Goal: Task Accomplishment & Management: Use online tool/utility

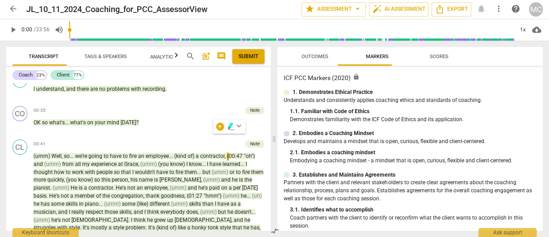
scroll to position [41, 0]
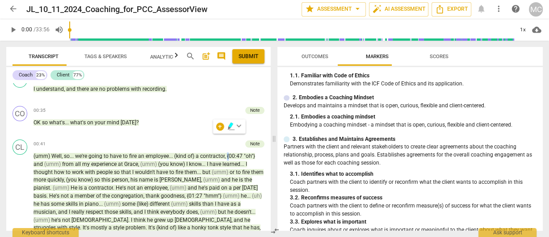
click at [11, 8] on span "arrow_back" at bounding box center [12, 8] width 9 height 9
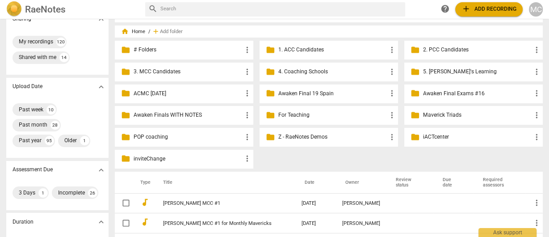
scroll to position [126, 0]
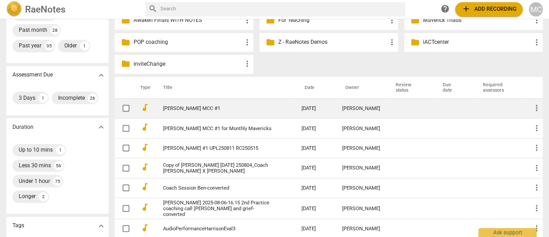
click at [188, 109] on link "[PERSON_NAME] MCC #1" at bounding box center [218, 108] width 110 height 6
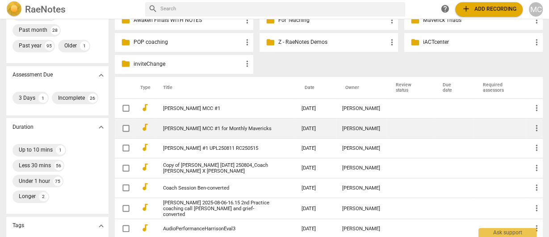
click at [186, 128] on link "Amitabha Sinha MCC #1 for Monthly Mavericks" at bounding box center [218, 128] width 110 height 6
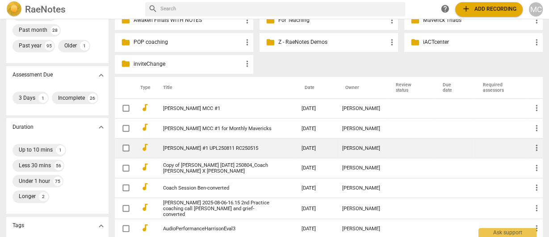
click at [191, 151] on link "Cristina Dragomir MCC #1 UPL250811 RC250515" at bounding box center [218, 148] width 110 height 6
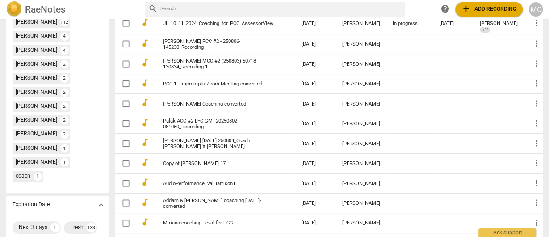
scroll to position [387, 0]
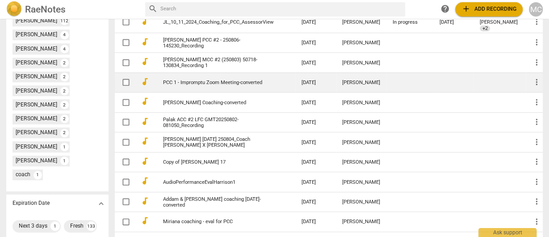
click at [195, 85] on link "PCC 1 - Impromptu Zoom Meeting-converted" at bounding box center [218, 82] width 110 height 6
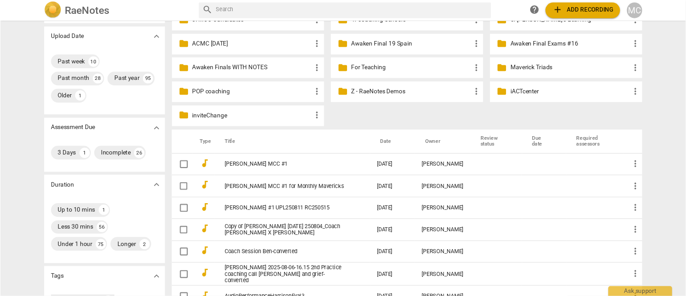
scroll to position [106, 0]
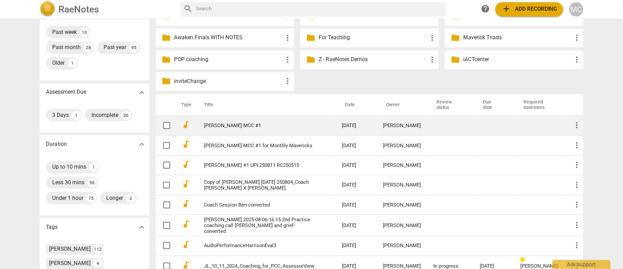
click at [239, 127] on link "[PERSON_NAME] MCC #1" at bounding box center [259, 126] width 110 height 6
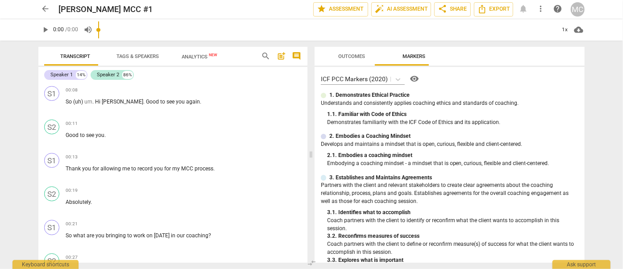
drag, startPoint x: 596, startPoint y: 3, endPoint x: 351, endPoint y: 156, distance: 289.1
click at [351, 158] on div "2. 1. Embodies a coaching mindset" at bounding box center [453, 156] width 252 height 8
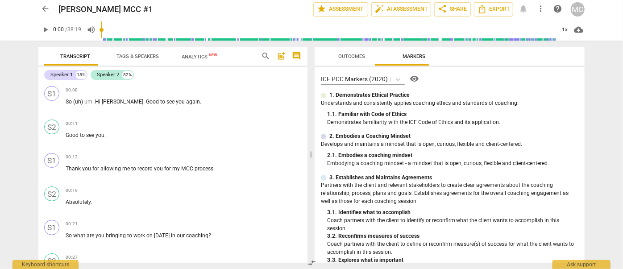
click at [265, 53] on span "search" at bounding box center [265, 56] width 9 height 9
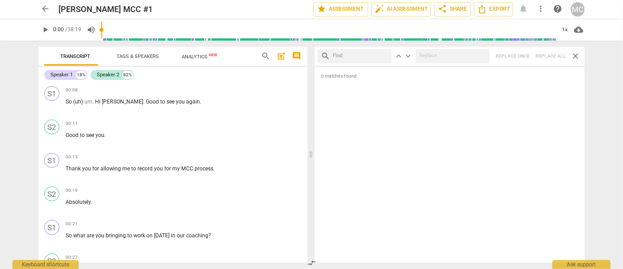
click at [340, 56] on input "text" at bounding box center [361, 56] width 55 height 13
click at [537, 8] on span "more_vert" at bounding box center [540, 8] width 9 height 9
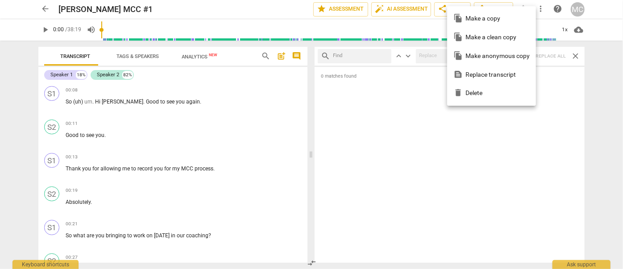
click at [485, 36] on div "file_copy Make a clean copy" at bounding box center [492, 37] width 76 height 19
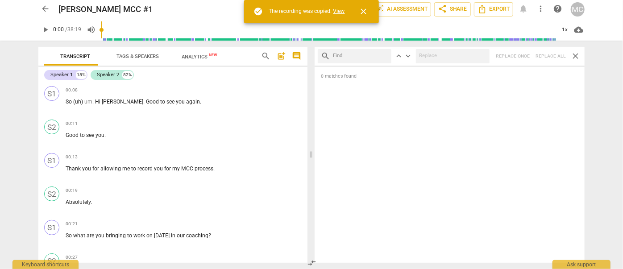
click at [339, 10] on link "View" at bounding box center [340, 11] width 12 height 6
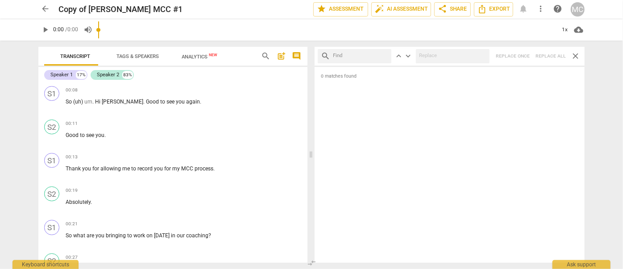
click at [358, 59] on input "text" at bounding box center [361, 56] width 55 height 13
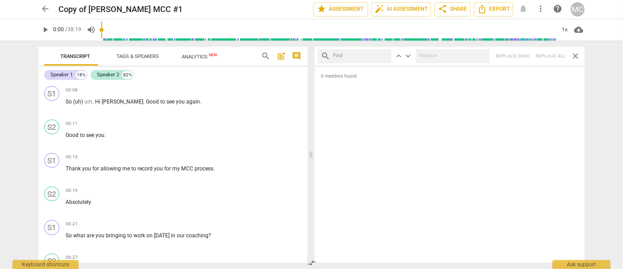
click at [347, 65] on div "search keyboard_arrow_up keyboard_arrow_down Replace once Replace all close" at bounding box center [450, 56] width 271 height 19
click at [548, 67] on div "0 matches found" at bounding box center [450, 165] width 271 height 196
click at [389, 62] on input "text" at bounding box center [361, 56] width 55 height 13
click at [353, 62] on input "text" at bounding box center [361, 56] width 55 height 13
type input ","
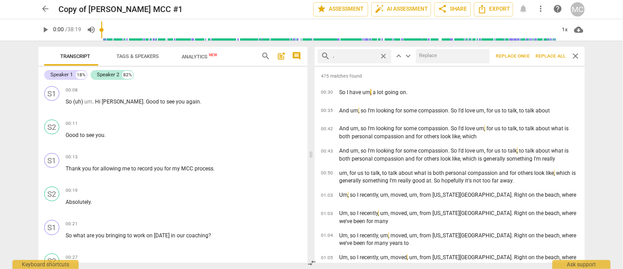
click at [548, 65] on div "search , close keyboard_arrow_up keyboard_arrow_down Replace once Replace all c…" at bounding box center [450, 56] width 271 height 19
click at [390, 64] on div "search , close keyboard_arrow_up keyboard_arrow_down Replace once Replace all c…" at bounding box center [450, 56] width 271 height 19
click at [363, 64] on div "search , close keyboard_arrow_up keyboard_arrow_down Replace once Replace all c…" at bounding box center [450, 56] width 271 height 19
click at [449, 64] on div "search , close keyboard_arrow_up keyboard_arrow_down Replace once Replace all c…" at bounding box center [450, 56] width 271 height 19
click at [548, 64] on div "search , close keyboard_arrow_up keyboard_arrow_down Replace once Replace all c…" at bounding box center [450, 56] width 271 height 19
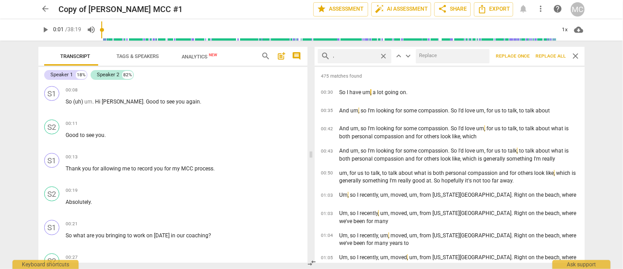
click at [500, 65] on div "search , close keyboard_arrow_up keyboard_arrow_down Replace once Replace all c…" at bounding box center [450, 56] width 271 height 19
click at [392, 65] on div "search , close keyboard_arrow_up keyboard_arrow_down Replace once Replace all c…" at bounding box center [450, 56] width 271 height 19
click at [356, 67] on div "475 matches found 00:30 So I have um , a lot going on. 00:35 And um , so I'm lo…" at bounding box center [450, 165] width 271 height 196
click at [439, 65] on div "search , close keyboard_arrow_up keyboard_arrow_down Replace once Replace all c…" at bounding box center [450, 56] width 271 height 19
click at [548, 63] on div "search , close keyboard_arrow_up keyboard_arrow_down Replace once Replace all c…" at bounding box center [450, 56] width 271 height 19
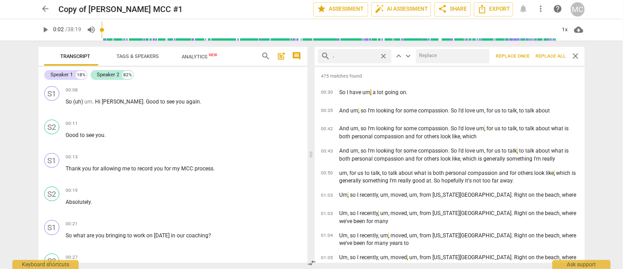
click at [500, 64] on div "search , close keyboard_arrow_up keyboard_arrow_down Replace once Replace all c…" at bounding box center [450, 56] width 271 height 19
click at [389, 62] on div "search , close" at bounding box center [355, 56] width 74 height 14
click at [368, 63] on div "search , close" at bounding box center [355, 56] width 74 height 14
click at [443, 62] on input "text" at bounding box center [451, 56] width 71 height 13
type input "3"
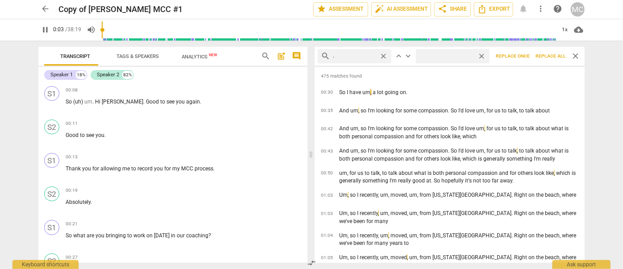
type input "4"
type input "(uh"
type input "4"
type input "(uh)"
type input "5"
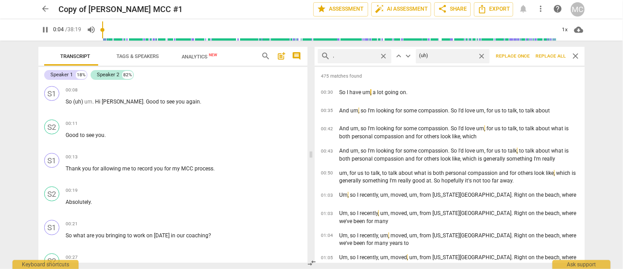
type input "(uh)"
click at [548, 64] on div "search , close keyboard_arrow_up keyboard_arrow_down (uh) close Replace once Re…" at bounding box center [450, 56] width 271 height 19
drag, startPoint x: 501, startPoint y: 63, endPoint x: 391, endPoint y: 64, distance: 109.9
click at [501, 63] on button "Replace once" at bounding box center [513, 56] width 40 height 14
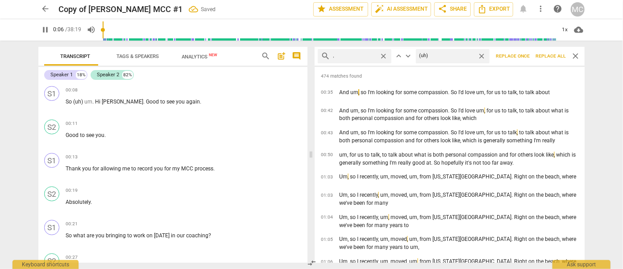
drag, startPoint x: 391, startPoint y: 63, endPoint x: 380, endPoint y: 63, distance: 10.7
click at [391, 63] on div "search , close" at bounding box center [355, 56] width 74 height 14
click at [363, 63] on div "search , close" at bounding box center [355, 56] width 74 height 14
click at [439, 67] on div "474 matches found 00:35 And um , so I'm looking for some compassion. So I'd lov…" at bounding box center [450, 165] width 271 height 196
click at [548, 67] on div "474 matches found 00:35 And um , so I'm looking for some compassion. So I'd lov…" at bounding box center [450, 165] width 271 height 196
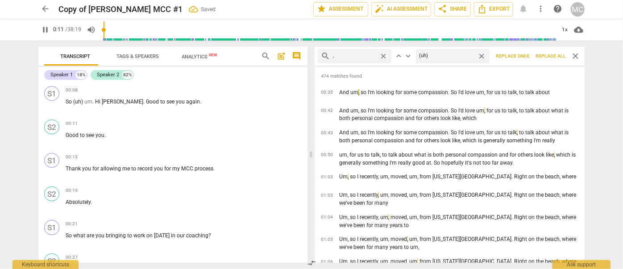
click at [499, 64] on div "search , close keyboard_arrow_up keyboard_arrow_down (uh) close Replace once Re…" at bounding box center [450, 56] width 271 height 19
click at [393, 64] on div "search , close keyboard_arrow_up keyboard_arrow_down (uh) close Replace once Re…" at bounding box center [450, 56] width 271 height 19
click at [375, 63] on div "search , close keyboard_arrow_up keyboard_arrow_down (uh) close Replace once Re…" at bounding box center [450, 56] width 271 height 19
click at [453, 63] on div "(uh) close" at bounding box center [453, 56] width 74 height 14
click at [548, 64] on div "search , close keyboard_arrow_up keyboard_arrow_down (uh) close Replace once Re…" at bounding box center [450, 56] width 271 height 19
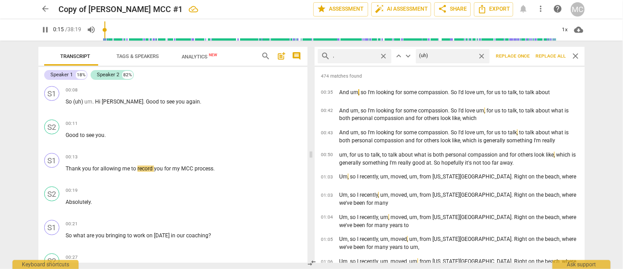
drag, startPoint x: 501, startPoint y: 63, endPoint x: 421, endPoint y: 63, distance: 79.9
click at [501, 63] on div "search , close keyboard_arrow_up keyboard_arrow_down (uh) close Replace once Re…" at bounding box center [450, 56] width 271 height 19
click at [392, 64] on div "search , close keyboard_arrow_up keyboard_arrow_down (uh) close Replace once Re…" at bounding box center [450, 56] width 271 height 19
click at [368, 67] on div "474 matches found 00:35 And um , so I'm looking for some compassion. So I'd lov…" at bounding box center [450, 165] width 271 height 196
click at [442, 67] on div "474 matches found 00:35 And um , so I'm looking for some compassion. So I'd lov…" at bounding box center [450, 165] width 271 height 196
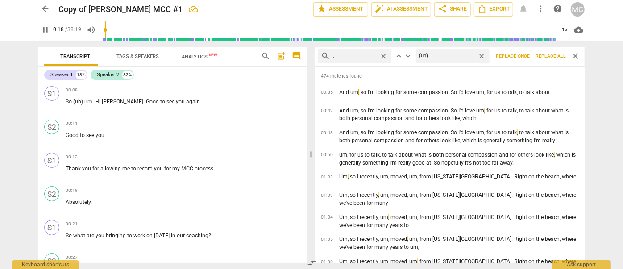
click at [548, 65] on div "search , close keyboard_arrow_up keyboard_arrow_down (uh) close Replace once Re…" at bounding box center [450, 56] width 271 height 19
click at [498, 62] on button "Replace once" at bounding box center [513, 56] width 40 height 14
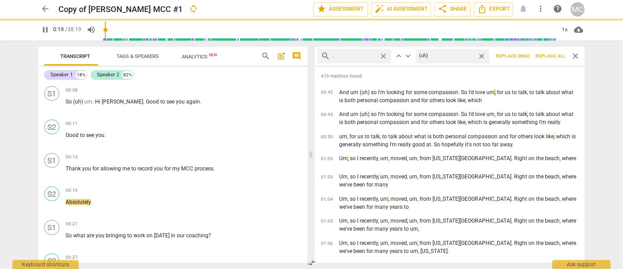
click at [392, 63] on div "search , close" at bounding box center [355, 56] width 74 height 14
click at [365, 65] on div "search , close keyboard_arrow_up keyboard_arrow_down (uh) close Replace once Re…" at bounding box center [450, 56] width 271 height 19
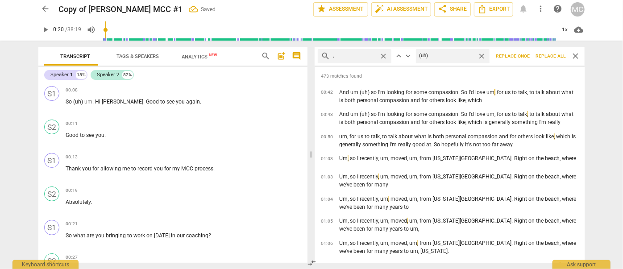
type input "21"
click at [454, 62] on input "(uh)" at bounding box center [445, 56] width 58 height 13
type input "(uh)(sort of)"
click at [548, 66] on div "search , close keyboard_arrow_up keyboard_arrow_down (uh)(sort of) close Replac…" at bounding box center [450, 57] width 271 height 20
drag, startPoint x: 500, startPoint y: 63, endPoint x: 392, endPoint y: 65, distance: 107.6
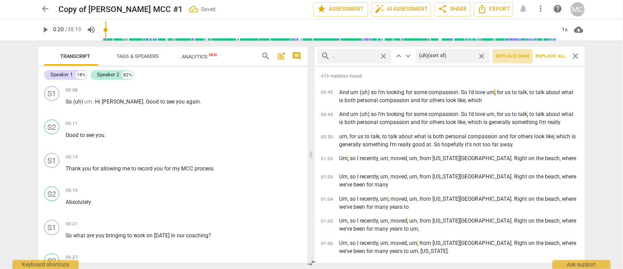
click at [500, 63] on button "Replace once" at bounding box center [513, 56] width 40 height 14
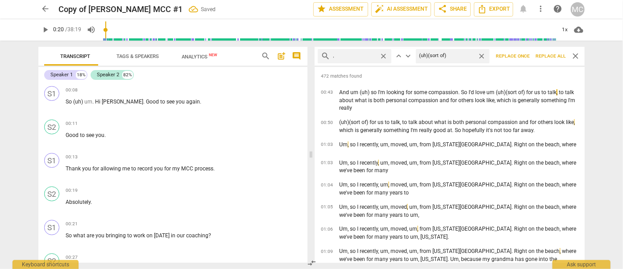
click at [390, 63] on div "search , close keyboard_arrow_up keyboard_arrow_down (uh)(sort of) close Replac…" at bounding box center [450, 56] width 271 height 19
click at [369, 63] on div "search , close" at bounding box center [355, 56] width 74 height 14
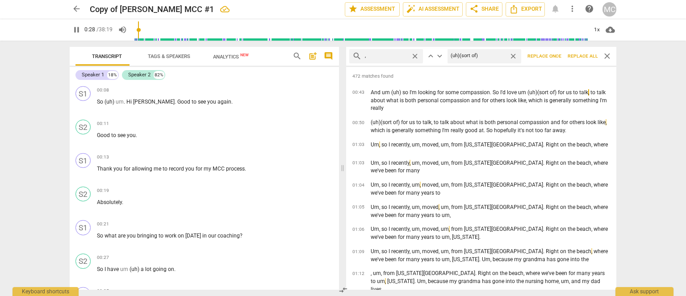
drag, startPoint x: 563, startPoint y: 1, endPoint x: 302, endPoint y: 54, distance: 266.6
click at [302, 54] on span "search" at bounding box center [297, 56] width 13 height 9
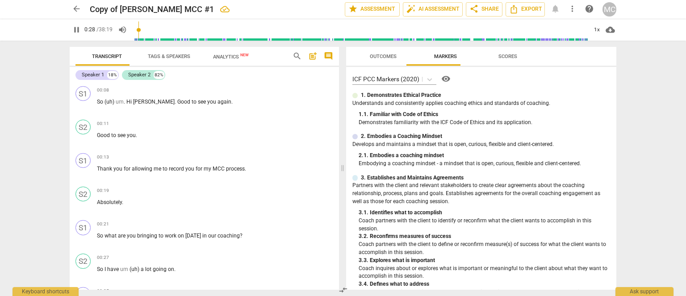
click at [292, 57] on span "search" at bounding box center [296, 56] width 9 height 9
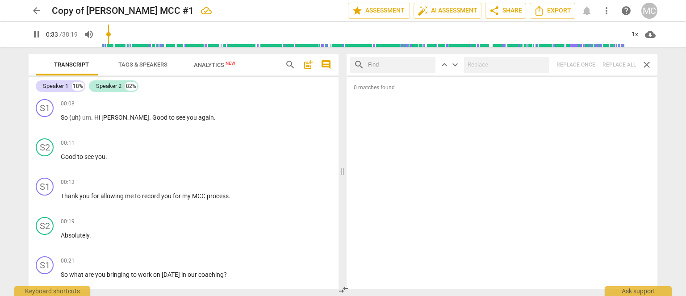
scroll to position [213, 0]
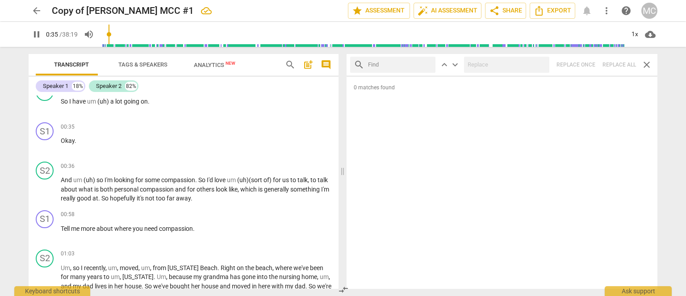
click at [263, 63] on div "Transcript Tags & Speakers Analytics New" at bounding box center [153, 64] width 235 height 21
click at [32, 30] on span "pause" at bounding box center [36, 34] width 11 height 11
type input "36"
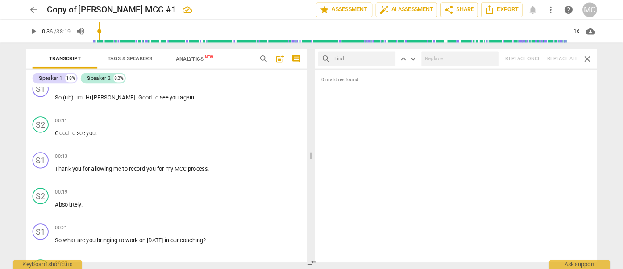
scroll to position [0, 0]
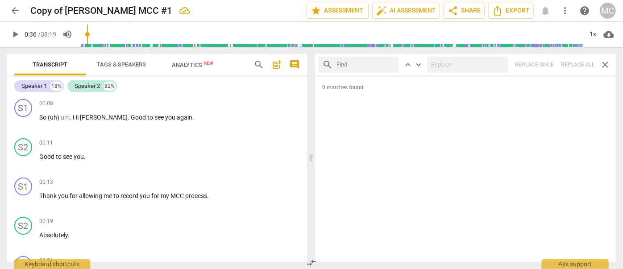
drag, startPoint x: 684, startPoint y: 5, endPoint x: 367, endPoint y: 68, distance: 323.2
click at [367, 68] on input "text" at bounding box center [366, 65] width 59 height 14
click at [347, 65] on input "text" at bounding box center [366, 65] width 59 height 14
type input "m"
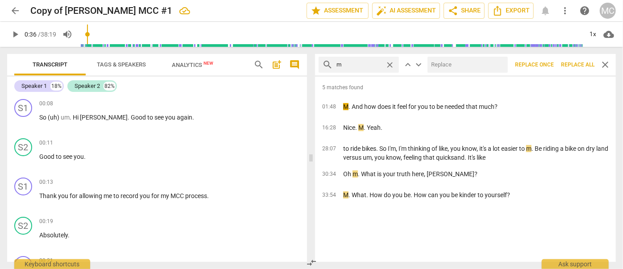
click at [548, 67] on span "Replace all" at bounding box center [577, 65] width 33 height 8
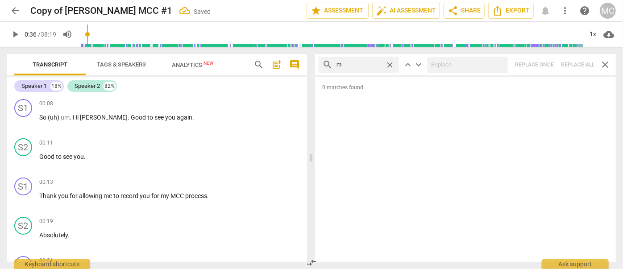
click at [389, 62] on span "close" at bounding box center [389, 64] width 9 height 9
click at [353, 62] on input "text" at bounding box center [366, 65] width 59 height 14
type input ","
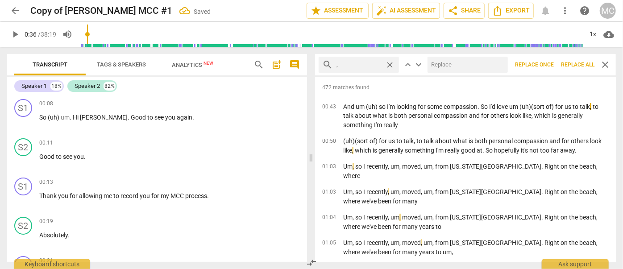
click at [548, 65] on span "Replace all" at bounding box center [577, 65] width 33 height 8
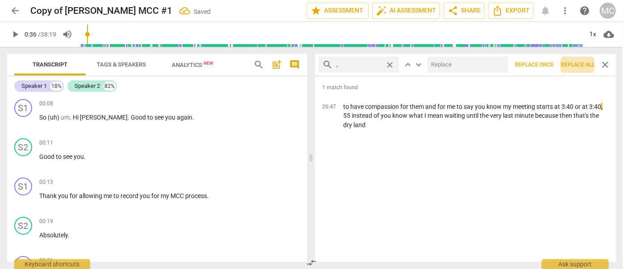
click at [390, 64] on span "close" at bounding box center [389, 64] width 9 height 9
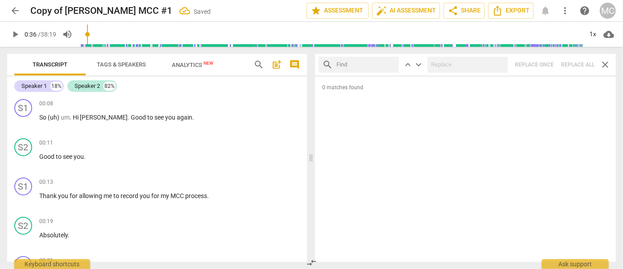
click at [363, 64] on input "text" at bounding box center [366, 65] width 59 height 14
type input ". like"
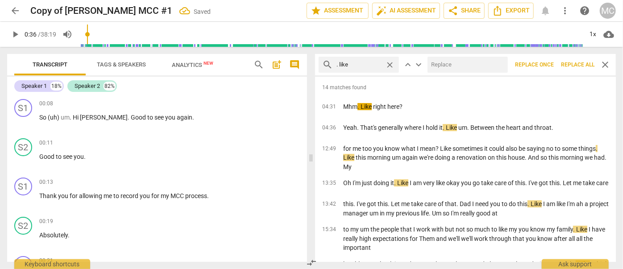
click at [449, 64] on input "text" at bounding box center [466, 65] width 77 height 14
type input "(like)"
click at [548, 64] on span "Replace all" at bounding box center [577, 65] width 33 height 8
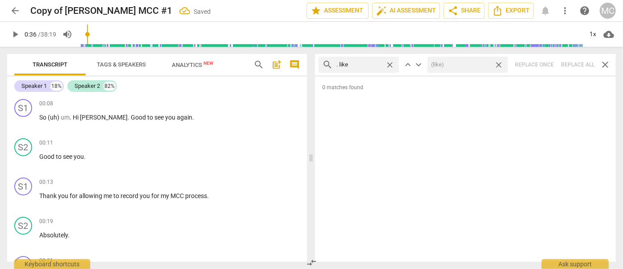
click at [500, 65] on span "close" at bounding box center [498, 64] width 9 height 9
click at [392, 65] on span "close" at bounding box center [389, 64] width 9 height 9
click at [356, 66] on input "text" at bounding box center [366, 65] width 59 height 14
type input ". um"
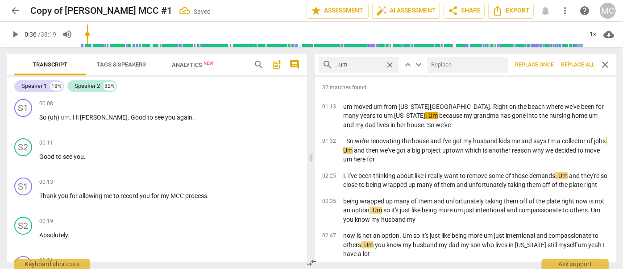
click at [439, 65] on input "text" at bounding box center [466, 65] width 77 height 14
type input "(umm)"
click at [548, 63] on span "Replace all" at bounding box center [577, 65] width 33 height 8
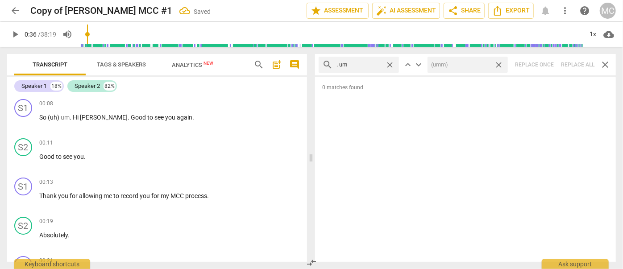
click at [500, 64] on span "close" at bounding box center [498, 64] width 9 height 9
click at [389, 62] on span "close" at bounding box center [389, 64] width 9 height 9
click at [368, 63] on input "text" at bounding box center [366, 65] width 59 height 14
type input ". uh"
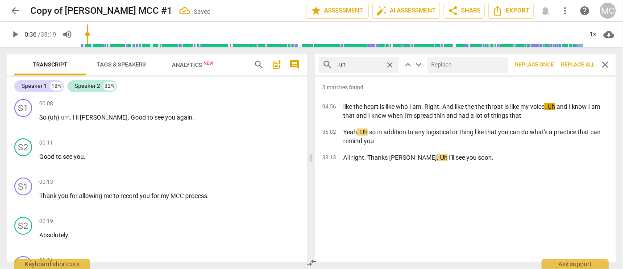
click at [443, 62] on input "text" at bounding box center [466, 65] width 77 height 14
type input "(uh)"
click at [548, 64] on span "Replace all" at bounding box center [577, 65] width 33 height 8
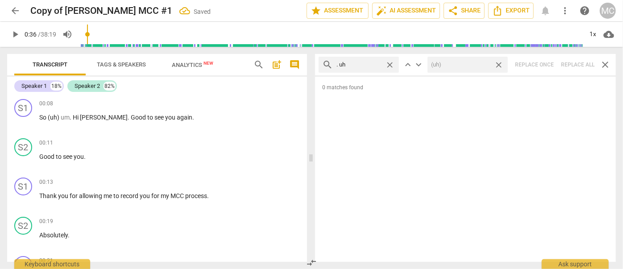
click at [501, 63] on span "close" at bounding box center [498, 64] width 9 height 9
drag, startPoint x: 391, startPoint y: 63, endPoint x: 381, endPoint y: 63, distance: 9.4
click at [391, 63] on span "close" at bounding box center [389, 64] width 9 height 9
click at [363, 63] on input "text" at bounding box center [366, 65] width 59 height 14
type input "um"
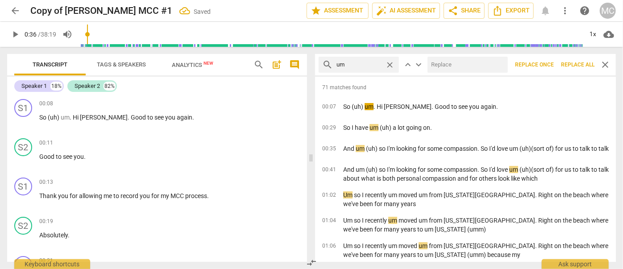
click at [439, 66] on input "text" at bounding box center [466, 65] width 77 height 14
type input "(umm)"
click at [548, 67] on span "Replace all" at bounding box center [577, 65] width 33 height 8
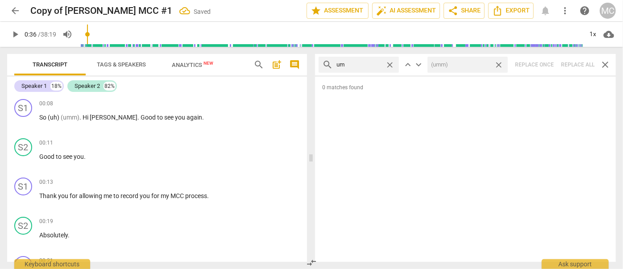
click at [499, 64] on span "close" at bounding box center [498, 64] width 9 height 9
click at [393, 64] on span "close" at bounding box center [389, 64] width 9 height 9
click at [375, 63] on input "text" at bounding box center [366, 65] width 59 height 14
type input "uh"
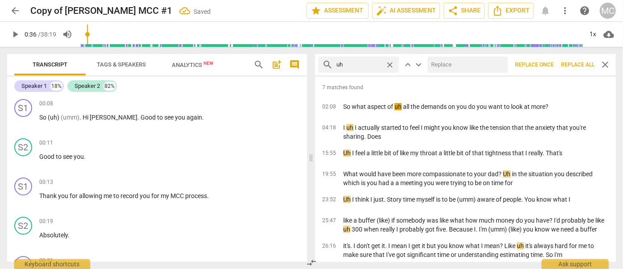
click at [453, 63] on input "text" at bounding box center [466, 65] width 77 height 14
type input "(uh)"
click at [548, 64] on span "Replace all" at bounding box center [577, 65] width 33 height 8
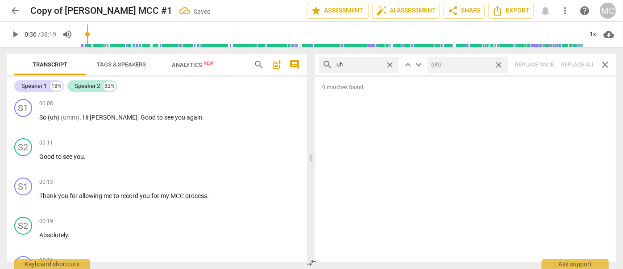
click at [501, 63] on span "close" at bounding box center [498, 64] width 9 height 9
click at [392, 64] on span "close" at bounding box center [389, 64] width 9 height 9
click at [368, 67] on input "text" at bounding box center [366, 65] width 59 height 14
type input "kind of"
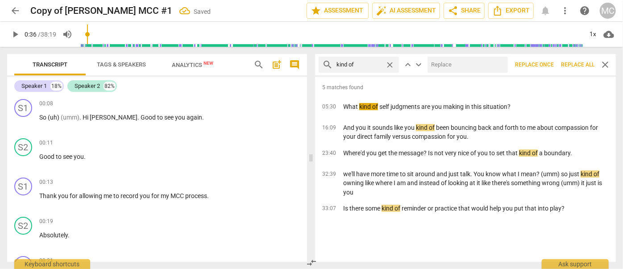
click at [442, 67] on input "text" at bounding box center [466, 65] width 77 height 14
type input "(kind of)"
click at [548, 65] on span "Replace all" at bounding box center [577, 65] width 33 height 8
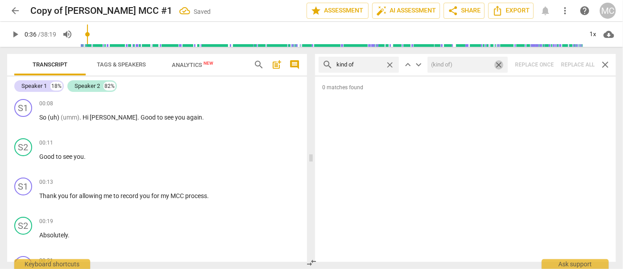
click at [498, 62] on span "close" at bounding box center [498, 64] width 9 height 9
click at [392, 63] on span "close" at bounding box center [389, 64] width 9 height 9
click at [365, 65] on input "text" at bounding box center [366, 65] width 59 height 14
type input "sort of"
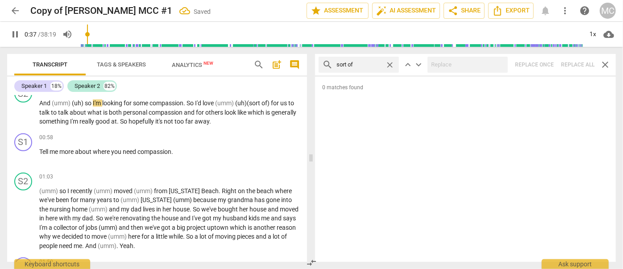
click at [548, 66] on div "search sort of close keyboard_arrow_up keyboard_arrow_down Replace once Replace…" at bounding box center [465, 64] width 301 height 21
type input "39"
click at [390, 63] on span "close" at bounding box center [389, 64] width 9 height 9
click at [369, 63] on input "text" at bounding box center [366, 65] width 59 height 14
type input "40"
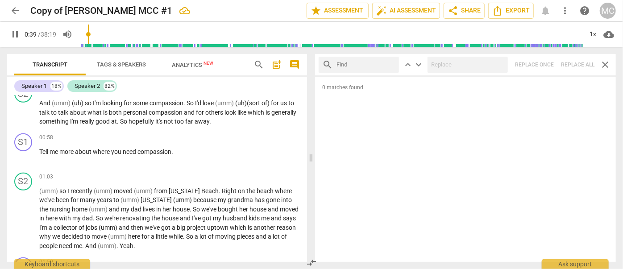
type input "a"
type input "40"
type input "and th"
type input "40"
type input "and then"
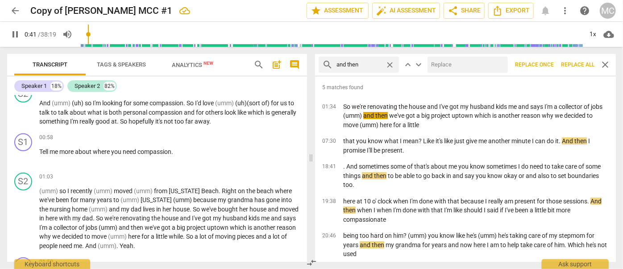
click at [439, 62] on input "text" at bounding box center [466, 65] width 77 height 14
type input "42"
type input "("
type input "42"
type input "(then"
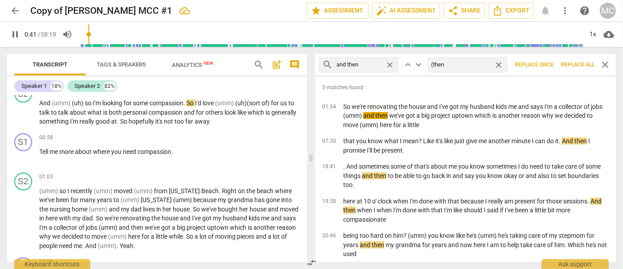
type input "42"
type input "(then)"
type input "43"
type input "(then)"
click at [548, 63] on span "Replace all" at bounding box center [577, 65] width 33 height 8
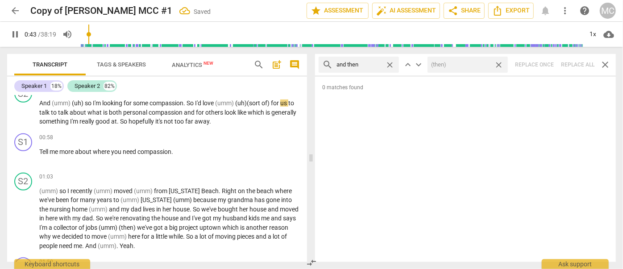
drag, startPoint x: 498, startPoint y: 64, endPoint x: 408, endPoint y: 57, distance: 90.9
click at [499, 64] on span "close" at bounding box center [498, 64] width 9 height 9
type input "44"
type input "45"
click at [389, 63] on span "close" at bounding box center [389, 64] width 9 height 9
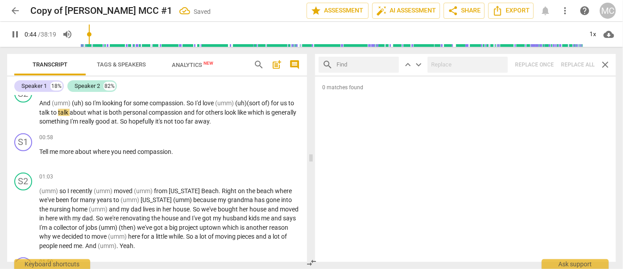
click at [373, 63] on input "text" at bounding box center [366, 65] width 59 height 14
type input "45"
type input "like"
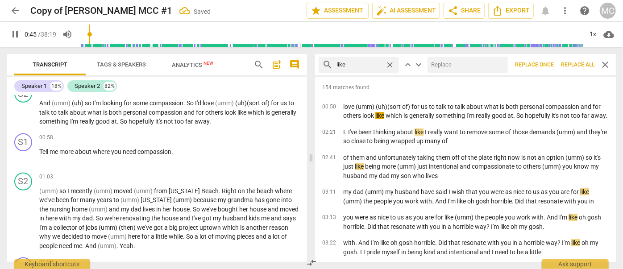
click at [463, 64] on input "text" at bounding box center [466, 65] width 77 height 14
type input "47"
type input "("
type input "48"
type input "(li"
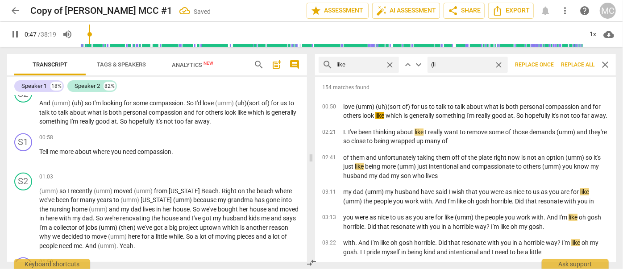
type input "48"
type input "(like"
type input "48"
type input "(like)"
type input "49"
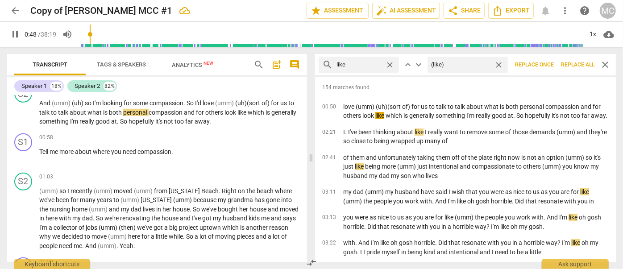
type input "(like)"
type input "49"
type input "(like)"
type input "50"
type input "(like)"
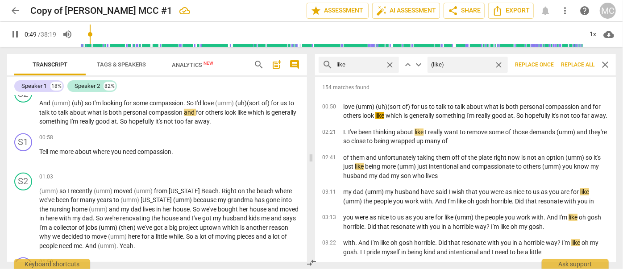
click at [548, 65] on span "Replace all" at bounding box center [577, 65] width 33 height 8
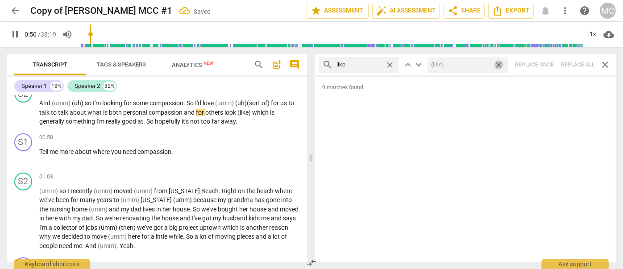
click at [500, 63] on span "close" at bounding box center [498, 64] width 9 height 9
type input "51"
click at [392, 65] on span "close" at bounding box center [389, 64] width 9 height 9
type input "51"
click at [365, 64] on input "text" at bounding box center [366, 65] width 59 height 14
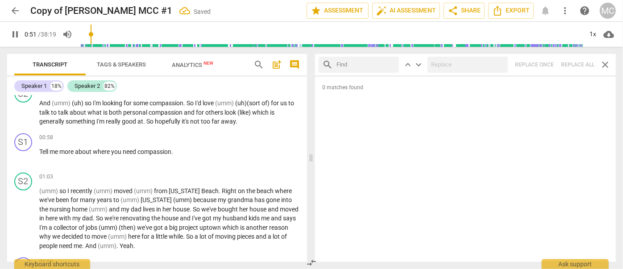
type input "52"
type input "just"
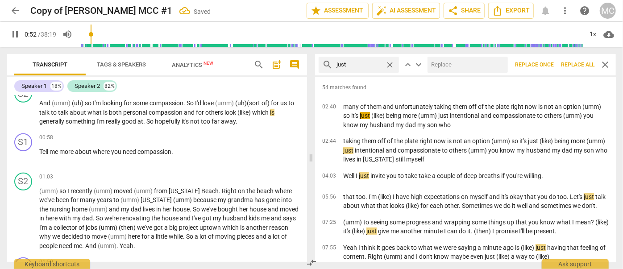
click at [444, 63] on input "text" at bounding box center [466, 65] width 77 height 14
type input "53"
type input "(jus"
type input "54"
type input "(just)"
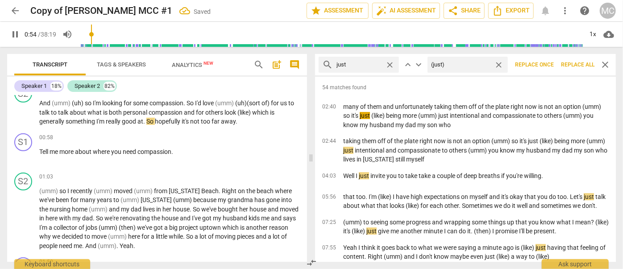
type input "55"
type input "(just)"
click at [548, 63] on span "Replace all" at bounding box center [577, 65] width 33 height 8
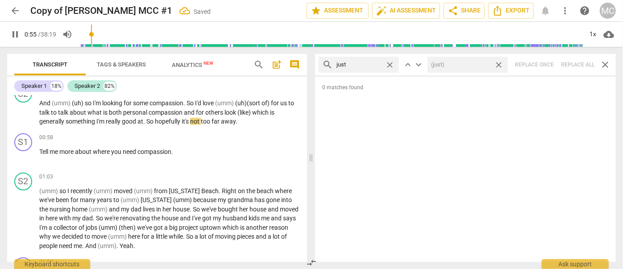
type input "56"
click at [498, 63] on span "close" at bounding box center [498, 64] width 9 height 9
type input "57"
click at [389, 63] on span "close" at bounding box center [389, 64] width 9 height 9
click at [364, 63] on input "text" at bounding box center [366, 65] width 59 height 14
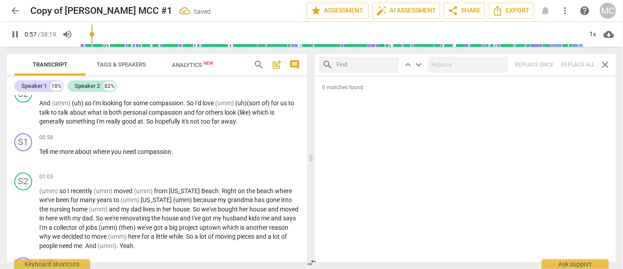
type input "58"
type input "you"
type input "58"
type input "you kno"
type input "58"
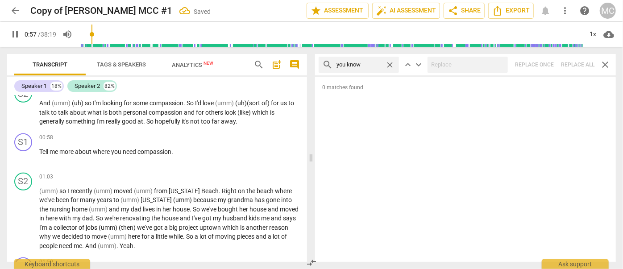
type input "you know"
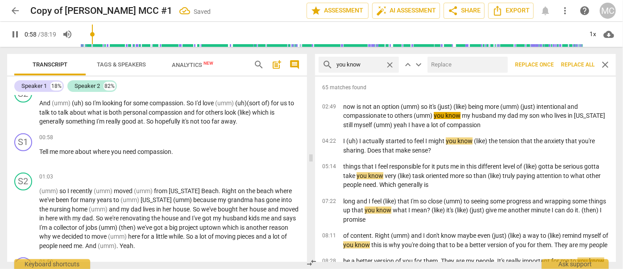
click at [455, 66] on input "text" at bounding box center [466, 65] width 77 height 14
type input "59"
type input "("
type input "59"
type input "(you"
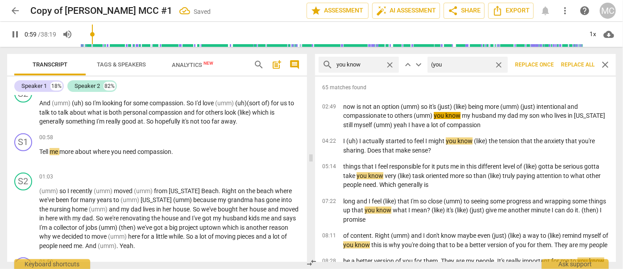
type input "59"
type input "(you know"
type input "60"
type input "(you know)"
type input "60"
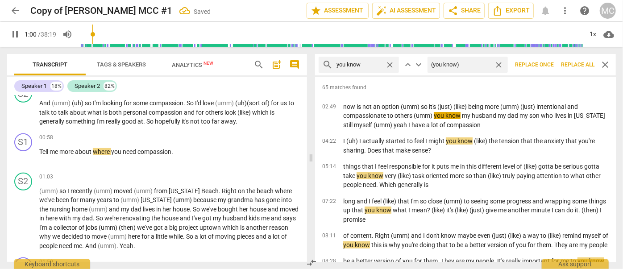
type input "(you know)"
click at [548, 62] on span "Replace all" at bounding box center [577, 65] width 33 height 8
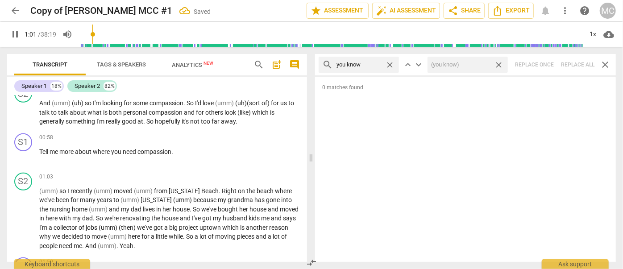
type input "62"
click at [500, 64] on span "close" at bounding box center [498, 64] width 9 height 9
type input "63"
drag, startPoint x: 392, startPoint y: 65, endPoint x: 383, endPoint y: 65, distance: 8.5
click at [392, 65] on span "close" at bounding box center [389, 64] width 9 height 9
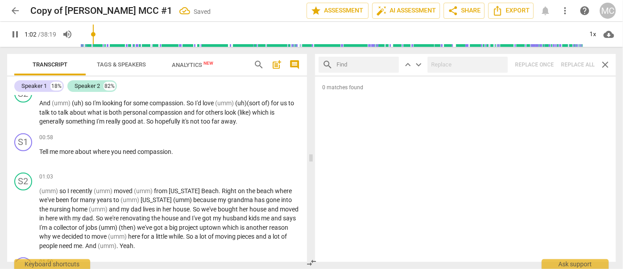
click at [368, 66] on input "text" at bounding box center [366, 65] width 59 height 14
type input "63"
type input "I gu"
type input "63"
type input "I guess"
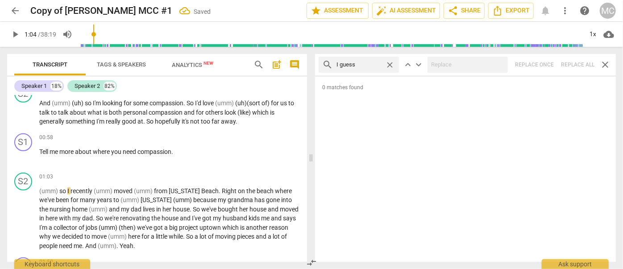
type input "64"
click at [548, 64] on div "search I guess close keyboard_arrow_up keyboard_arrow_down Replace once Replace…" at bounding box center [465, 64] width 301 height 21
click at [389, 63] on span "close" at bounding box center [389, 64] width 9 height 9
click at [361, 63] on input "text" at bounding box center [366, 65] width 59 height 14
type input "I mean"
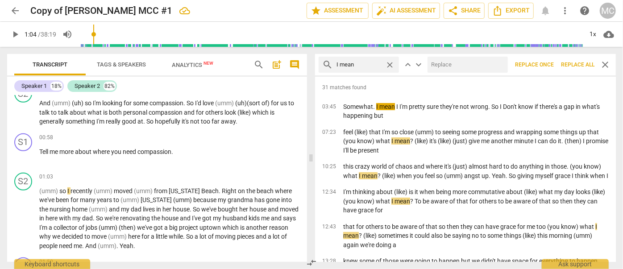
click at [457, 62] on input "text" at bounding box center [466, 65] width 77 height 14
type input "(I mean)"
click at [548, 65] on span "Replace all" at bounding box center [577, 65] width 33 height 8
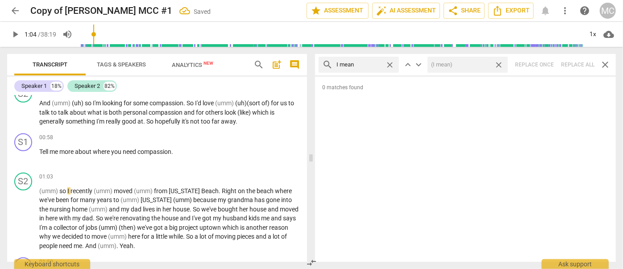
drag, startPoint x: 499, startPoint y: 63, endPoint x: 468, endPoint y: 63, distance: 30.4
click at [499, 63] on span "close" at bounding box center [498, 64] width 9 height 9
click at [391, 64] on span "close" at bounding box center [389, 64] width 9 height 9
click at [366, 64] on input "text" at bounding box center [366, 65] width 59 height 14
type input "you know"
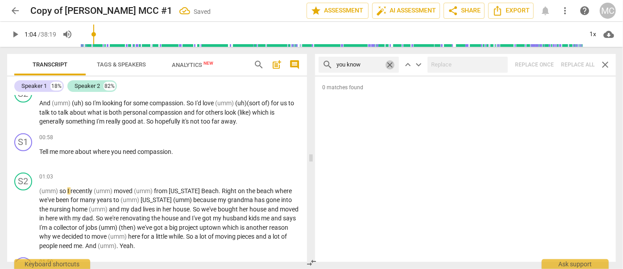
click at [389, 65] on span "close" at bounding box center [389, 64] width 9 height 9
click at [361, 67] on input "text" at bounding box center [359, 65] width 45 height 14
type input "okay"
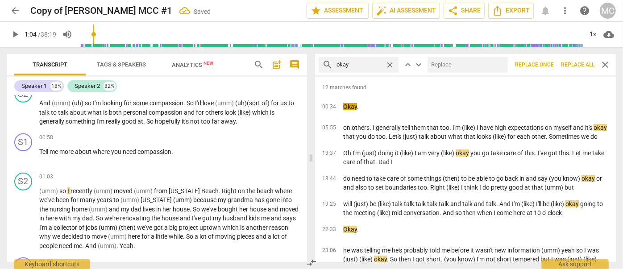
click at [445, 62] on input "text" at bounding box center [466, 65] width 77 height 14
type input "OK"
click at [548, 65] on span "Replace all" at bounding box center [577, 65] width 33 height 8
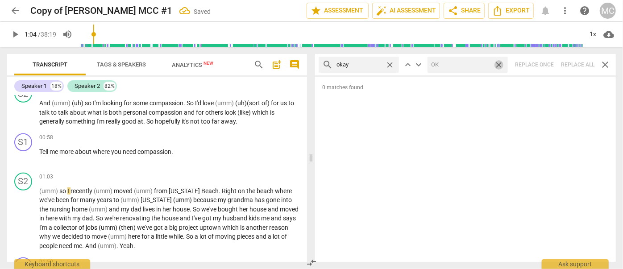
click at [499, 64] on span "close" at bounding box center [498, 64] width 9 height 9
click at [390, 63] on span "close" at bounding box center [389, 64] width 9 height 9
click at [363, 64] on input "text" at bounding box center [366, 65] width 59 height 14
type input "maybe"
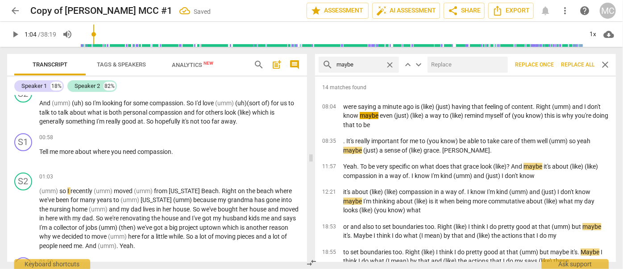
click at [440, 67] on input "text" at bounding box center [466, 65] width 77 height 14
type input "(maybe)"
drag, startPoint x: 570, startPoint y: 61, endPoint x: 494, endPoint y: 65, distance: 76.0
click at [548, 61] on span "Replace all" at bounding box center [577, 65] width 33 height 8
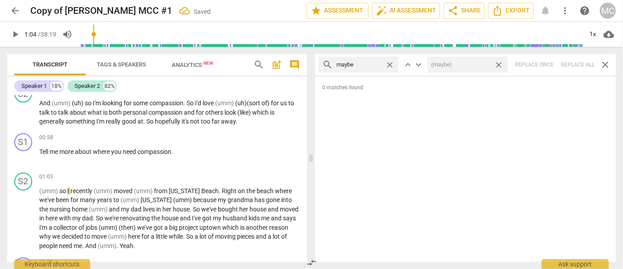
drag, startPoint x: 500, startPoint y: 64, endPoint x: 423, endPoint y: 70, distance: 77.5
click at [500, 64] on span "close" at bounding box center [498, 64] width 9 height 9
click at [393, 64] on span "close" at bounding box center [389, 64] width 9 height 9
click at [371, 64] on input "text" at bounding box center [366, 65] width 59 height 14
type input "perhaps"
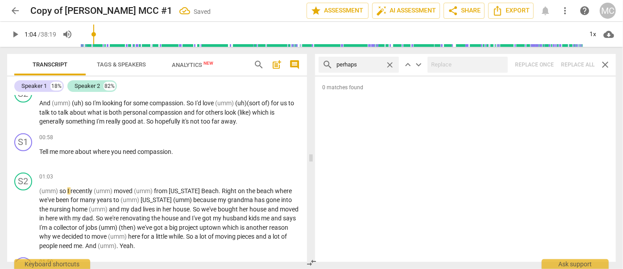
click at [548, 66] on div "search perhaps close keyboard_arrow_up keyboard_arrow_down Replace once Replace…" at bounding box center [465, 64] width 301 height 21
drag, startPoint x: 389, startPoint y: 63, endPoint x: 380, endPoint y: 63, distance: 9.0
click at [389, 63] on span "close" at bounding box center [389, 64] width 9 height 9
click at [380, 63] on input "text" at bounding box center [359, 65] width 45 height 14
type input "a"
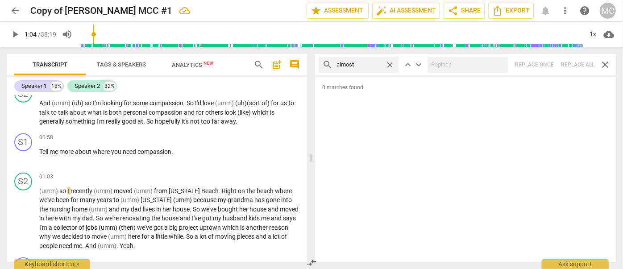
type input "almost"
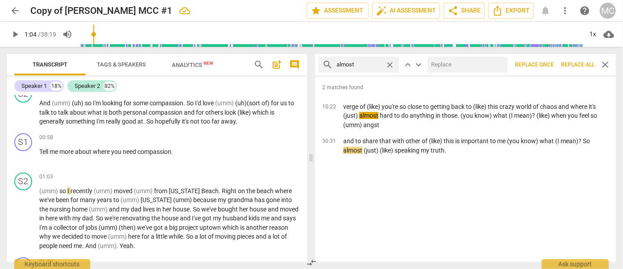
click at [450, 61] on input "text" at bounding box center [466, 65] width 77 height 14
type input "(almost)"
click at [548, 65] on span "Replace all" at bounding box center [577, 65] width 33 height 8
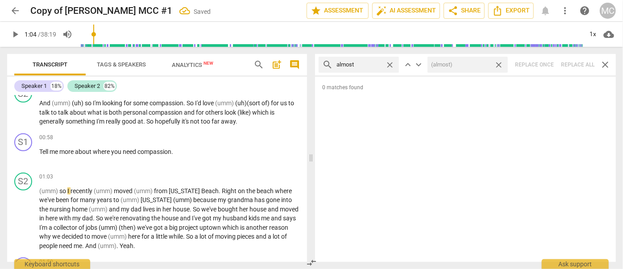
click at [548, 63] on div "search almost close keyboard_arrow_up keyboard_arrow_down (almost) close Replac…" at bounding box center [465, 64] width 301 height 21
click at [499, 62] on span "close" at bounding box center [498, 64] width 9 height 9
click at [389, 64] on span "close" at bounding box center [389, 64] width 9 height 9
click at [357, 66] on input "text" at bounding box center [366, 65] width 59 height 14
type input "I think"
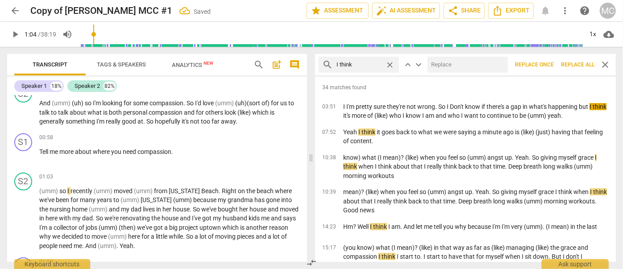
click at [456, 70] on input "text" at bounding box center [466, 65] width 77 height 14
type input "(I think)"
click at [548, 62] on span "Replace all" at bounding box center [577, 65] width 33 height 8
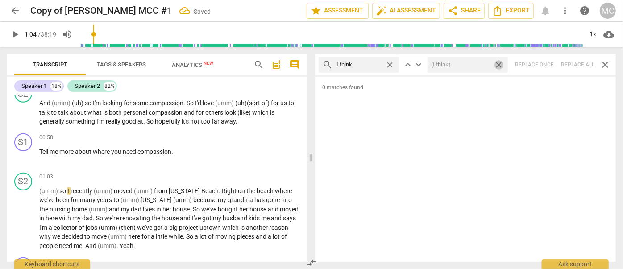
click at [500, 63] on span "close" at bounding box center [498, 64] width 9 height 9
click at [390, 63] on span "close" at bounding box center [389, 64] width 9 height 9
click at [372, 63] on input "text" at bounding box center [366, 65] width 59 height 14
type input "basically"
click at [548, 63] on div "search basically close keyboard_arrow_up keyboard_arrow_down Replace once Repla…" at bounding box center [465, 64] width 301 height 21
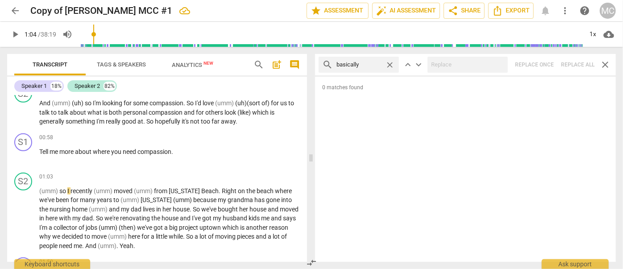
click at [389, 64] on span "close" at bounding box center [389, 64] width 9 height 9
click at [357, 65] on input "text" at bounding box center [366, 65] width 59 height 14
type input "gonna"
click at [548, 63] on div "search gonna close keyboard_arrow_up keyboard_arrow_down Replace once Replace a…" at bounding box center [465, 64] width 301 height 21
type input "67"
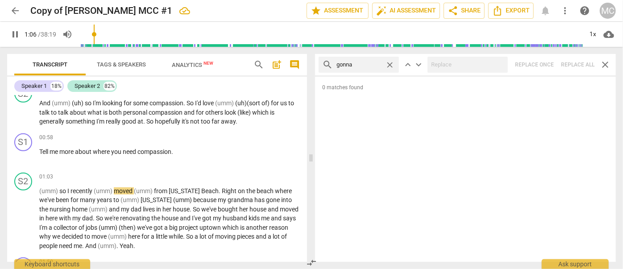
click at [391, 63] on span "close" at bounding box center [389, 64] width 9 height 9
click at [374, 63] on input "text" at bounding box center [366, 65] width 59 height 14
type input "67"
type input "w"
type input "67"
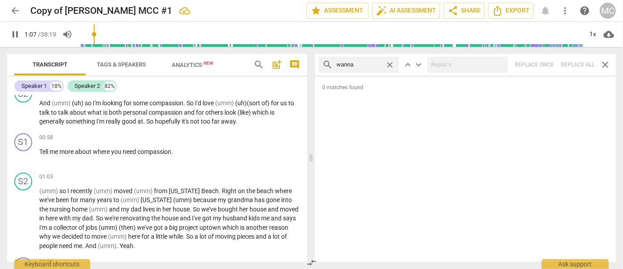
type input "wanna"
type input "69"
click at [548, 63] on div "search wanna close keyboard_arrow_up keyboard_arrow_down Replace once Replace a…" at bounding box center [465, 64] width 301 height 21
click at [389, 62] on span "close" at bounding box center [389, 64] width 9 height 9
click at [362, 63] on input "text" at bounding box center [366, 65] width 59 height 14
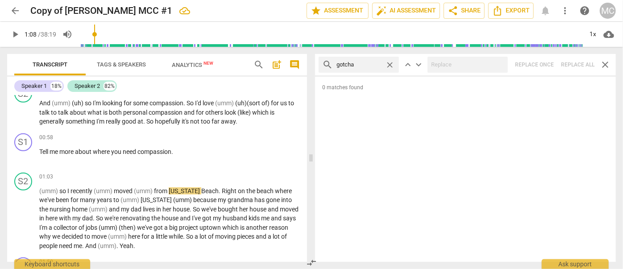
type input "gotcha"
click at [548, 64] on div "search gotcha close keyboard_arrow_up keyboard_arrow_down Replace once Replace …" at bounding box center [465, 64] width 301 height 21
type input "73"
click at [390, 63] on span "close" at bounding box center [389, 64] width 9 height 9
click at [363, 65] on input "text" at bounding box center [366, 65] width 59 height 14
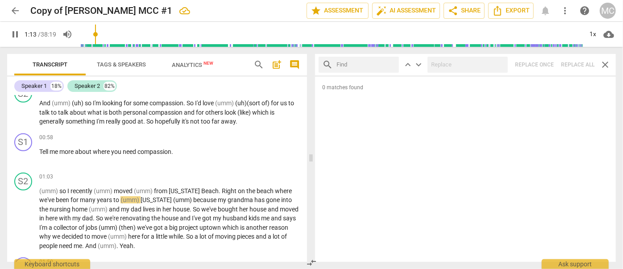
type input "74"
type input "g"
type input "74"
type input "gotta"
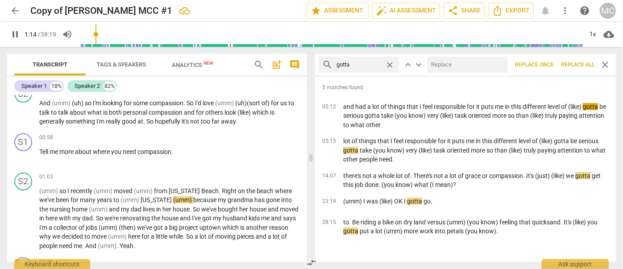
click at [469, 58] on input "text" at bounding box center [466, 65] width 77 height 14
type input "75"
type input "havet"
type input "75"
type input "have"
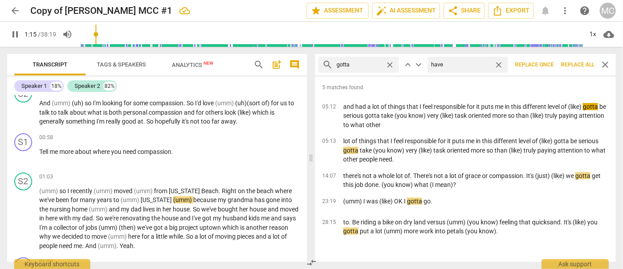
type input "76"
type input "have to"
type input "76"
type input "have to"
drag, startPoint x: 579, startPoint y: 62, endPoint x: 573, endPoint y: 62, distance: 5.8
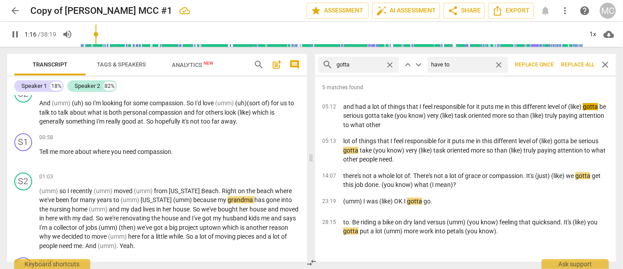
click at [548, 62] on span "Replace all" at bounding box center [577, 65] width 33 height 8
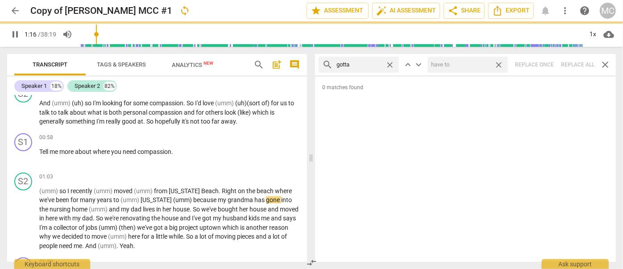
type input "77"
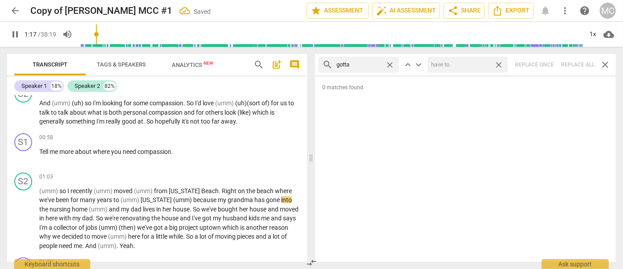
click at [499, 63] on span "close" at bounding box center [498, 64] width 9 height 9
type input "78"
drag, startPoint x: 390, startPoint y: 63, endPoint x: 375, endPoint y: 64, distance: 15.7
click at [390, 63] on span "close" at bounding box center [389, 64] width 9 height 9
click at [374, 64] on input "text" at bounding box center [359, 65] width 45 height 14
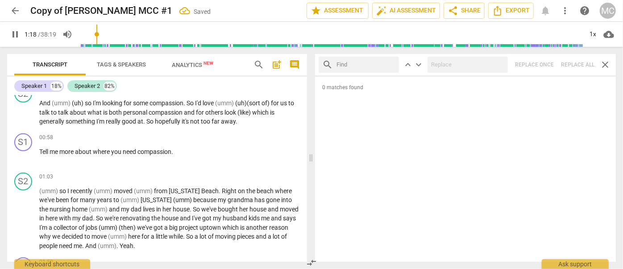
type input "79"
type input ". an"
type input "79"
type input ". and"
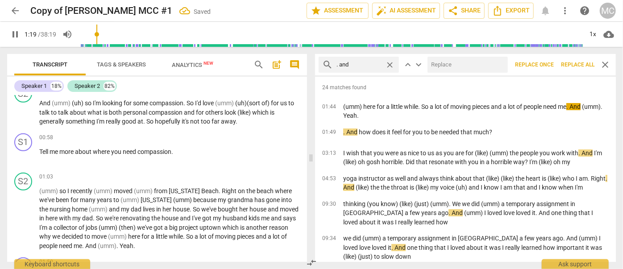
click at [481, 67] on input "text" at bounding box center [466, 65] width 77 height 14
type input "80"
type input "81"
type input "(and"
type input "81"
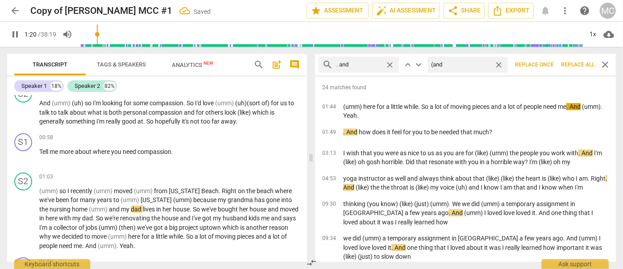
type input "(and)"
type input "83"
type input "(and)"
click at [548, 64] on span "Replace all" at bounding box center [577, 65] width 33 height 8
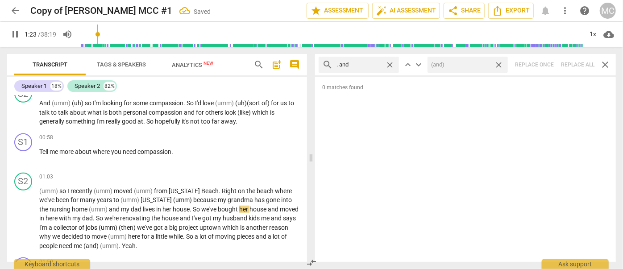
type input "84"
drag, startPoint x: 501, startPoint y: 65, endPoint x: 461, endPoint y: 65, distance: 39.7
click at [501, 65] on span "close" at bounding box center [498, 64] width 9 height 9
type input "84"
click at [392, 63] on span "close" at bounding box center [389, 64] width 9 height 9
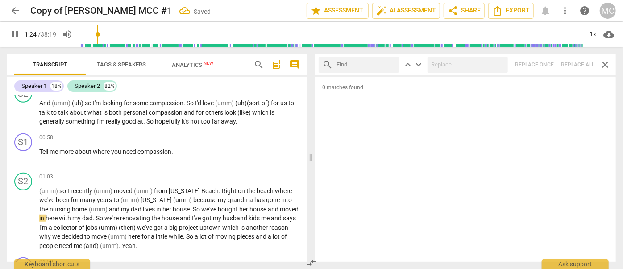
click at [367, 64] on input "text" at bounding box center [366, 65] width 59 height 14
type input "85"
type input "."
type input "85"
type input ". but"
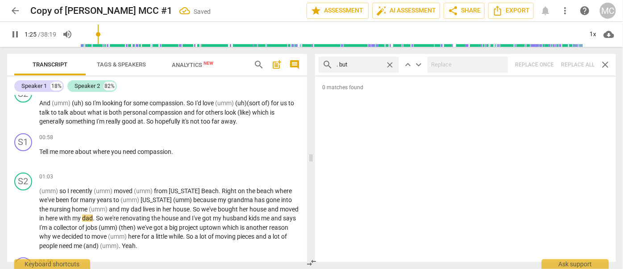
type input "86"
type input ". but"
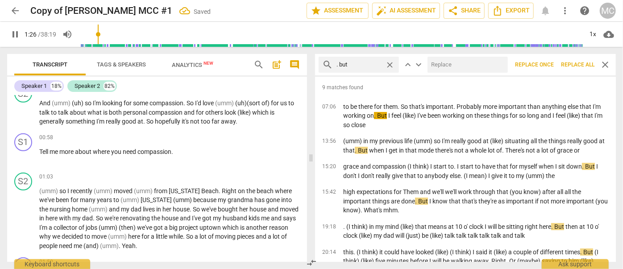
click at [450, 64] on input "text" at bounding box center [466, 65] width 77 height 14
type input "86"
type input ", b"
type input "87"
type input ", but"
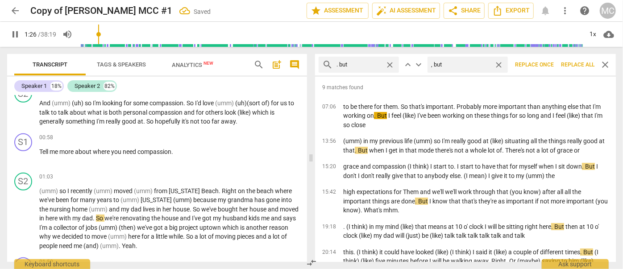
type input "87"
type input ", but"
click at [548, 68] on span "Replace all" at bounding box center [577, 65] width 33 height 8
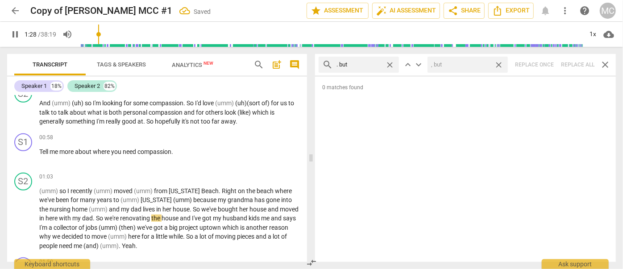
type input "88"
click at [501, 63] on span "close" at bounding box center [498, 64] width 9 height 9
click at [390, 63] on span "close" at bounding box center [389, 64] width 9 height 9
type input "90"
click at [372, 63] on input "text" at bounding box center [366, 65] width 59 height 14
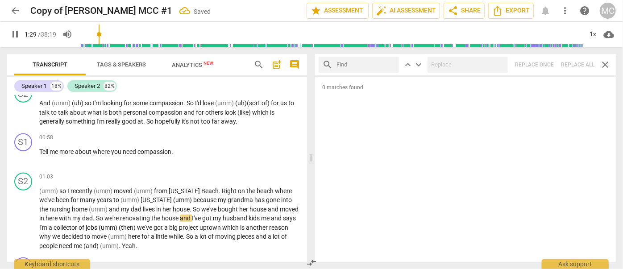
type input "90"
type input "."
type input "90"
type input ". so"
type input "90"
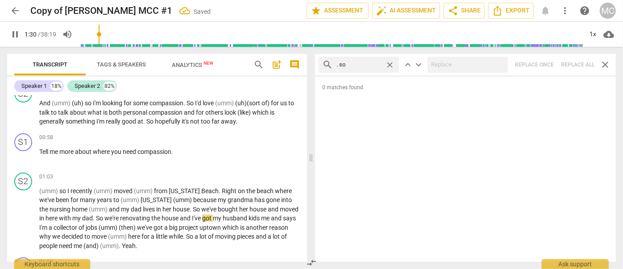
type input ". so"
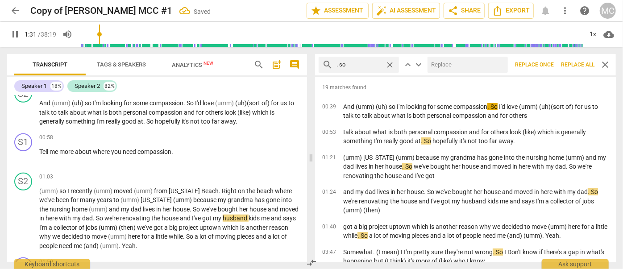
click at [462, 63] on input "text" at bounding box center [466, 65] width 77 height 14
type input "92"
type input "93"
type input "(s"
type input "93"
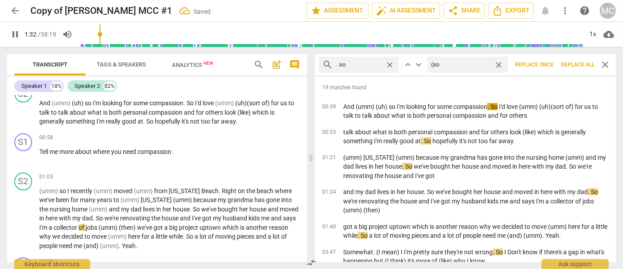
type input "(so)"
click at [548, 66] on span "Replace all" at bounding box center [577, 65] width 33 height 8
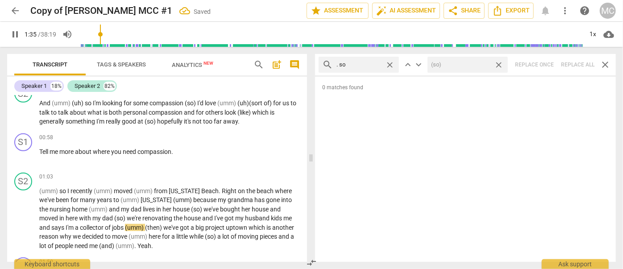
drag, startPoint x: 499, startPoint y: 63, endPoint x: 427, endPoint y: 67, distance: 72.0
click at [499, 63] on span "close" at bounding box center [498, 64] width 9 height 9
drag, startPoint x: 392, startPoint y: 64, endPoint x: 364, endPoint y: 64, distance: 28.1
click at [391, 64] on span "close" at bounding box center [389, 64] width 9 height 9
click at [357, 64] on input "text" at bounding box center [366, 65] width 59 height 14
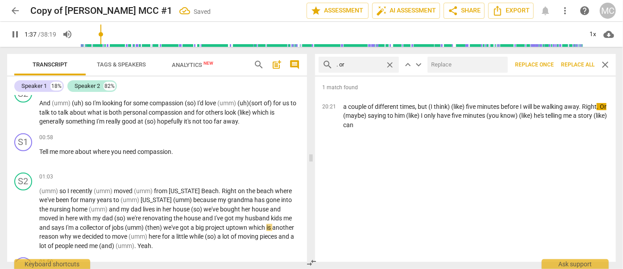
click at [447, 65] on input "text" at bounding box center [466, 65] width 77 height 14
click at [548, 64] on span "Replace all" at bounding box center [577, 65] width 33 height 8
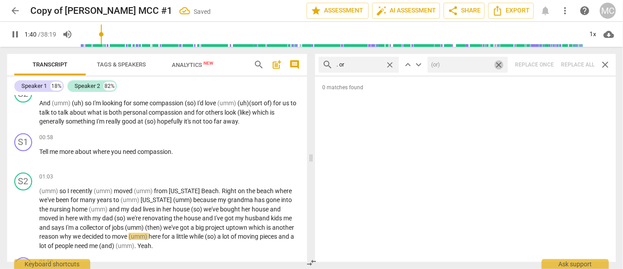
click at [500, 63] on span "close" at bounding box center [498, 64] width 9 height 9
drag, startPoint x: 393, startPoint y: 64, endPoint x: 374, endPoint y: 65, distance: 18.8
click at [393, 64] on span "close" at bounding box center [389, 64] width 9 height 9
click at [374, 65] on input "text" at bounding box center [366, 65] width 59 height 14
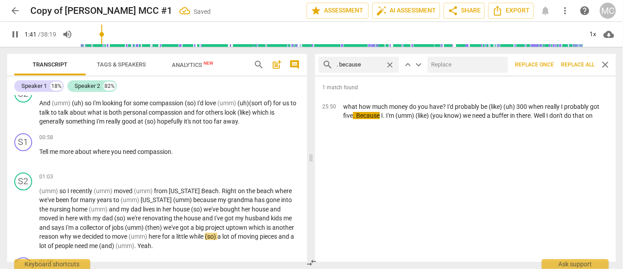
click at [447, 69] on input "text" at bounding box center [466, 65] width 77 height 14
click at [548, 62] on span "Replace all" at bounding box center [577, 65] width 33 height 8
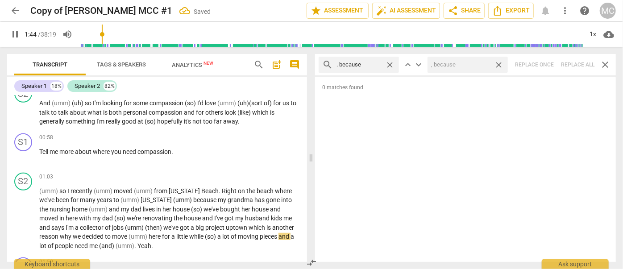
drag, startPoint x: 500, startPoint y: 63, endPoint x: 411, endPoint y: 66, distance: 88.9
click at [500, 63] on span "close" at bounding box center [498, 64] width 9 height 9
click at [390, 63] on span "close" at bounding box center [389, 64] width 9 height 9
click at [369, 63] on input "text" at bounding box center [366, 65] width 59 height 14
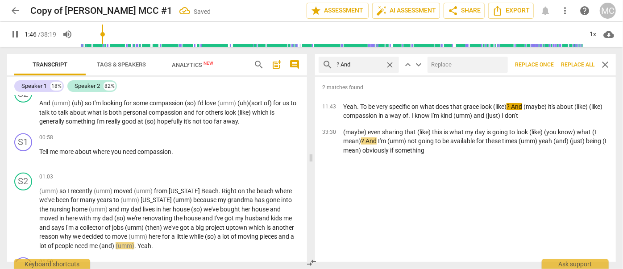
click at [440, 67] on input "text" at bounding box center [466, 65] width 77 height 14
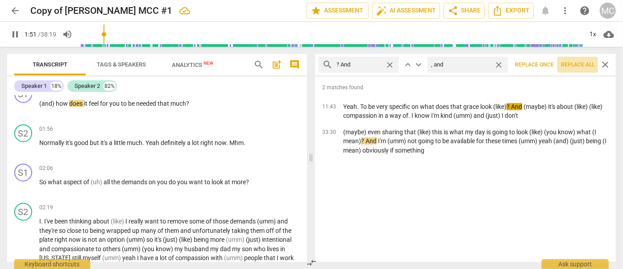
drag, startPoint x: 574, startPoint y: 60, endPoint x: 517, endPoint y: 65, distance: 56.9
click at [548, 60] on button "Replace all" at bounding box center [578, 65] width 41 height 16
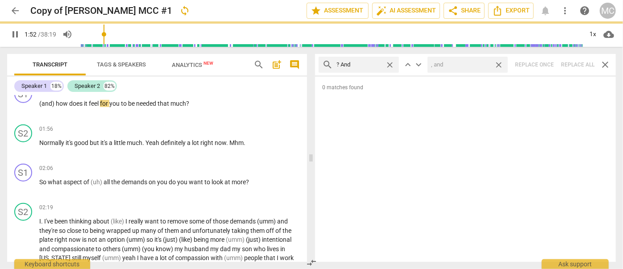
drag, startPoint x: 500, startPoint y: 64, endPoint x: 380, endPoint y: 62, distance: 119.7
click at [500, 64] on span "close" at bounding box center [498, 64] width 9 height 9
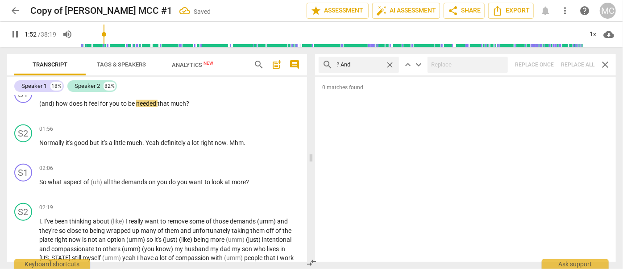
click at [389, 62] on span "close" at bounding box center [389, 64] width 9 height 9
click at [365, 65] on input "text" at bounding box center [366, 65] width 59 height 14
click at [548, 62] on div "search ? But close keyboard_arrow_up keyboard_arrow_down Replace once Replace a…" at bounding box center [465, 64] width 301 height 21
drag, startPoint x: 392, startPoint y: 63, endPoint x: 366, endPoint y: 64, distance: 26.4
click at [392, 63] on span "close" at bounding box center [389, 64] width 9 height 9
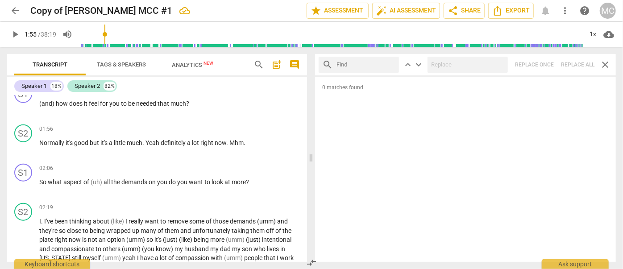
click at [360, 64] on input "text" at bounding box center [366, 65] width 59 height 14
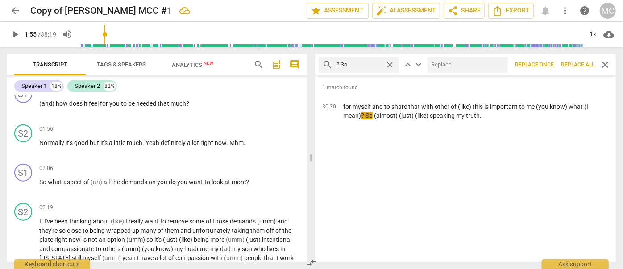
click at [436, 66] on input "text" at bounding box center [466, 65] width 77 height 14
click at [548, 64] on span "Replace all" at bounding box center [577, 65] width 33 height 8
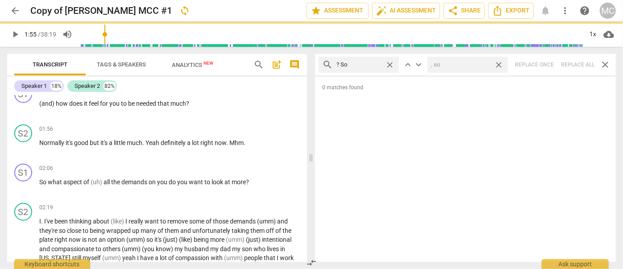
click at [497, 63] on span "close" at bounding box center [498, 64] width 9 height 9
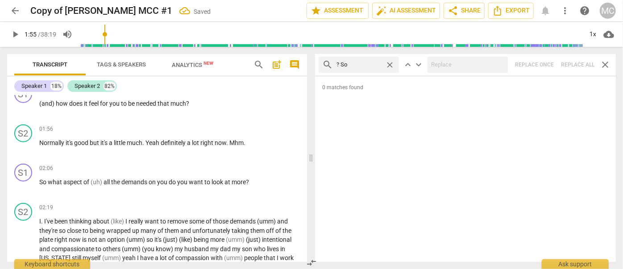
click at [390, 63] on span "close" at bounding box center [389, 64] width 9 height 9
click at [364, 64] on input "text" at bounding box center [366, 65] width 59 height 14
click at [548, 61] on div "search ? Or close keyboard_arrow_up keyboard_arrow_down Replace once Replace al…" at bounding box center [465, 64] width 301 height 21
click at [390, 62] on span "close" at bounding box center [389, 64] width 9 height 9
click at [355, 65] on input "text" at bounding box center [366, 65] width 59 height 14
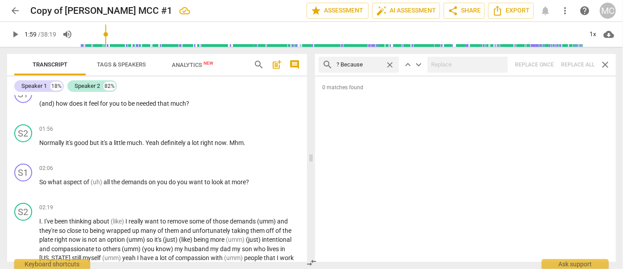
click at [548, 62] on div "search ? Because close keyboard_arrow_up keyboard_arrow_down Replace once Repla…" at bounding box center [465, 64] width 301 height 21
click at [389, 63] on span "close" at bounding box center [389, 64] width 9 height 9
click at [356, 65] on input "text" at bounding box center [366, 65] width 59 height 14
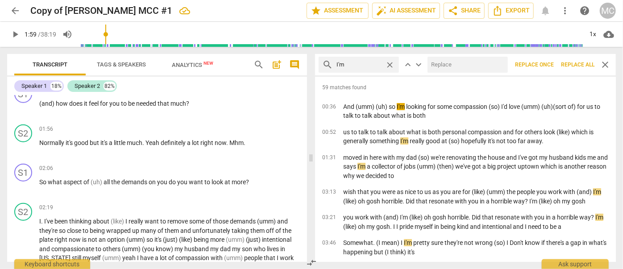
click at [455, 68] on input "text" at bounding box center [466, 65] width 77 height 14
click at [548, 61] on span "Replace all" at bounding box center [577, 65] width 33 height 8
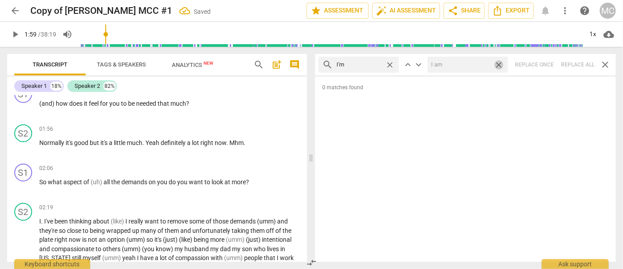
click at [501, 64] on span "close" at bounding box center [498, 64] width 9 height 9
click at [390, 63] on span "close" at bounding box center [389, 64] width 9 height 9
click at [343, 65] on input "text" at bounding box center [366, 65] width 59 height 14
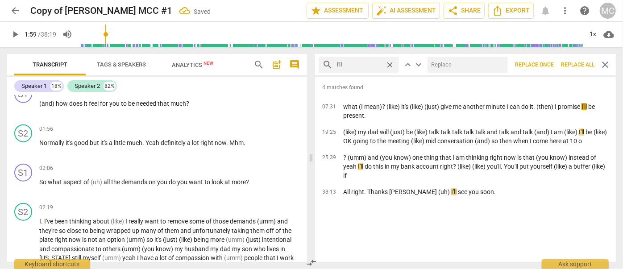
click at [447, 62] on input "text" at bounding box center [466, 65] width 77 height 14
drag, startPoint x: 572, startPoint y: 64, endPoint x: 528, endPoint y: 65, distance: 43.3
click at [548, 64] on span "Replace all" at bounding box center [577, 65] width 33 height 8
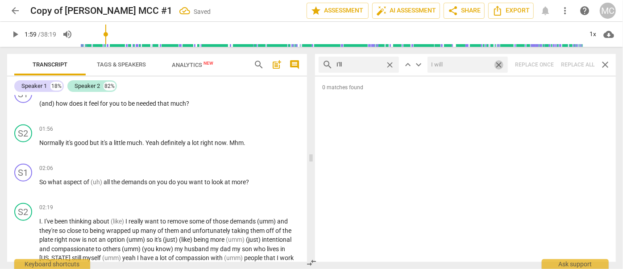
drag, startPoint x: 500, startPoint y: 63, endPoint x: 449, endPoint y: 72, distance: 51.8
click at [500, 63] on span "close" at bounding box center [498, 64] width 9 height 9
click at [390, 63] on span "close" at bounding box center [389, 64] width 9 height 9
click at [374, 64] on input "text" at bounding box center [366, 65] width 59 height 14
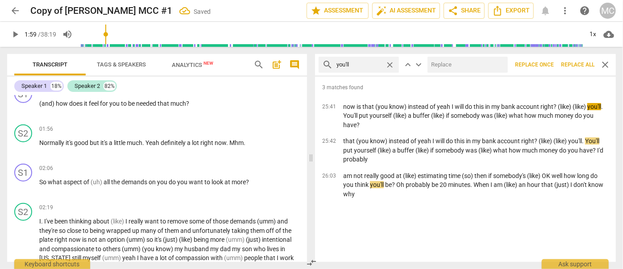
click at [464, 65] on input "text" at bounding box center [466, 65] width 77 height 14
click at [548, 65] on span "Replace all" at bounding box center [577, 65] width 33 height 8
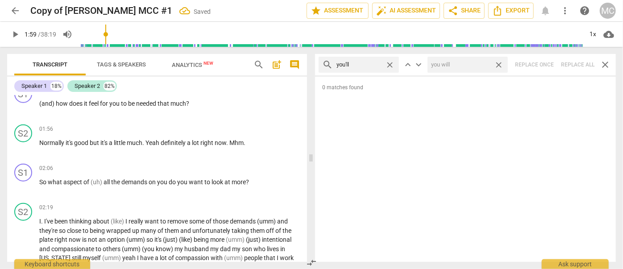
click at [499, 63] on span "close" at bounding box center [498, 64] width 9 height 9
drag, startPoint x: 389, startPoint y: 63, endPoint x: 381, endPoint y: 63, distance: 8.5
click at [389, 63] on span "close" at bounding box center [389, 64] width 9 height 9
click at [367, 65] on input "text" at bounding box center [366, 65] width 59 height 14
click at [548, 62] on div "search he'll close keyboard_arrow_up keyboard_arrow_down Replace once Replace a…" at bounding box center [465, 64] width 301 height 21
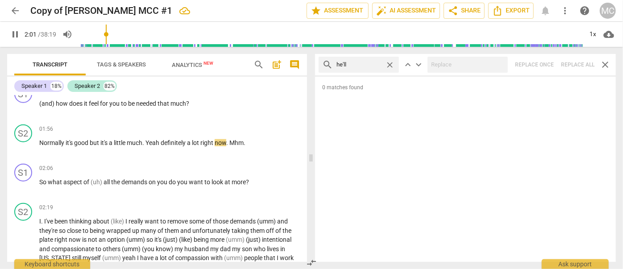
click at [390, 64] on span "close" at bounding box center [389, 64] width 9 height 9
drag, startPoint x: 381, startPoint y: 64, endPoint x: 375, endPoint y: 63, distance: 6.3
click at [381, 64] on input "text" at bounding box center [366, 65] width 59 height 14
click at [548, 63] on div "search she'll close keyboard_arrow_up keyboard_arrow_down Replace once Replace …" at bounding box center [465, 64] width 301 height 21
click at [391, 63] on span "close" at bounding box center [389, 64] width 9 height 9
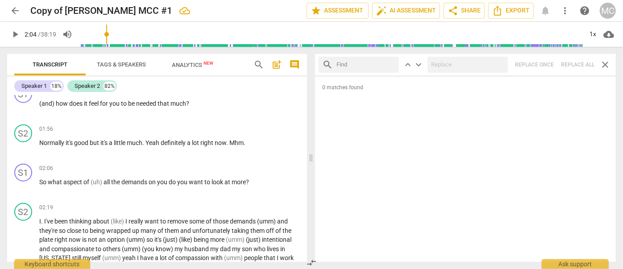
click at [377, 63] on input "text" at bounding box center [366, 65] width 59 height 14
click at [548, 64] on div "search it'll close keyboard_arrow_up keyboard_arrow_down Replace once Replace a…" at bounding box center [465, 64] width 301 height 21
click at [391, 64] on span "close" at bounding box center [389, 64] width 9 height 9
click at [368, 65] on input "text" at bounding box center [366, 65] width 59 height 14
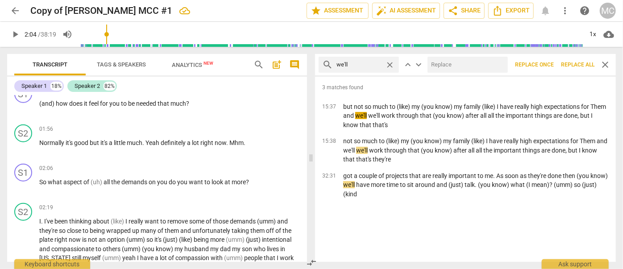
click at [450, 67] on input "text" at bounding box center [466, 65] width 77 height 14
click at [548, 62] on span "Replace all" at bounding box center [577, 65] width 33 height 8
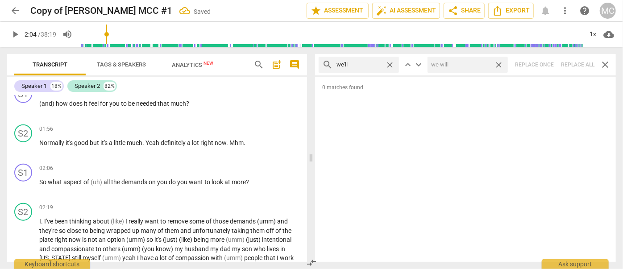
click at [497, 62] on span "close" at bounding box center [498, 64] width 9 height 9
click at [389, 64] on span "close" at bounding box center [389, 64] width 9 height 9
click at [375, 63] on input "text" at bounding box center [366, 65] width 59 height 14
click at [548, 64] on div "search they'll close keyboard_arrow_up keyboard_arrow_down Replace once Replace…" at bounding box center [465, 64] width 301 height 21
click at [391, 64] on span "close" at bounding box center [389, 64] width 9 height 9
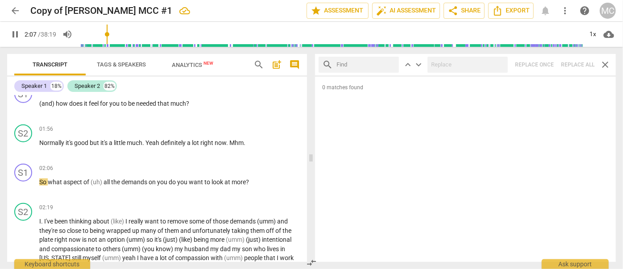
click at [353, 65] on input "text" at bounding box center [366, 65] width 59 height 14
click at [548, 59] on div "search there'll close keyboard_arrow_up keyboard_arrow_down Replace once Replac…" at bounding box center [465, 64] width 301 height 21
click at [392, 62] on span "close" at bounding box center [389, 64] width 9 height 9
click at [370, 63] on input "text" at bounding box center [366, 65] width 59 height 14
click at [548, 60] on div "search that'll close keyboard_arrow_up keyboard_arrow_down Replace once Replace…" at bounding box center [465, 64] width 301 height 21
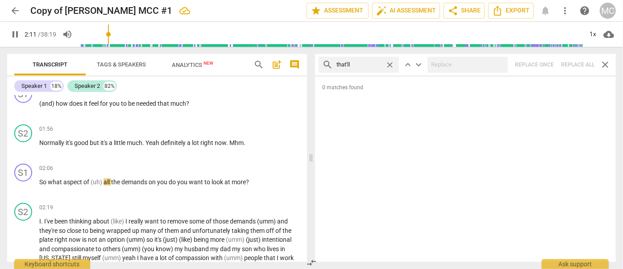
click at [392, 63] on span "close" at bounding box center [389, 64] width 9 height 9
click at [363, 65] on input "text" at bounding box center [366, 65] width 59 height 14
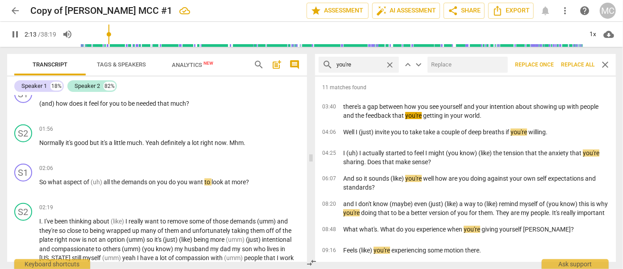
click at [477, 65] on input "text" at bounding box center [466, 65] width 77 height 14
click at [548, 62] on span "Replace all" at bounding box center [577, 65] width 33 height 8
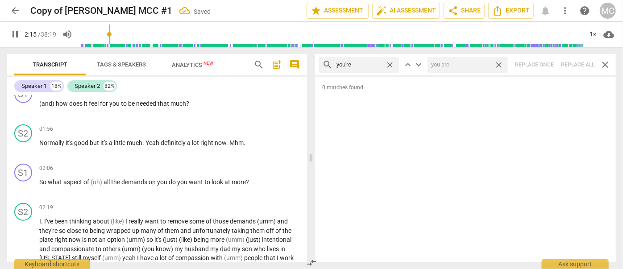
drag, startPoint x: 499, startPoint y: 63, endPoint x: 351, endPoint y: 69, distance: 148.4
click at [499, 63] on span "close" at bounding box center [498, 64] width 9 height 9
click at [390, 64] on span "close" at bounding box center [389, 64] width 9 height 9
click at [359, 65] on input "text" at bounding box center [366, 65] width 59 height 14
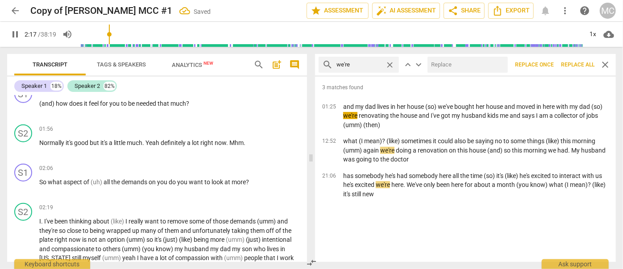
click at [483, 66] on input "text" at bounding box center [466, 65] width 77 height 14
click at [548, 62] on span "Replace all" at bounding box center [577, 65] width 33 height 8
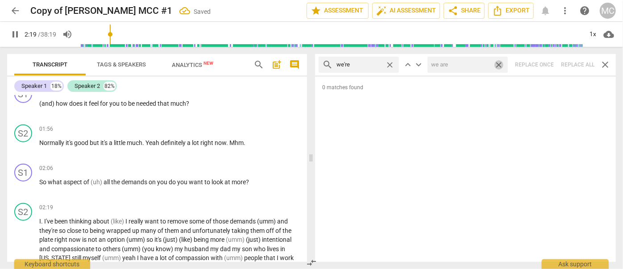
click at [500, 62] on span "close" at bounding box center [498, 64] width 9 height 9
click at [389, 63] on span "close" at bounding box center [389, 64] width 9 height 9
drag, startPoint x: 368, startPoint y: 67, endPoint x: 374, endPoint y: 74, distance: 9.2
click at [368, 67] on input "text" at bounding box center [366, 65] width 59 height 14
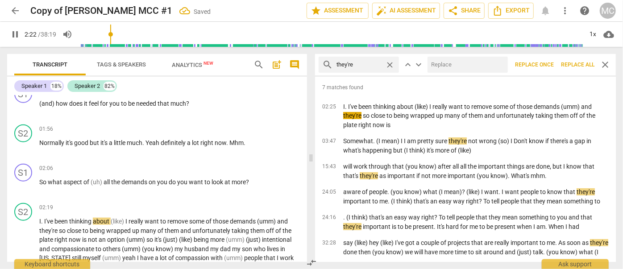
click at [453, 66] on input "text" at bounding box center [466, 65] width 77 height 14
click at [548, 62] on span "Replace all" at bounding box center [577, 65] width 33 height 8
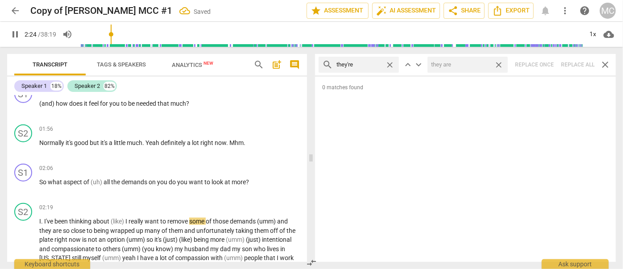
click at [499, 64] on span "close" at bounding box center [498, 64] width 9 height 9
click at [389, 64] on span "close" at bounding box center [389, 64] width 9 height 9
click at [372, 66] on input "text" at bounding box center [366, 65] width 59 height 14
click at [548, 63] on div "search aren't close keyboard_arrow_up keyboard_arrow_down Replace once Replace …" at bounding box center [465, 64] width 301 height 21
click at [392, 63] on span "close" at bounding box center [389, 64] width 9 height 9
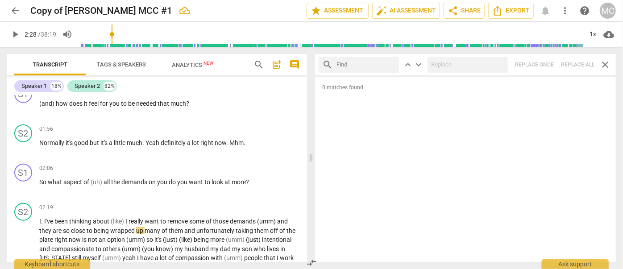
click at [378, 62] on input "text" at bounding box center [366, 65] width 59 height 14
click at [548, 62] on div "search isn't close keyboard_arrow_up keyboard_arrow_down Replace once Replace a…" at bounding box center [465, 64] width 301 height 21
click at [390, 62] on span "close" at bounding box center [389, 64] width 9 height 9
click at [357, 68] on input "text" at bounding box center [366, 65] width 59 height 14
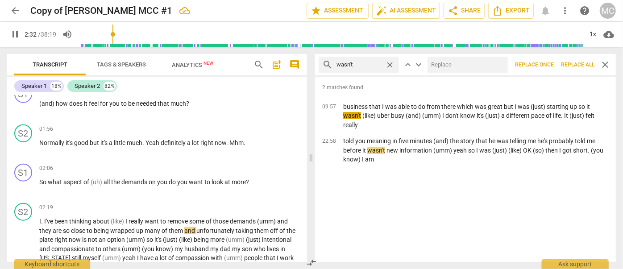
click at [436, 63] on input "text" at bounding box center [466, 65] width 77 height 14
click at [548, 62] on span "Replace all" at bounding box center [577, 65] width 33 height 8
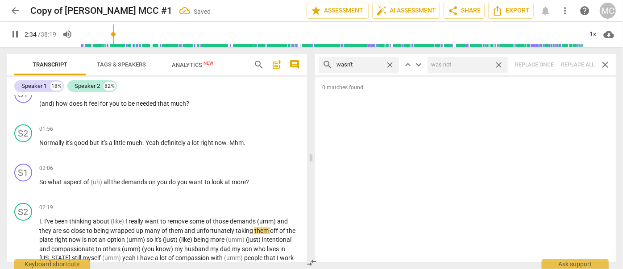
drag, startPoint x: 499, startPoint y: 62, endPoint x: 444, endPoint y: 63, distance: 55.4
click at [499, 62] on span "close" at bounding box center [498, 64] width 9 height 9
click at [393, 63] on span "close" at bounding box center [389, 64] width 9 height 9
click at [384, 64] on input "text" at bounding box center [366, 65] width 59 height 14
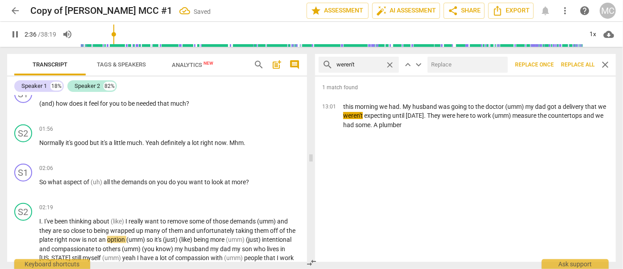
click at [447, 64] on input "text" at bounding box center [466, 65] width 77 height 14
click at [548, 63] on span "Replace all" at bounding box center [577, 65] width 33 height 8
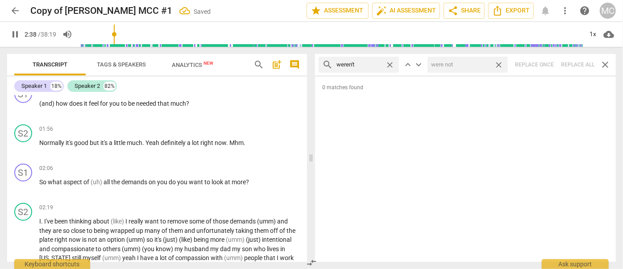
click at [500, 65] on span "close" at bounding box center [498, 64] width 9 height 9
click at [390, 65] on span "close" at bounding box center [389, 64] width 9 height 9
drag, startPoint x: 366, startPoint y: 62, endPoint x: 363, endPoint y: 71, distance: 9.5
click at [366, 62] on input "text" at bounding box center [366, 65] width 59 height 14
click at [548, 64] on div "search haven't close keyboard_arrow_up keyboard_arrow_down Replace once Replace…" at bounding box center [465, 64] width 301 height 21
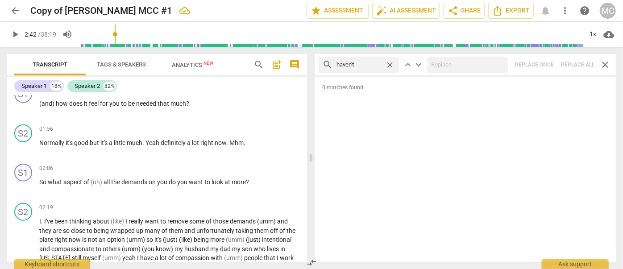
click at [391, 63] on span "close" at bounding box center [389, 64] width 9 height 9
click at [378, 63] on input "text" at bounding box center [366, 65] width 59 height 14
click at [548, 63] on div "search hasn't close keyboard_arrow_up keyboard_arrow_down Replace once Replace …" at bounding box center [465, 64] width 301 height 21
click at [390, 63] on span "close" at bounding box center [389, 64] width 9 height 9
click at [364, 62] on input "text" at bounding box center [366, 65] width 59 height 14
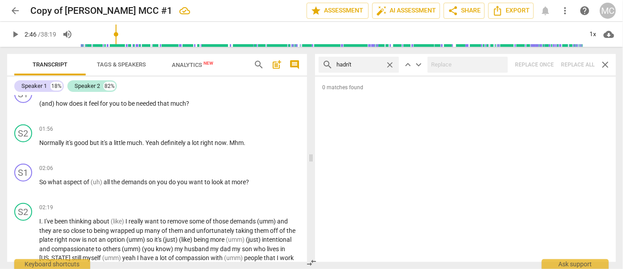
click at [548, 65] on div "search hadn't close keyboard_arrow_up keyboard_arrow_down Replace once Replace …" at bounding box center [465, 64] width 301 height 21
click at [390, 63] on span "close" at bounding box center [389, 64] width 9 height 9
click at [365, 65] on input "text" at bounding box center [366, 65] width 59 height 14
drag, startPoint x: 469, startPoint y: 55, endPoint x: 466, endPoint y: 63, distance: 8.8
click at [469, 55] on div "search doesn't close keyboard_arrow_up keyboard_arrow_down Replace once Replace…" at bounding box center [465, 64] width 301 height 21
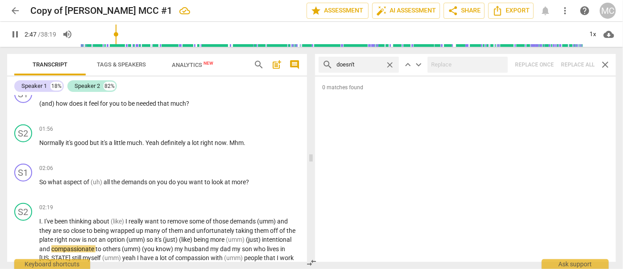
click at [548, 63] on div "search doesn't close keyboard_arrow_up keyboard_arrow_down Replace once Replace…" at bounding box center [465, 64] width 301 height 21
drag, startPoint x: 390, startPoint y: 64, endPoint x: 367, endPoint y: 65, distance: 22.8
click at [390, 64] on span "close" at bounding box center [389, 64] width 9 height 9
click at [363, 65] on input "text" at bounding box center [366, 65] width 59 height 14
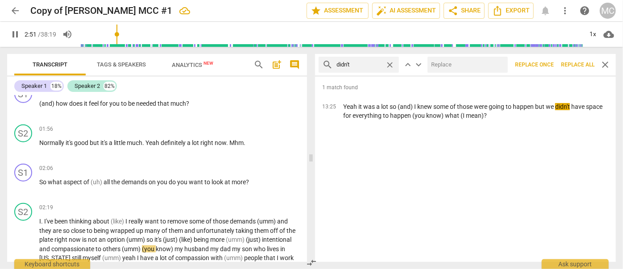
click at [472, 57] on div at bounding box center [468, 65] width 80 height 16
click at [467, 64] on input "text" at bounding box center [466, 65] width 77 height 14
click at [548, 60] on button "Replace all" at bounding box center [578, 65] width 41 height 16
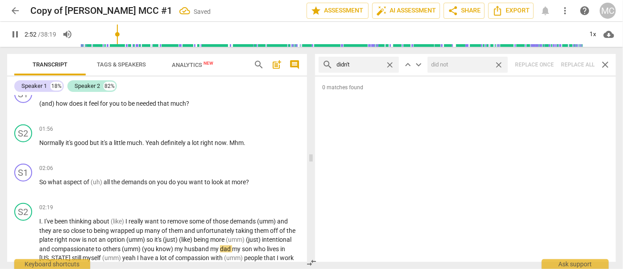
click at [502, 64] on span "close" at bounding box center [498, 64] width 9 height 9
click at [393, 62] on span "close" at bounding box center [389, 64] width 9 height 9
click at [367, 64] on input "text" at bounding box center [366, 65] width 59 height 14
click at [548, 62] on div "search wouldn't close keyboard_arrow_up keyboard_arrow_down Replace once Replac…" at bounding box center [465, 64] width 301 height 21
click at [393, 63] on span "close" at bounding box center [389, 64] width 9 height 9
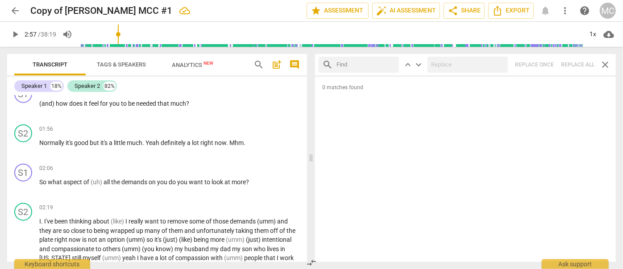
click at [375, 65] on input "text" at bounding box center [366, 65] width 59 height 14
click at [548, 62] on div "search shouldn't close keyboard_arrow_up keyboard_arrow_down Replace once Repla…" at bounding box center [465, 64] width 301 height 21
click at [389, 63] on span "close" at bounding box center [389, 64] width 9 height 9
click at [372, 64] on input "text" at bounding box center [366, 65] width 59 height 14
click at [548, 62] on div "search couldn't close keyboard_arrow_up keyboard_arrow_down Replace once Replac…" at bounding box center [465, 64] width 301 height 21
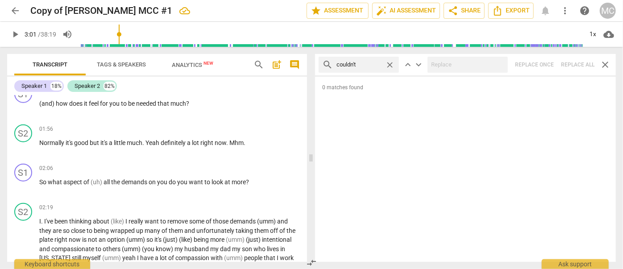
drag, startPoint x: 390, startPoint y: 64, endPoint x: 371, endPoint y: 65, distance: 19.7
click at [390, 64] on span "close" at bounding box center [389, 64] width 9 height 9
click at [363, 63] on input "text" at bounding box center [366, 65] width 59 height 14
click at [548, 59] on div "search won't close keyboard_arrow_up keyboard_arrow_down Replace once Replace a…" at bounding box center [465, 64] width 301 height 21
click at [392, 65] on span "close" at bounding box center [389, 64] width 9 height 9
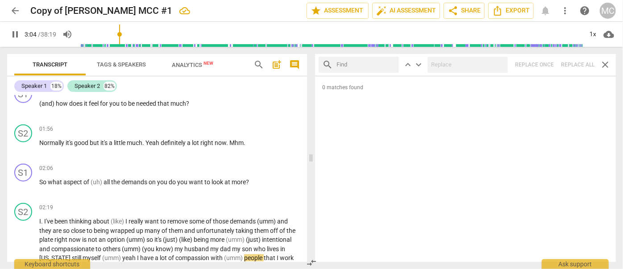
click at [358, 65] on input "text" at bounding box center [366, 65] width 59 height 14
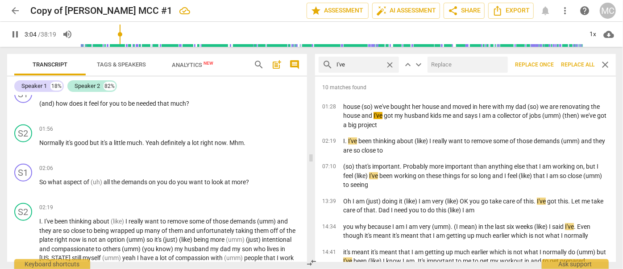
click at [465, 71] on input "text" at bounding box center [466, 65] width 77 height 14
click at [548, 61] on span "Replace all" at bounding box center [577, 65] width 33 height 8
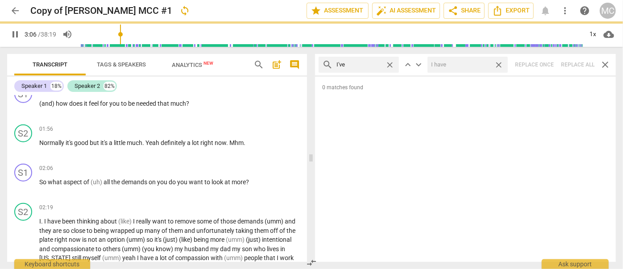
click at [500, 63] on span "close" at bounding box center [498, 64] width 9 height 9
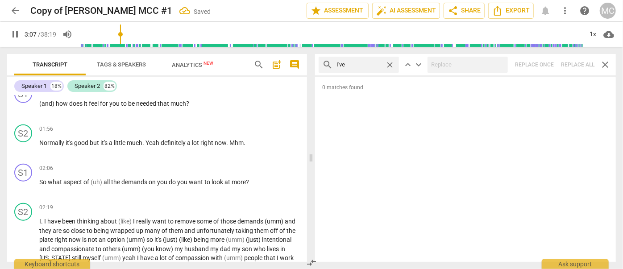
click at [390, 64] on span "close" at bounding box center [389, 64] width 9 height 9
click at [373, 64] on input "text" at bounding box center [366, 65] width 59 height 14
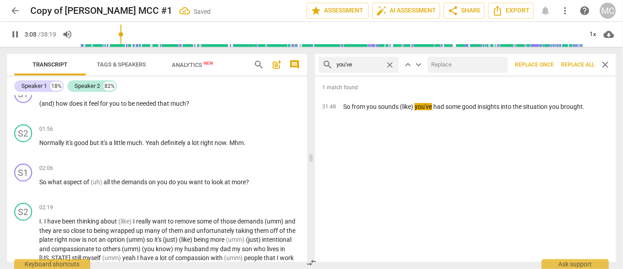
click at [472, 71] on input "text" at bounding box center [466, 65] width 77 height 14
click at [548, 61] on span "Replace all" at bounding box center [577, 65] width 33 height 8
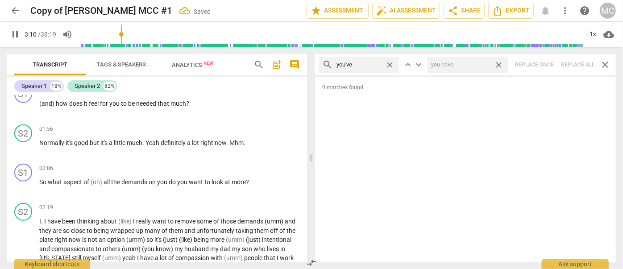
click at [501, 62] on span "close" at bounding box center [498, 64] width 9 height 9
click at [390, 63] on span "close" at bounding box center [389, 64] width 9 height 9
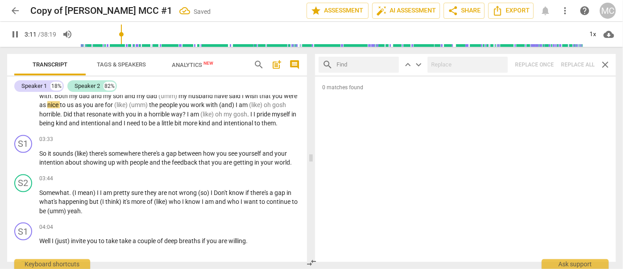
click at [363, 68] on input "text" at bounding box center [366, 65] width 59 height 14
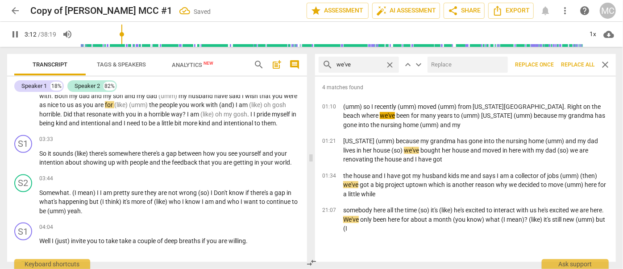
click at [446, 63] on input "text" at bounding box center [466, 65] width 77 height 14
click at [548, 65] on span "Replace all" at bounding box center [577, 65] width 33 height 8
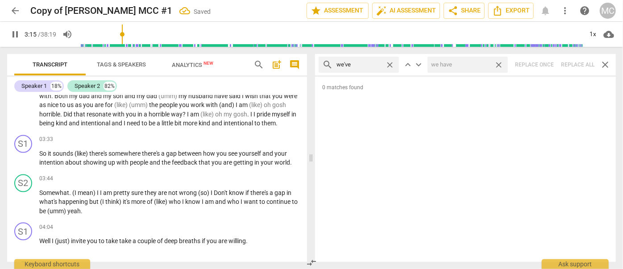
drag, startPoint x: 497, startPoint y: 65, endPoint x: 401, endPoint y: 61, distance: 96.1
click at [497, 64] on span "close" at bounding box center [498, 64] width 9 height 9
click at [390, 63] on span "close" at bounding box center [389, 64] width 9 height 9
click at [349, 65] on input "text" at bounding box center [366, 65] width 59 height 14
click at [548, 64] on div "search they've close keyboard_arrow_up keyboard_arrow_down Replace once Replace…" at bounding box center [465, 64] width 301 height 21
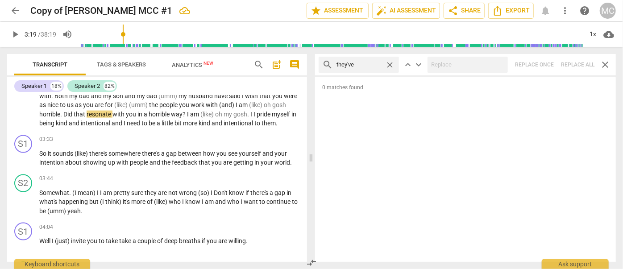
click at [388, 64] on span "close" at bounding box center [389, 64] width 9 height 9
click at [361, 66] on input "text" at bounding box center [366, 65] width 59 height 14
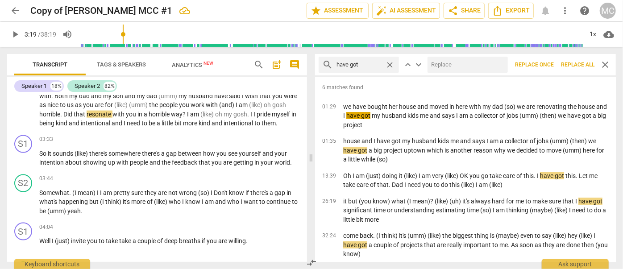
click at [463, 67] on input "text" at bounding box center [466, 65] width 77 height 14
click at [548, 59] on button "Replace all" at bounding box center [578, 65] width 41 height 16
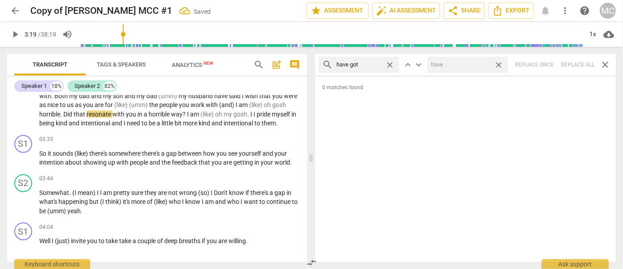
drag, startPoint x: 498, startPoint y: 65, endPoint x: 460, endPoint y: 69, distance: 38.7
click at [498, 65] on span "close" at bounding box center [498, 64] width 9 height 9
click at [391, 63] on span "close" at bounding box center [389, 64] width 9 height 9
drag, startPoint x: 376, startPoint y: 64, endPoint x: 381, endPoint y: 59, distance: 7.3
click at [376, 64] on input "text" at bounding box center [366, 65] width 59 height 14
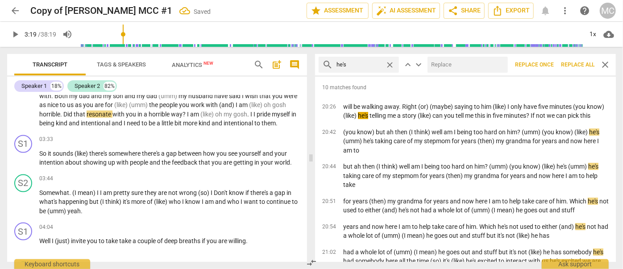
click at [447, 64] on input "text" at bounding box center [466, 65] width 77 height 14
drag, startPoint x: 569, startPoint y: 63, endPoint x: 547, endPoint y: 65, distance: 22.0
click at [548, 63] on span "Replace all" at bounding box center [577, 65] width 33 height 8
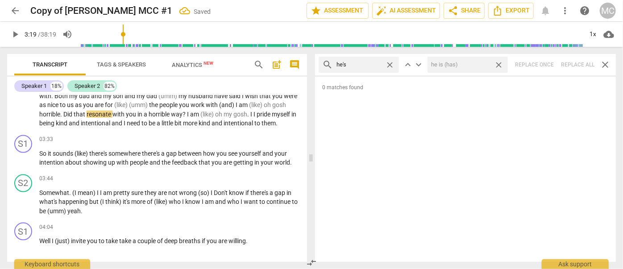
drag, startPoint x: 501, startPoint y: 65, endPoint x: 487, endPoint y: 64, distance: 14.4
click at [501, 65] on span "close" at bounding box center [498, 64] width 9 height 9
click at [392, 62] on span "close" at bounding box center [389, 64] width 9 height 9
click at [377, 63] on input "text" at bounding box center [366, 65] width 59 height 14
click at [548, 61] on div "search she's close keyboard_arrow_up keyboard_arrow_down Replace once Replace a…" at bounding box center [465, 64] width 301 height 21
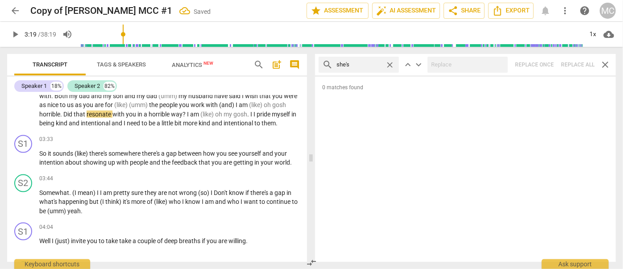
click at [389, 64] on span "close" at bounding box center [389, 64] width 9 height 9
click at [375, 63] on input "text" at bounding box center [366, 65] width 59 height 14
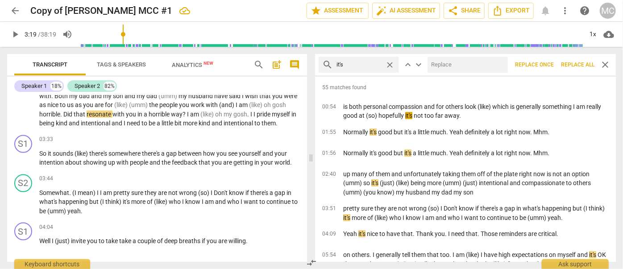
click at [444, 59] on input "text" at bounding box center [466, 65] width 77 height 14
click at [548, 65] on span "Replace all" at bounding box center [577, 65] width 33 height 8
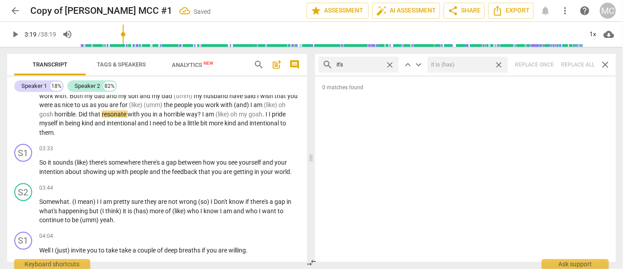
drag, startPoint x: 501, startPoint y: 64, endPoint x: 400, endPoint y: 58, distance: 100.6
click at [501, 64] on span "close" at bounding box center [498, 64] width 9 height 9
drag, startPoint x: 390, startPoint y: 62, endPoint x: 382, endPoint y: 63, distance: 7.8
click at [390, 62] on span "close" at bounding box center [389, 64] width 9 height 9
click at [368, 64] on input "text" at bounding box center [366, 65] width 59 height 14
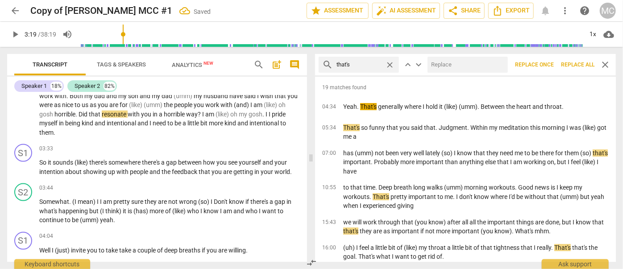
click at [452, 64] on input "text" at bounding box center [466, 65] width 77 height 14
click at [548, 63] on span "Replace all" at bounding box center [577, 65] width 33 height 8
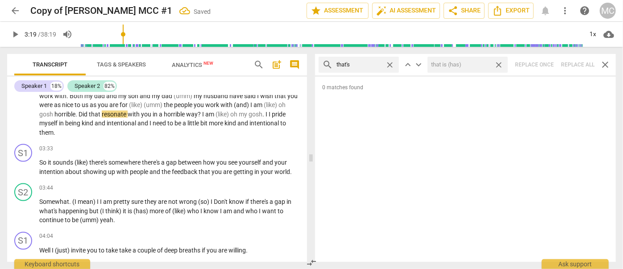
click at [500, 62] on span "close" at bounding box center [498, 64] width 9 height 9
click at [389, 63] on span "close" at bounding box center [389, 64] width 9 height 9
click at [370, 64] on input "text" at bounding box center [366, 65] width 59 height 14
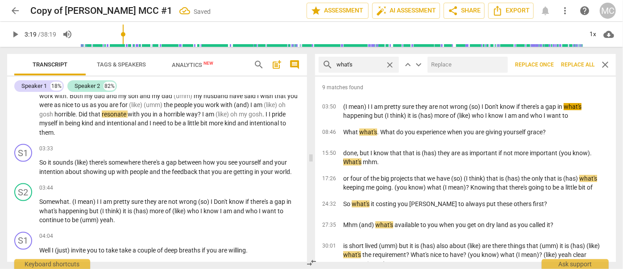
click at [457, 67] on input "text" at bounding box center [466, 65] width 77 height 14
click at [548, 63] on span "Replace all" at bounding box center [577, 65] width 33 height 8
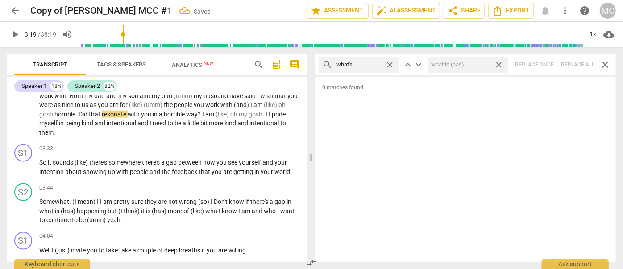
drag, startPoint x: 498, startPoint y: 63, endPoint x: 408, endPoint y: 64, distance: 90.7
click at [498, 63] on span "close" at bounding box center [498, 64] width 9 height 9
click at [389, 64] on span "close" at bounding box center [389, 64] width 9 height 9
click at [376, 63] on input "text" at bounding box center [366, 65] width 59 height 14
click at [548, 63] on div "search where's close keyboard_arrow_up keyboard_arrow_down Replace once Replace…" at bounding box center [465, 64] width 301 height 21
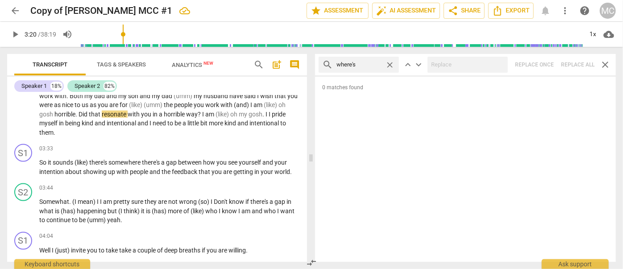
click at [390, 63] on span "close" at bounding box center [389, 64] width 9 height 9
click at [368, 65] on input "text" at bounding box center [366, 65] width 59 height 14
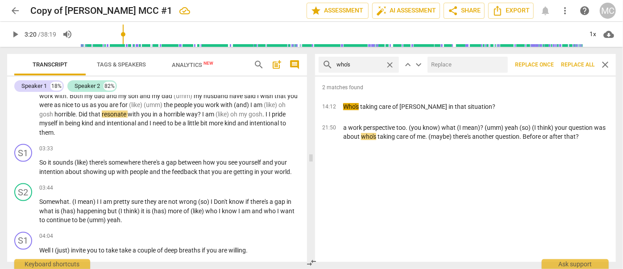
drag, startPoint x: 441, startPoint y: 66, endPoint x: 434, endPoint y: 69, distance: 8.1
click at [441, 66] on input "text" at bounding box center [466, 65] width 77 height 14
click at [548, 64] on span "Replace all" at bounding box center [577, 65] width 33 height 8
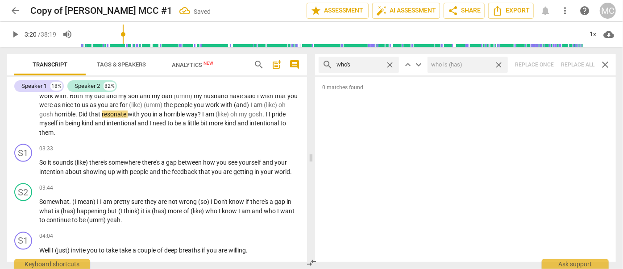
drag, startPoint x: 500, startPoint y: 63, endPoint x: 468, endPoint y: 66, distance: 32.3
click at [500, 63] on span "close" at bounding box center [498, 64] width 9 height 9
click at [391, 62] on span "close" at bounding box center [389, 64] width 9 height 9
click at [370, 63] on input "text" at bounding box center [366, 65] width 59 height 14
click at [548, 67] on div "search when's close keyboard_arrow_up keyboard_arrow_down Replace once Replace …" at bounding box center [465, 64] width 301 height 21
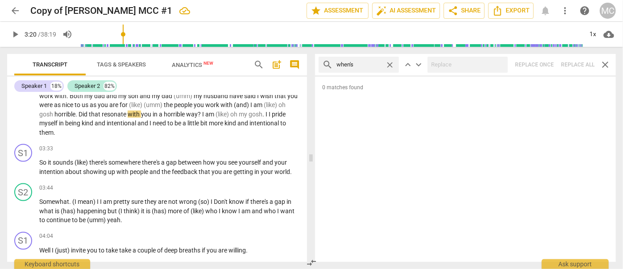
click at [390, 62] on span "close" at bounding box center [389, 64] width 9 height 9
click at [368, 63] on input "text" at bounding box center [366, 65] width 59 height 14
click at [548, 62] on div "search how's close keyboard_arrow_up keyboard_arrow_down Replace once Replace a…" at bounding box center [465, 64] width 301 height 21
click at [392, 64] on span "close" at bounding box center [389, 64] width 9 height 9
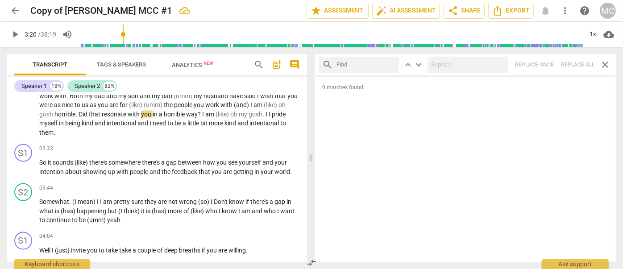
click at [375, 64] on input "text" at bounding box center [366, 65] width 59 height 14
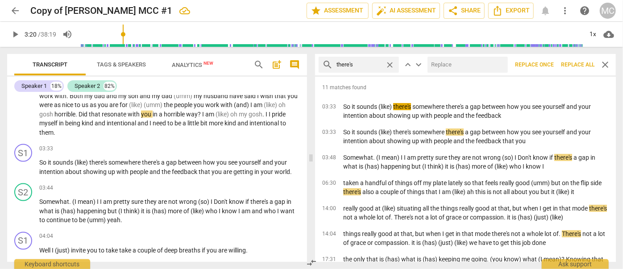
click at [468, 64] on input "text" at bounding box center [466, 65] width 77 height 14
click at [548, 62] on span "Replace all" at bounding box center [577, 65] width 33 height 8
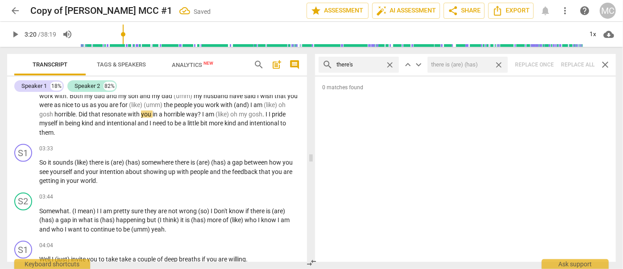
drag, startPoint x: 502, startPoint y: 65, endPoint x: 489, endPoint y: 65, distance: 13.0
click at [502, 65] on span "close" at bounding box center [498, 64] width 9 height 9
click at [392, 64] on span "close" at bounding box center [389, 64] width 9 height 9
click at [370, 65] on input "text" at bounding box center [366, 65] width 59 height 14
click at [548, 65] on div "search here's close keyboard_arrow_up keyboard_arrow_down Replace once Replace …" at bounding box center [465, 64] width 301 height 21
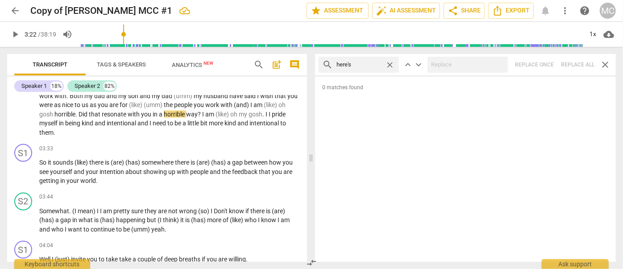
click at [388, 63] on span "close" at bounding box center [389, 64] width 9 height 9
click at [359, 64] on input "text" at bounding box center [366, 65] width 59 height 14
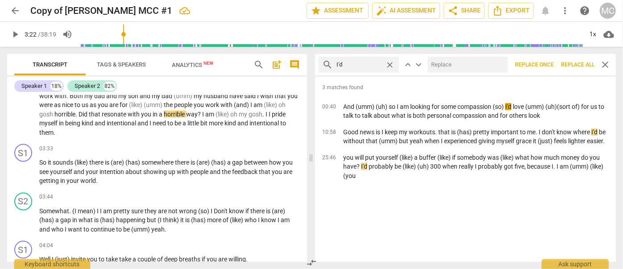
click at [448, 68] on input "text" at bounding box center [466, 65] width 77 height 14
click at [548, 63] on span "Replace all" at bounding box center [577, 65] width 33 height 8
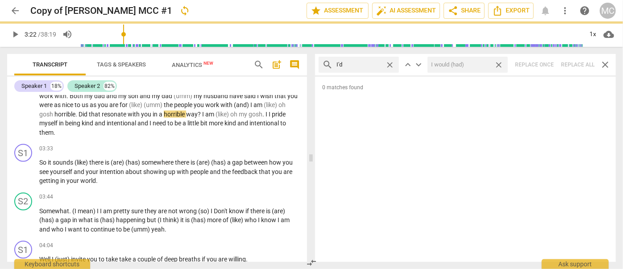
scroll to position [642, 0]
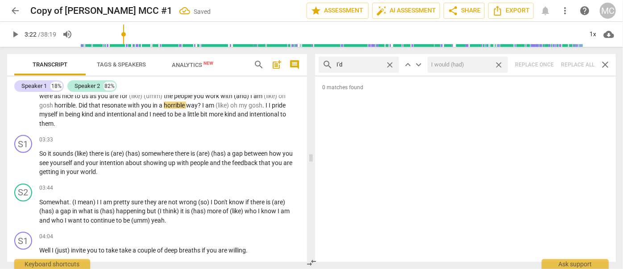
click at [501, 63] on span "close" at bounding box center [498, 64] width 9 height 9
click at [391, 64] on span "close" at bounding box center [389, 64] width 9 height 9
drag, startPoint x: 368, startPoint y: 65, endPoint x: 389, endPoint y: 66, distance: 20.5
click at [368, 65] on input "text" at bounding box center [366, 65] width 59 height 14
click at [548, 62] on div "search you'd close keyboard_arrow_up keyboard_arrow_down Replace once Replace a…" at bounding box center [465, 64] width 301 height 21
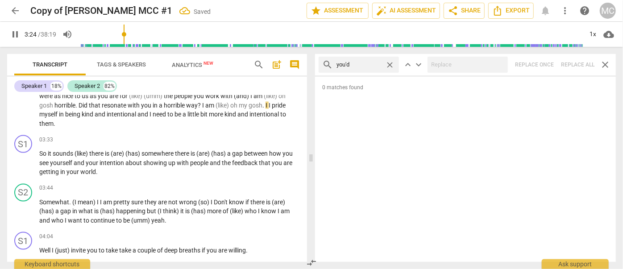
click at [390, 65] on span "close" at bounding box center [389, 64] width 9 height 9
click at [358, 64] on input "text" at bounding box center [366, 65] width 59 height 14
click at [548, 64] on div "search he'd close keyboard_arrow_up keyboard_arrow_down Replace once Replace al…" at bounding box center [465, 64] width 301 height 21
click at [389, 62] on span "close" at bounding box center [389, 64] width 9 height 9
click at [363, 64] on input "text" at bounding box center [366, 65] width 59 height 14
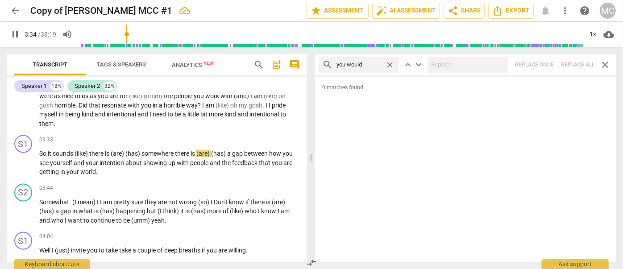
click at [548, 63] on div "search you would close keyboard_arrow_up keyboard_arrow_down Replace once Repla…" at bounding box center [465, 64] width 301 height 21
click at [388, 63] on span "close" at bounding box center [389, 64] width 9 height 9
click at [368, 63] on input "text" at bounding box center [366, 65] width 59 height 14
click at [548, 59] on div "search she'd close keyboard_arrow_up keyboard_arrow_down Replace once Replace a…" at bounding box center [465, 64] width 301 height 21
click at [391, 64] on span "close" at bounding box center [389, 64] width 9 height 9
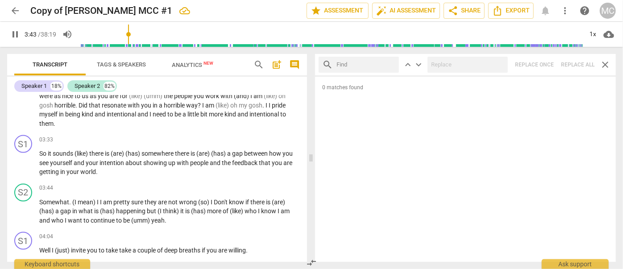
drag, startPoint x: 373, startPoint y: 66, endPoint x: 379, endPoint y: 66, distance: 5.8
click at [373, 66] on input "text" at bounding box center [366, 65] width 59 height 14
click at [548, 68] on div "search it'd close keyboard_arrow_up keyboard_arrow_down Replace once Replace al…" at bounding box center [465, 64] width 301 height 21
click at [389, 63] on span "close" at bounding box center [389, 64] width 9 height 9
click at [362, 63] on input "text" at bounding box center [366, 65] width 59 height 14
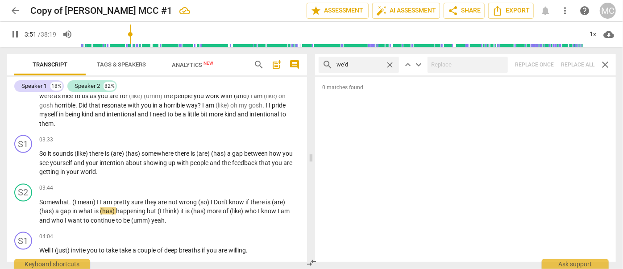
click at [548, 66] on div "search we'd close keyboard_arrow_up keyboard_arrow_down Replace once Replace al…" at bounding box center [465, 64] width 301 height 21
click at [389, 63] on span "close" at bounding box center [389, 64] width 9 height 9
click at [364, 65] on input "text" at bounding box center [366, 65] width 59 height 14
click at [548, 65] on div "search they'd close keyboard_arrow_up keyboard_arrow_down Replace once Replace …" at bounding box center [465, 64] width 301 height 21
click at [390, 64] on span "close" at bounding box center [389, 64] width 9 height 9
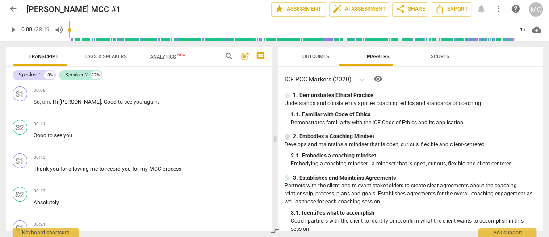
click at [230, 53] on span "search" at bounding box center [229, 56] width 9 height 9
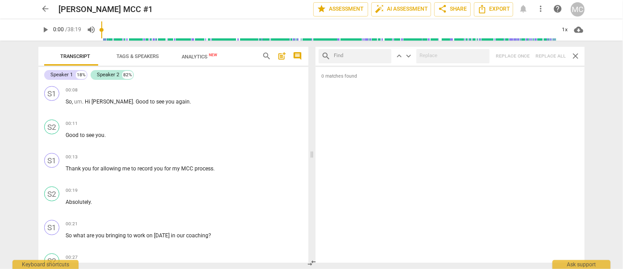
drag, startPoint x: 518, startPoint y: 73, endPoint x: 347, endPoint y: 58, distance: 171.7
click at [347, 58] on input "text" at bounding box center [361, 56] width 54 height 13
click at [347, 65] on div "search keyboard_arrow_up keyboard_arrow_down Replace once Replace all close" at bounding box center [451, 56] width 270 height 19
click at [548, 67] on div "0 matches found" at bounding box center [451, 165] width 270 height 196
click at [389, 62] on input "text" at bounding box center [361, 56] width 54 height 13
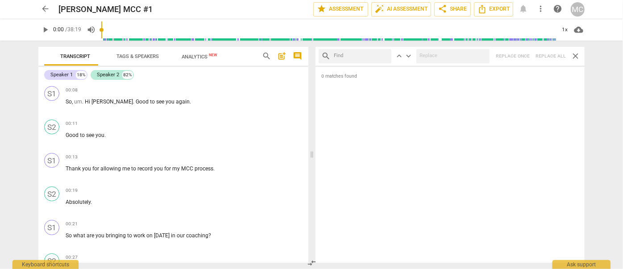
click at [353, 62] on input "text" at bounding box center [361, 56] width 54 height 13
type input ","
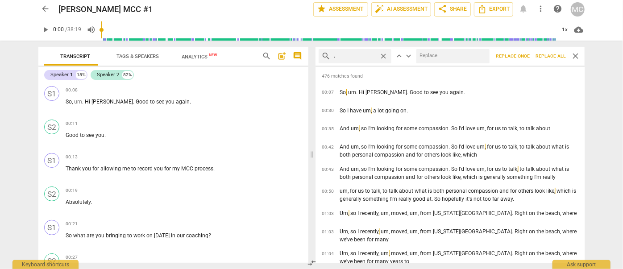
click at [548, 65] on div "search , close keyboard_arrow_up keyboard_arrow_down Replace once Replace all c…" at bounding box center [451, 56] width 270 height 19
drag, startPoint x: 390, startPoint y: 63, endPoint x: 380, endPoint y: 64, distance: 9.8
click at [390, 64] on div "search , close keyboard_arrow_up keyboard_arrow_down Replace once Replace all c…" at bounding box center [451, 56] width 270 height 19
click at [363, 64] on div "search , close keyboard_arrow_up keyboard_arrow_down Replace once Replace all c…" at bounding box center [451, 56] width 270 height 19
click at [449, 64] on div "search , close keyboard_arrow_up keyboard_arrow_down Replace once Replace all c…" at bounding box center [451, 56] width 270 height 19
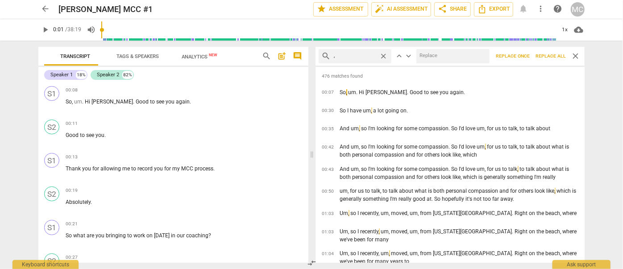
click at [548, 64] on div "search , close keyboard_arrow_up keyboard_arrow_down Replace once Replace all c…" at bounding box center [451, 56] width 270 height 19
click at [500, 65] on div "search , close keyboard_arrow_up keyboard_arrow_down Replace once Replace all c…" at bounding box center [451, 56] width 270 height 19
click at [392, 65] on div "search , close keyboard_arrow_up keyboard_arrow_down Replace once Replace all c…" at bounding box center [451, 56] width 270 height 19
click at [356, 67] on div "476 matches found 00:07 So , um. Hi Becky. Good to see you again. 00:30 So I ha…" at bounding box center [451, 165] width 270 height 196
click at [439, 65] on div "search , close keyboard_arrow_up keyboard_arrow_down Replace once Replace all c…" at bounding box center [451, 56] width 270 height 19
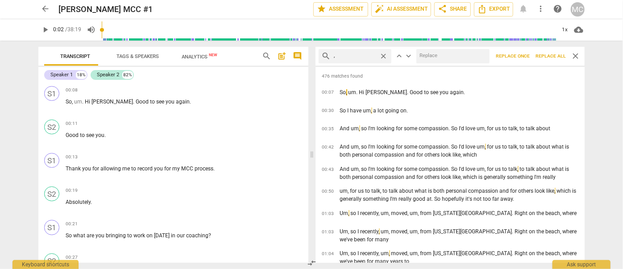
click at [548, 63] on div "search , close keyboard_arrow_up keyboard_arrow_down Replace once Replace all c…" at bounding box center [451, 56] width 270 height 19
click at [500, 64] on div "search , close keyboard_arrow_up keyboard_arrow_down Replace once Replace all c…" at bounding box center [451, 56] width 270 height 19
click at [389, 62] on div "search , close" at bounding box center [355, 56] width 73 height 14
click at [368, 63] on div "search , close" at bounding box center [355, 56] width 73 height 14
click at [443, 62] on input "text" at bounding box center [452, 56] width 70 height 13
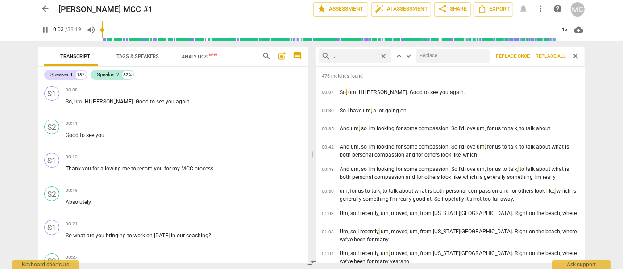
type input "3"
type input "4"
type input "(uh"
type input "4"
type input "(uh)"
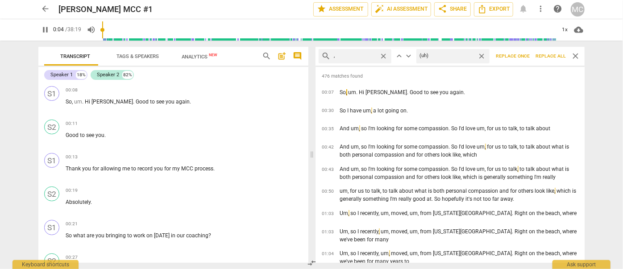
type input "5"
type input "(uh)"
click at [548, 64] on div "search , close keyboard_arrow_up keyboard_arrow_down (uh) close Replace once Re…" at bounding box center [451, 56] width 270 height 19
type input "6"
drag, startPoint x: 501, startPoint y: 63, endPoint x: 391, endPoint y: 64, distance: 109.9
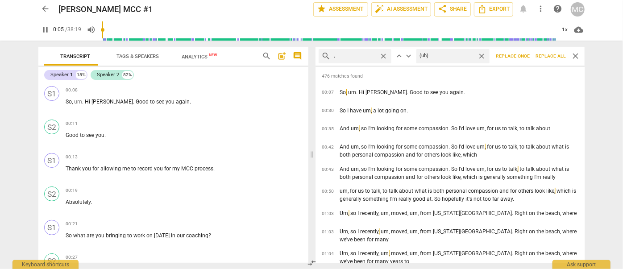
click at [501, 63] on button "Replace once" at bounding box center [513, 56] width 40 height 14
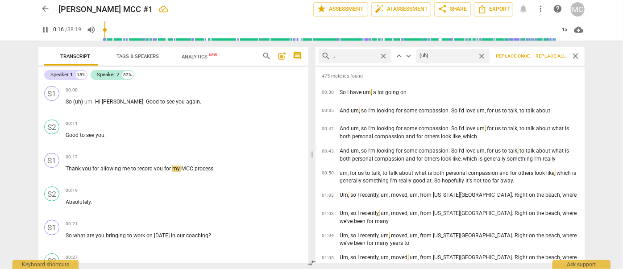
type input "17"
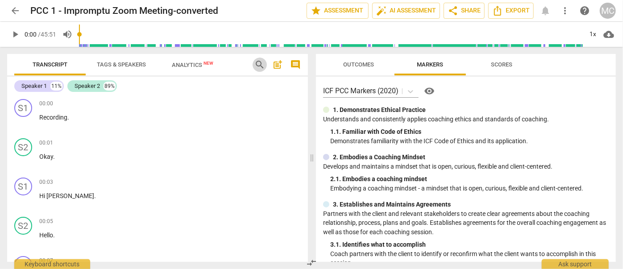
click at [258, 69] on span "search" at bounding box center [260, 64] width 11 height 11
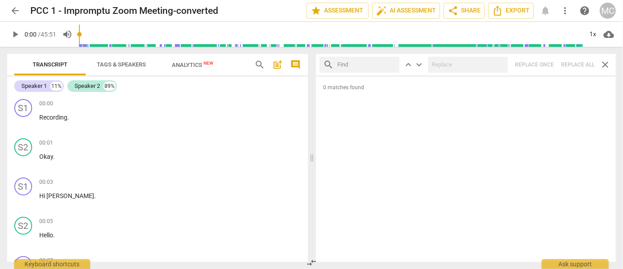
click at [347, 65] on input "text" at bounding box center [367, 65] width 58 height 14
type input "m"
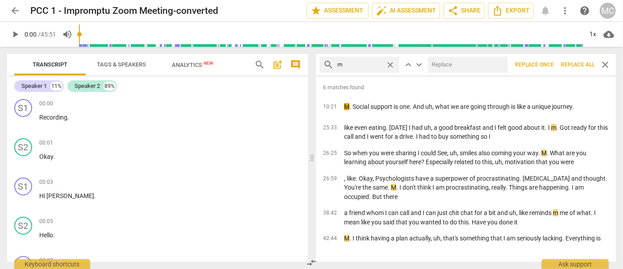
click at [548, 67] on span "Replace all" at bounding box center [577, 65] width 33 height 8
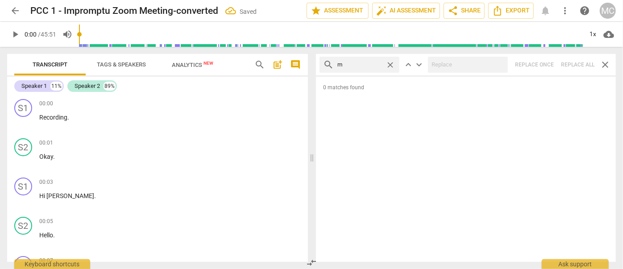
click at [389, 62] on span "close" at bounding box center [390, 64] width 9 height 9
click at [353, 62] on input "text" at bounding box center [367, 65] width 58 height 14
type input ","
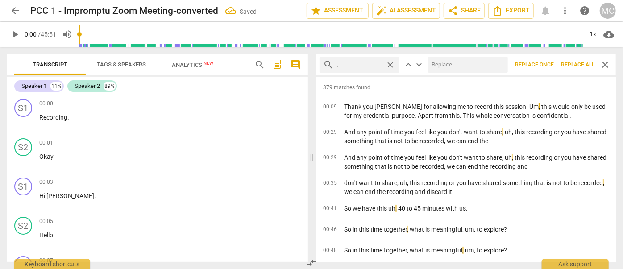
click at [548, 65] on span "Replace all" at bounding box center [577, 65] width 33 height 8
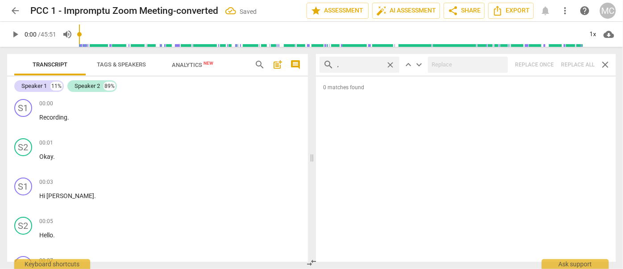
click at [390, 64] on span "close" at bounding box center [390, 64] width 9 height 9
click at [363, 64] on input "text" at bounding box center [367, 65] width 58 height 14
type input ". like"
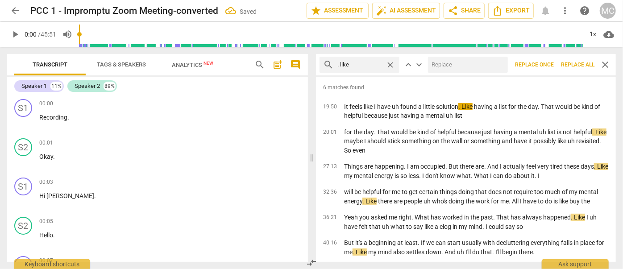
click at [449, 64] on input "text" at bounding box center [466, 65] width 76 height 14
type input "(like)"
click at [548, 64] on span "Replace all" at bounding box center [577, 65] width 33 height 8
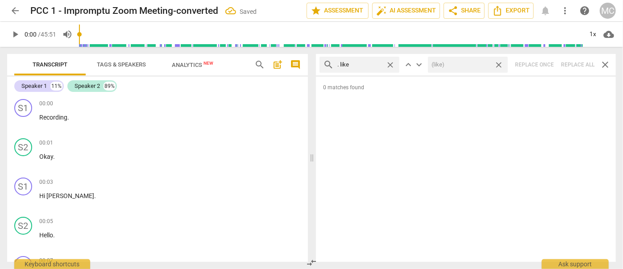
click at [500, 65] on span "close" at bounding box center [498, 64] width 9 height 9
click at [392, 65] on span "close" at bounding box center [390, 64] width 9 height 9
click at [356, 66] on input "text" at bounding box center [367, 65] width 58 height 14
type input ". um"
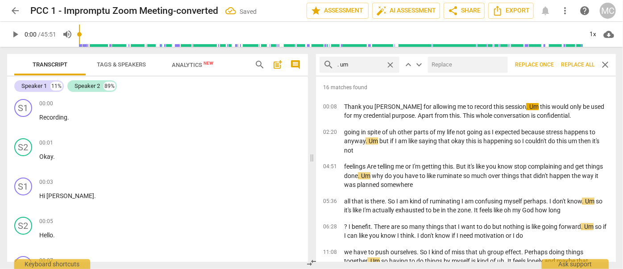
click at [439, 65] on input "text" at bounding box center [466, 65] width 76 height 14
type input "(umm)"
click at [548, 63] on span "Replace all" at bounding box center [577, 65] width 33 height 8
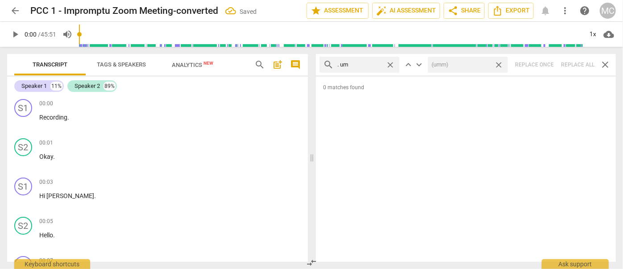
click at [500, 64] on span "close" at bounding box center [498, 64] width 9 height 9
click at [389, 62] on span "close" at bounding box center [390, 64] width 9 height 9
click at [368, 63] on input "text" at bounding box center [367, 65] width 58 height 14
type input ". uh"
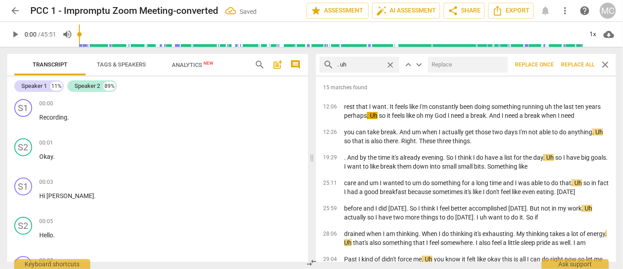
click at [443, 62] on input "text" at bounding box center [466, 65] width 76 height 14
type input "(uh)"
click at [548, 64] on span "Replace all" at bounding box center [577, 65] width 33 height 8
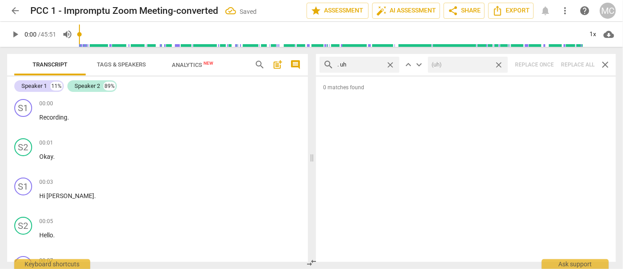
click at [501, 63] on span "close" at bounding box center [498, 64] width 9 height 9
click at [391, 63] on span "close" at bounding box center [390, 64] width 9 height 9
click at [363, 63] on input "text" at bounding box center [367, 65] width 58 height 14
type input "um"
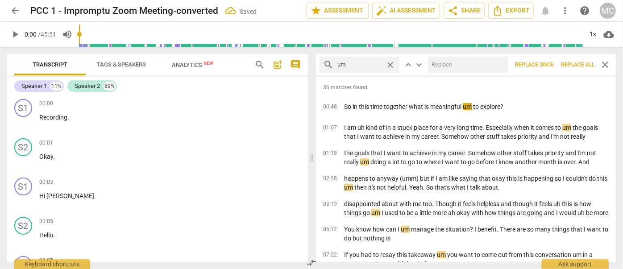
click at [439, 66] on input "text" at bounding box center [466, 65] width 76 height 14
type input "(umm)"
click at [548, 67] on span "Replace all" at bounding box center [577, 65] width 33 height 8
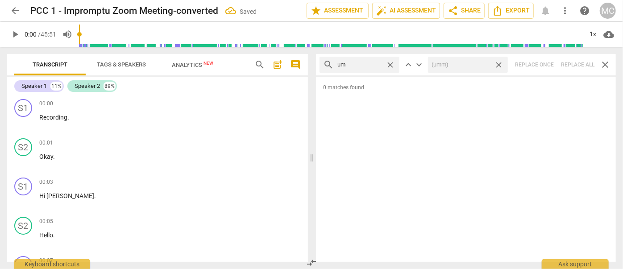
click at [499, 64] on span "close" at bounding box center [498, 64] width 9 height 9
drag, startPoint x: 393, startPoint y: 64, endPoint x: 387, endPoint y: 64, distance: 5.8
click at [393, 64] on span "close" at bounding box center [390, 64] width 9 height 9
click at [375, 63] on input "text" at bounding box center [367, 65] width 58 height 14
type input "uh"
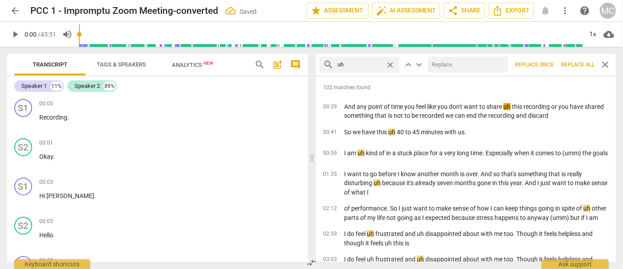
click at [453, 63] on input "text" at bounding box center [466, 65] width 76 height 14
type input "(uh)"
click at [548, 64] on span "Replace all" at bounding box center [577, 65] width 33 height 8
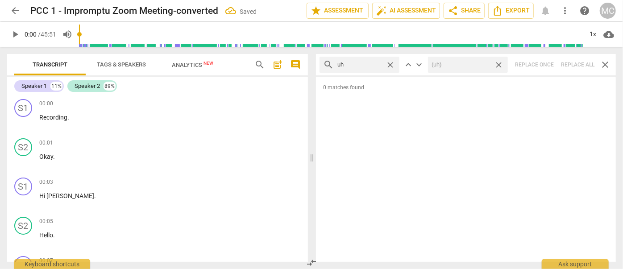
click at [501, 63] on span "close" at bounding box center [498, 64] width 9 height 9
click at [392, 64] on span "close" at bounding box center [390, 64] width 9 height 9
click at [368, 67] on input "text" at bounding box center [367, 65] width 58 height 14
type input "kind of"
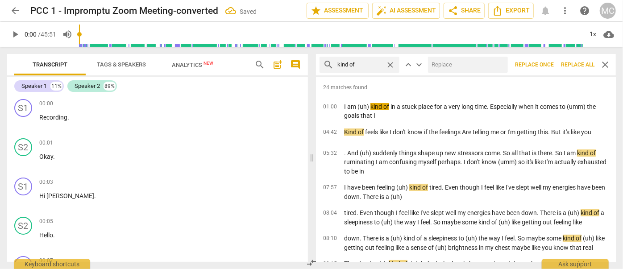
click at [442, 67] on input "text" at bounding box center [466, 65] width 76 height 14
type input "(kind of)"
click at [548, 65] on span "Replace all" at bounding box center [577, 65] width 33 height 8
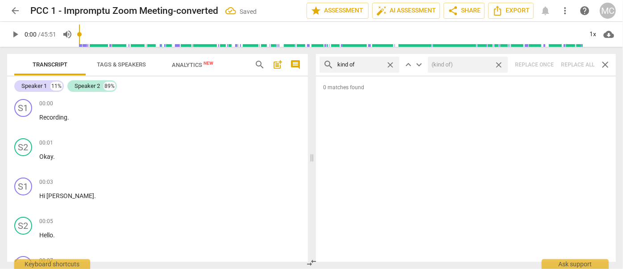
click at [498, 62] on span "close" at bounding box center [498, 64] width 9 height 9
click at [392, 63] on span "close" at bounding box center [390, 64] width 9 height 9
click at [365, 65] on input "text" at bounding box center [360, 65] width 45 height 14
type input "sort of"
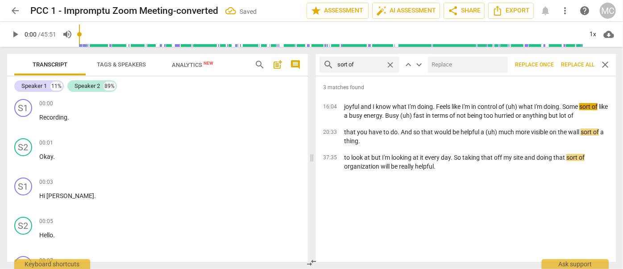
click at [454, 62] on input "text" at bounding box center [466, 65] width 76 height 14
type input "(sort of)"
click at [548, 66] on span "Replace all" at bounding box center [577, 65] width 33 height 8
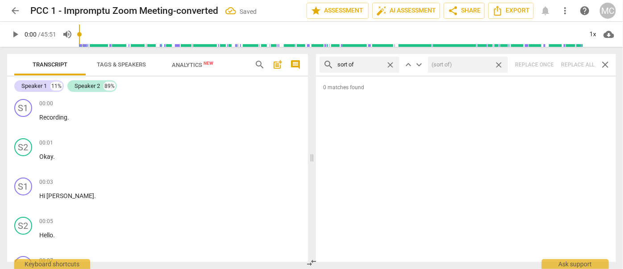
click at [500, 63] on span "close" at bounding box center [498, 64] width 9 height 9
click at [390, 63] on span "close" at bounding box center [390, 64] width 9 height 9
click at [369, 63] on input "text" at bounding box center [367, 65] width 58 height 14
type input "and then"
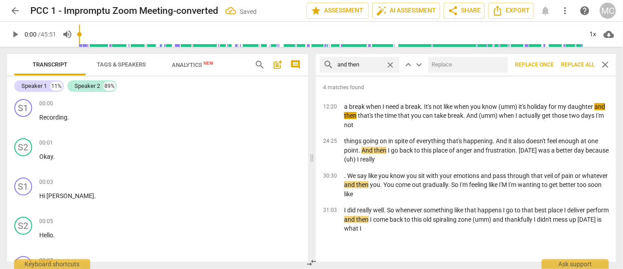
click at [439, 62] on input "text" at bounding box center [466, 65] width 76 height 14
type input "(then)"
click at [548, 63] on span "Replace all" at bounding box center [577, 65] width 33 height 8
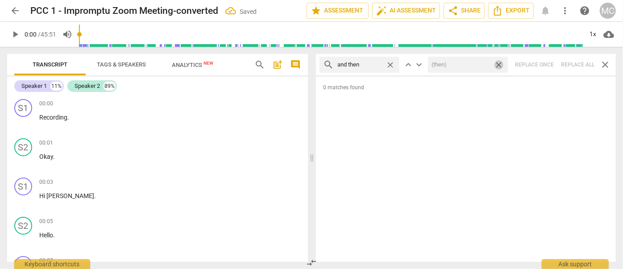
click at [499, 64] on span "close" at bounding box center [498, 64] width 9 height 9
click at [389, 63] on span "close" at bounding box center [390, 64] width 9 height 9
click at [373, 63] on input "text" at bounding box center [367, 65] width 58 height 14
type input "like"
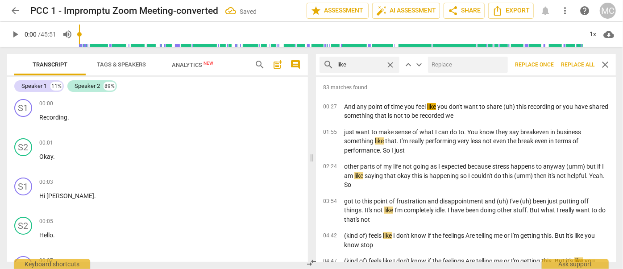
click at [463, 64] on input "text" at bounding box center [466, 65] width 76 height 14
type input "(like)"
click at [548, 65] on span "Replace all" at bounding box center [577, 65] width 33 height 8
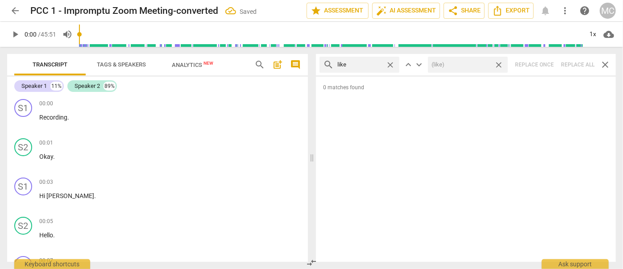
drag, startPoint x: 500, startPoint y: 63, endPoint x: 427, endPoint y: 67, distance: 73.4
click at [500, 63] on span "close" at bounding box center [498, 64] width 9 height 9
click at [392, 65] on span "close" at bounding box center [390, 64] width 9 height 9
click at [365, 64] on input "text" at bounding box center [367, 65] width 58 height 14
type input "just"
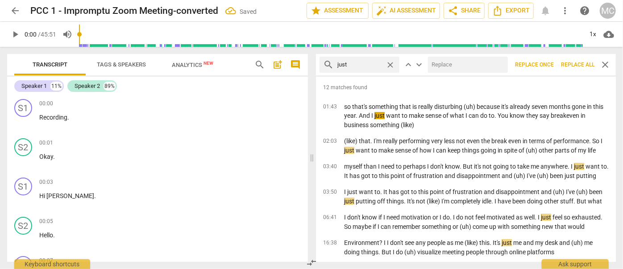
click at [444, 63] on input "text" at bounding box center [466, 65] width 76 height 14
type input "(just)"
click at [548, 63] on span "Replace all" at bounding box center [577, 65] width 33 height 8
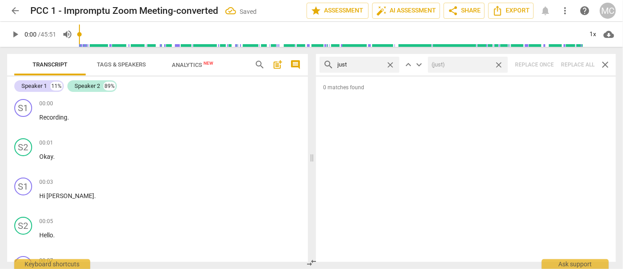
click at [498, 63] on span "close" at bounding box center [498, 64] width 9 height 9
click at [389, 63] on span "close" at bounding box center [390, 64] width 9 height 9
click at [364, 63] on input "text" at bounding box center [367, 65] width 58 height 14
type input "you know"
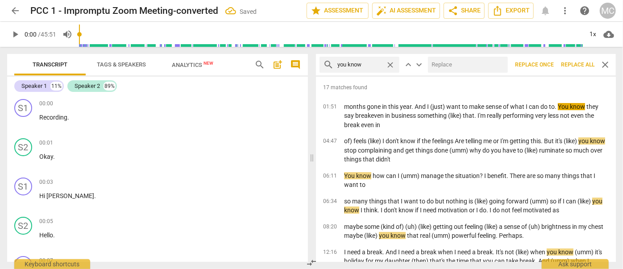
click at [455, 66] on input "text" at bounding box center [466, 65] width 76 height 14
type input "(you know)"
click at [548, 62] on span "Replace all" at bounding box center [577, 65] width 33 height 8
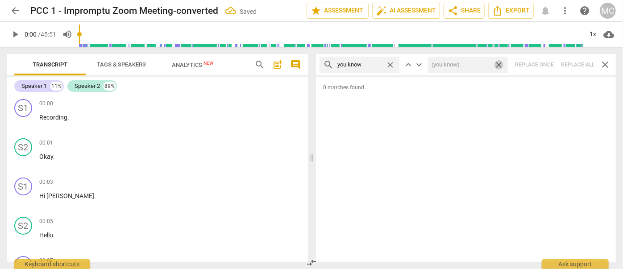
click at [500, 64] on span "close" at bounding box center [498, 64] width 9 height 9
click at [392, 65] on span "close" at bounding box center [390, 64] width 9 height 9
click at [368, 66] on input "text" at bounding box center [360, 65] width 45 height 14
type input "I guess"
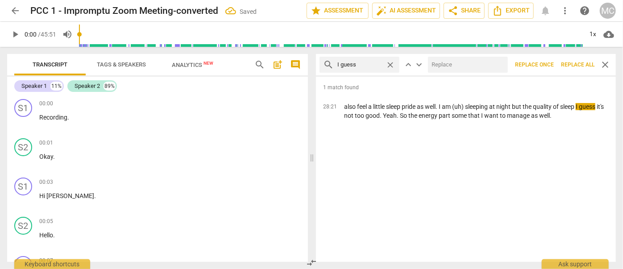
click at [466, 63] on input "text" at bounding box center [466, 65] width 76 height 14
type input "(I guess)"
click at [548, 64] on span "Replace all" at bounding box center [577, 65] width 33 height 8
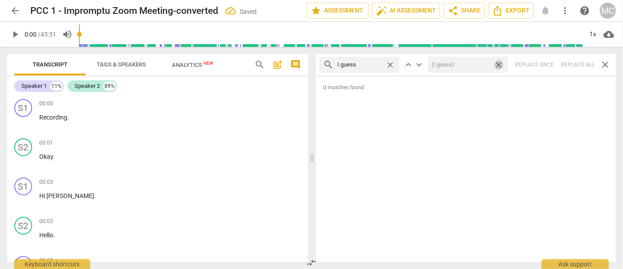
click at [498, 65] on span "close" at bounding box center [498, 64] width 9 height 9
drag, startPoint x: 389, startPoint y: 63, endPoint x: 370, endPoint y: 63, distance: 19.7
click at [389, 63] on span "close" at bounding box center [390, 64] width 9 height 9
click at [361, 63] on input "text" at bounding box center [367, 65] width 58 height 14
type input "I mean"
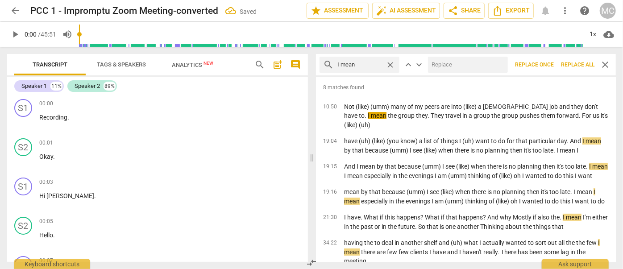
click at [457, 62] on input "text" at bounding box center [466, 65] width 76 height 14
type input "(I mean)"
click at [548, 65] on span "Replace all" at bounding box center [577, 65] width 33 height 8
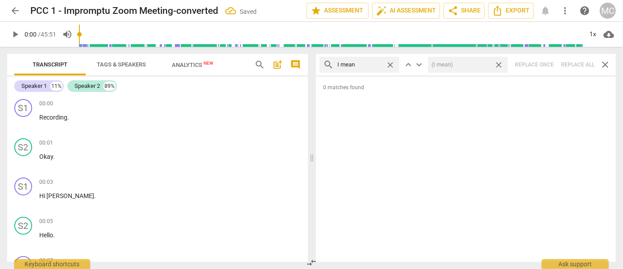
click at [499, 63] on span "close" at bounding box center [498, 64] width 9 height 9
click at [391, 64] on span "close" at bounding box center [390, 64] width 9 height 9
click at [366, 64] on input "text" at bounding box center [367, 65] width 58 height 14
type input "you know"
click at [389, 65] on span "close" at bounding box center [390, 64] width 9 height 9
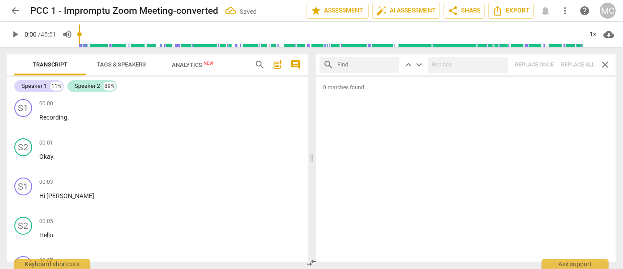
click at [361, 67] on input "text" at bounding box center [367, 65] width 58 height 14
type input "okay"
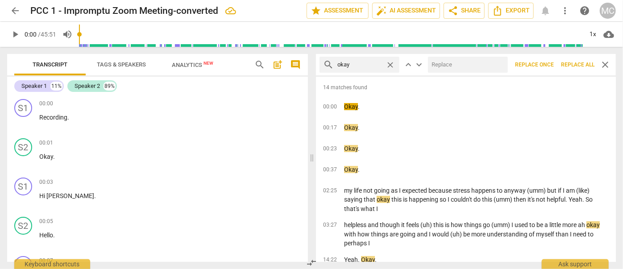
click at [445, 62] on input "text" at bounding box center [466, 65] width 76 height 14
type input "OK"
click at [548, 65] on span "Replace all" at bounding box center [577, 65] width 33 height 8
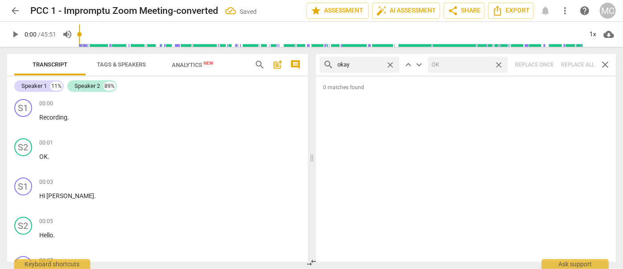
click at [499, 64] on span "close" at bounding box center [498, 64] width 9 height 9
click at [390, 63] on span "close" at bounding box center [390, 64] width 9 height 9
click at [363, 64] on input "text" at bounding box center [367, 65] width 58 height 14
type input "maybe"
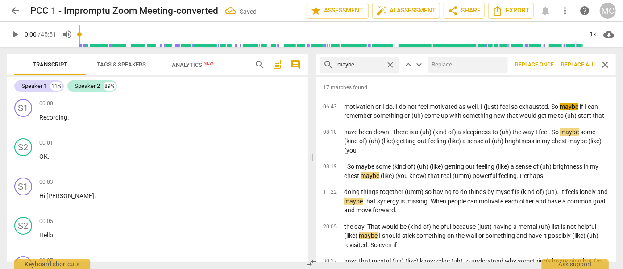
click at [440, 67] on input "text" at bounding box center [466, 65] width 76 height 14
type input "(maybe)"
drag, startPoint x: 570, startPoint y: 61, endPoint x: 494, endPoint y: 65, distance: 76.0
click at [548, 61] on span "Replace all" at bounding box center [577, 65] width 33 height 8
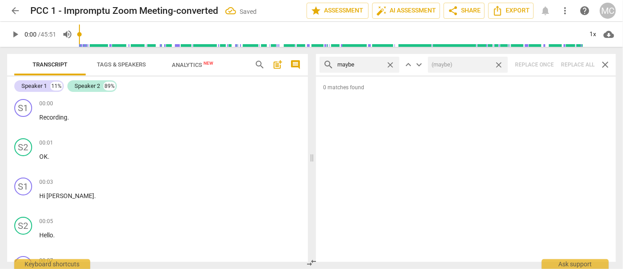
drag, startPoint x: 500, startPoint y: 64, endPoint x: 414, endPoint y: 70, distance: 86.9
click at [500, 64] on span "close" at bounding box center [498, 64] width 9 height 9
click at [393, 64] on span "close" at bounding box center [390, 64] width 9 height 9
click at [371, 64] on input "text" at bounding box center [367, 65] width 58 height 14
type input "perhaps"
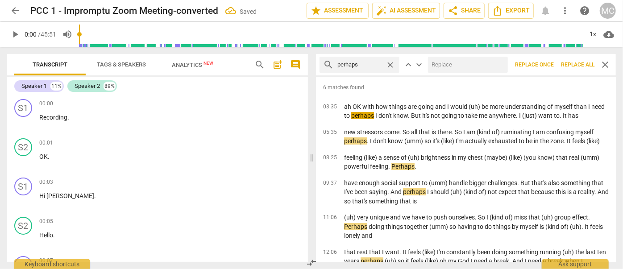
click at [473, 63] on input "text" at bounding box center [466, 65] width 76 height 14
type input "(perhaps)"
click at [548, 66] on span "Replace all" at bounding box center [577, 65] width 33 height 8
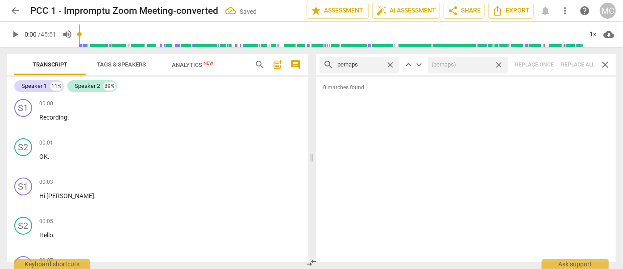
click at [500, 62] on span "close" at bounding box center [498, 64] width 9 height 9
drag, startPoint x: 389, startPoint y: 63, endPoint x: 380, endPoint y: 63, distance: 9.0
click at [389, 63] on span "close" at bounding box center [390, 64] width 9 height 9
click at [380, 63] on input "text" at bounding box center [360, 65] width 45 height 14
type input "a"
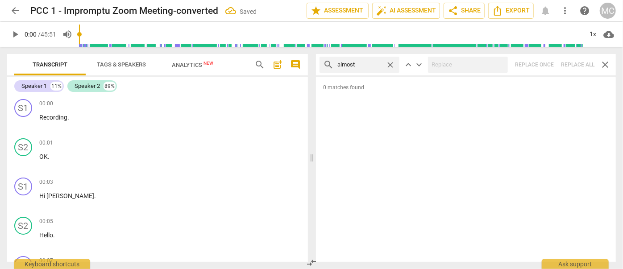
type input "almost"
click at [548, 65] on div "search almost close keyboard_arrow_up keyboard_arrow_down Replace once Replace …" at bounding box center [466, 64] width 300 height 21
click at [548, 63] on div "search almost close keyboard_arrow_up keyboard_arrow_down Replace once Replace …" at bounding box center [466, 64] width 300 height 21
click at [389, 64] on span "close" at bounding box center [390, 64] width 9 height 9
click at [357, 66] on input "text" at bounding box center [367, 65] width 58 height 14
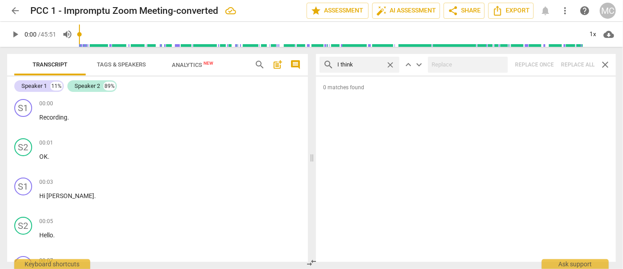
type input "I think"
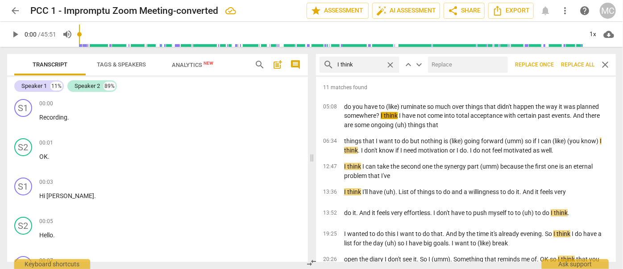
click at [456, 70] on input "text" at bounding box center [466, 65] width 76 height 14
type input "(I think)"
click at [548, 62] on span "Replace all" at bounding box center [577, 65] width 33 height 8
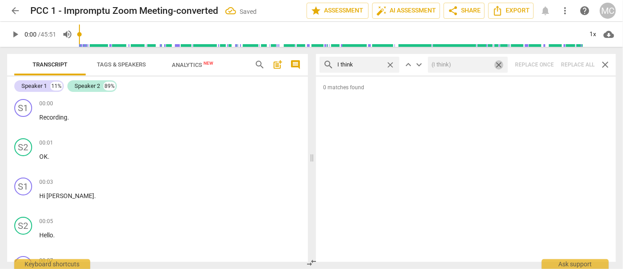
click at [500, 63] on span "close" at bounding box center [498, 64] width 9 height 9
click at [390, 63] on span "close" at bounding box center [390, 64] width 9 height 9
click at [372, 63] on input "text" at bounding box center [367, 65] width 58 height 14
type input "basically"
click at [548, 63] on div "search basically close keyboard_arrow_up keyboard_arrow_down Replace once Repla…" at bounding box center [466, 64] width 300 height 21
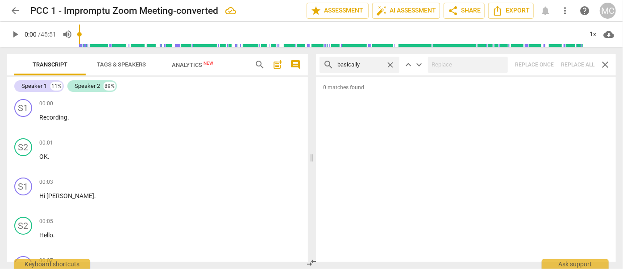
click at [389, 64] on span "close" at bounding box center [390, 64] width 9 height 9
click at [357, 65] on input "text" at bounding box center [367, 65] width 58 height 14
type input "gonna"
click at [548, 63] on div "search gonna close keyboard_arrow_up keyboard_arrow_down Replace once Replace a…" at bounding box center [466, 64] width 300 height 21
type input "2"
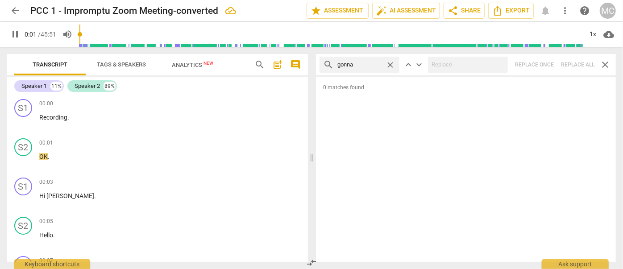
click at [391, 63] on span "close" at bounding box center [390, 64] width 9 height 9
click at [374, 63] on input "text" at bounding box center [367, 65] width 58 height 14
type input "3"
type input "w"
type input "3"
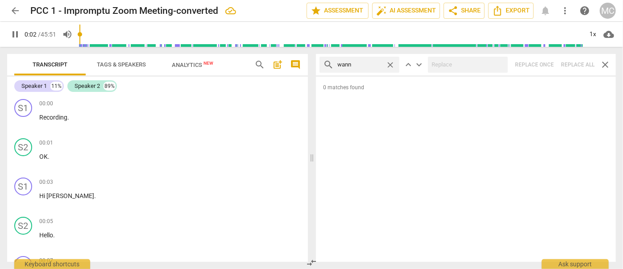
type input "wanna"
type input "3"
type input "wanna"
type input "4"
click at [548, 63] on div "search wanna close keyboard_arrow_up keyboard_arrow_down Replace once Replace a…" at bounding box center [466, 64] width 300 height 21
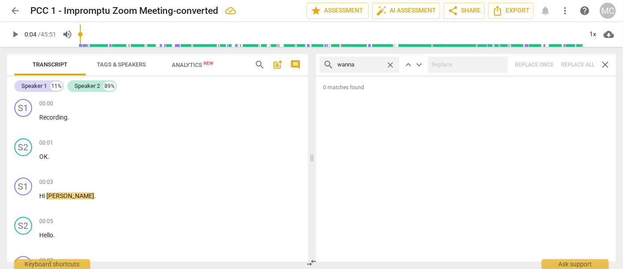
click at [389, 62] on span "close" at bounding box center [390, 64] width 9 height 9
click at [362, 63] on input "text" at bounding box center [367, 65] width 58 height 14
type input "gotcha"
click at [548, 64] on div "search gotcha close keyboard_arrow_up keyboard_arrow_down Replace once Replace …" at bounding box center [466, 64] width 300 height 21
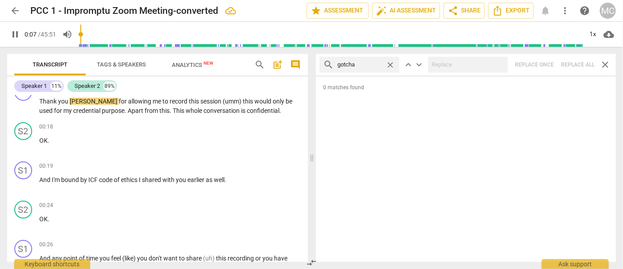
type input "8"
click at [390, 63] on span "close" at bounding box center [390, 64] width 9 height 9
click at [363, 65] on input "text" at bounding box center [367, 65] width 58 height 14
type input "9"
type input "g"
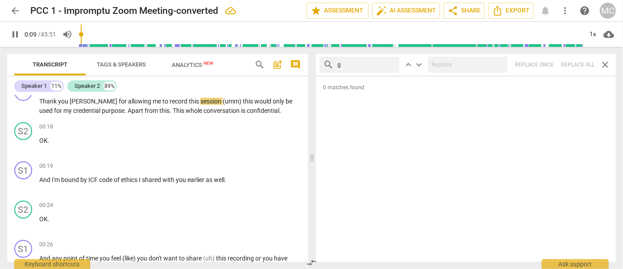
type input "10"
type input "gotta"
type input "10"
type input "gotta"
type input "11"
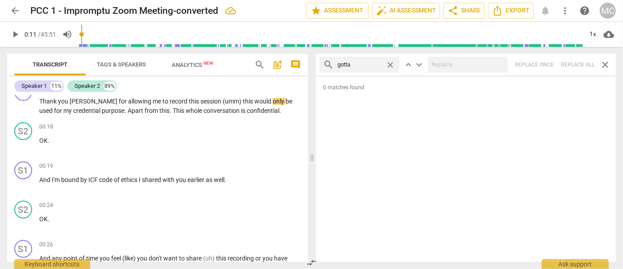
click at [548, 62] on div "search gotta close keyboard_arrow_up keyboard_arrow_down Replace once Replace a…" at bounding box center [466, 64] width 300 height 21
drag, startPoint x: 390, startPoint y: 63, endPoint x: 379, endPoint y: 63, distance: 11.2
click at [390, 63] on span "close" at bounding box center [390, 64] width 9 height 9
click at [374, 64] on input "text" at bounding box center [360, 65] width 45 height 14
type input ". and"
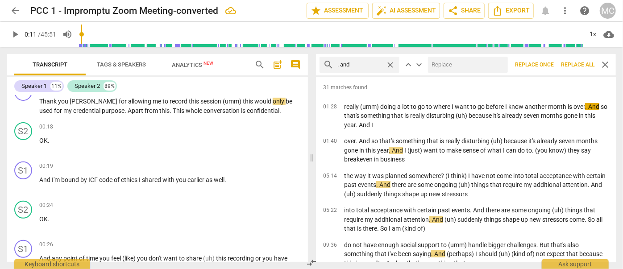
click at [481, 67] on input "text" at bounding box center [466, 65] width 76 height 14
type input "(and)"
drag, startPoint x: 574, startPoint y: 64, endPoint x: 501, endPoint y: 65, distance: 73.2
click at [548, 64] on span "Replace all" at bounding box center [577, 65] width 33 height 8
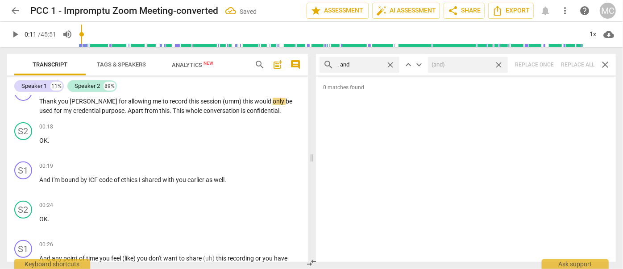
drag, startPoint x: 501, startPoint y: 65, endPoint x: 476, endPoint y: 65, distance: 24.6
click at [501, 65] on span "close" at bounding box center [498, 64] width 9 height 9
click at [392, 63] on span "close" at bounding box center [390, 64] width 9 height 9
click at [367, 64] on input "text" at bounding box center [367, 65] width 58 height 14
type input ". but"
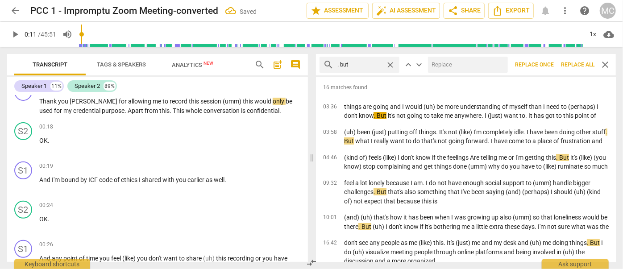
click at [450, 64] on input "text" at bounding box center [466, 65] width 76 height 14
type input ", but"
click at [548, 68] on span "Replace all" at bounding box center [577, 65] width 33 height 8
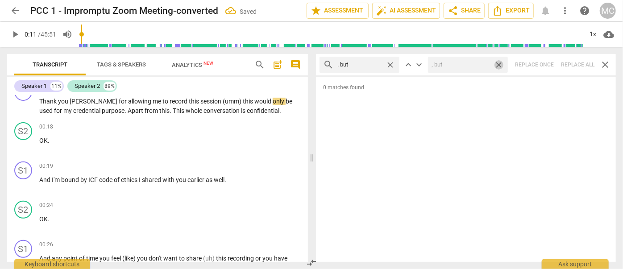
click at [501, 63] on span "close" at bounding box center [498, 64] width 9 height 9
click at [390, 63] on span "close" at bounding box center [390, 64] width 9 height 9
click at [372, 63] on input "text" at bounding box center [367, 65] width 58 height 14
type input ". so"
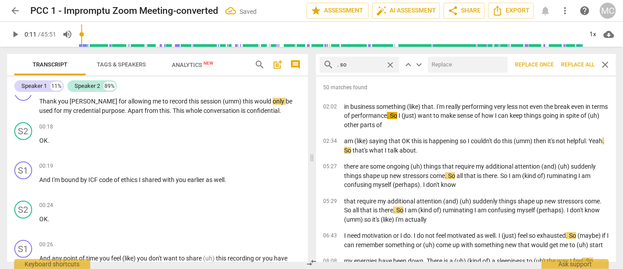
click at [462, 63] on input "text" at bounding box center [466, 65] width 76 height 14
type input "(so)"
click at [548, 66] on span "Replace all" at bounding box center [577, 65] width 33 height 8
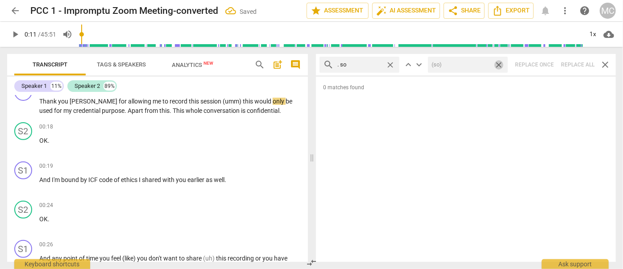
drag, startPoint x: 499, startPoint y: 63, endPoint x: 436, endPoint y: 66, distance: 63.0
click at [499, 63] on span "close" at bounding box center [498, 64] width 9 height 9
click at [391, 64] on span "close" at bounding box center [390, 64] width 9 height 9
click at [357, 64] on input "text" at bounding box center [367, 65] width 58 height 14
type input ". or"
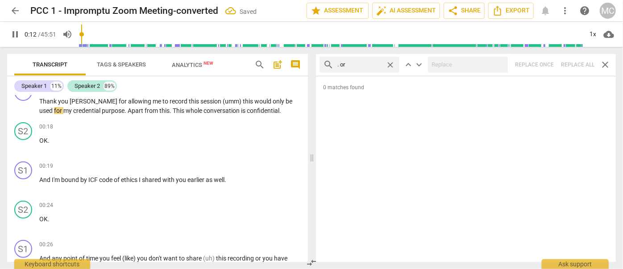
click at [548, 64] on div "search . or close keyboard_arrow_up keyboard_arrow_down Replace once Replace al…" at bounding box center [466, 64] width 300 height 21
type input "14"
drag, startPoint x: 393, startPoint y: 64, endPoint x: 384, endPoint y: 64, distance: 8.5
click at [393, 64] on span "close" at bounding box center [390, 64] width 9 height 9
click at [374, 65] on input "text" at bounding box center [367, 65] width 58 height 14
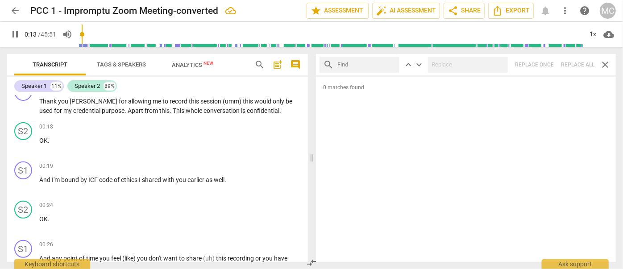
type input "14"
type input ". be"
type input "15"
type input ". because"
type input "16"
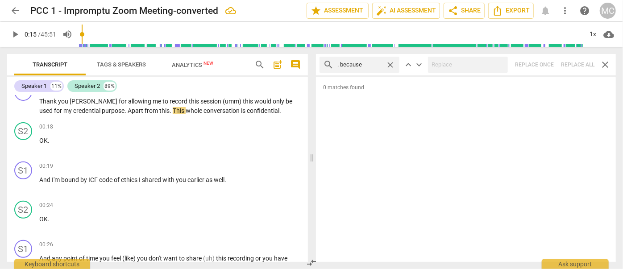
click at [548, 62] on div "search . because close keyboard_arrow_up keyboard_arrow_down Replace once Repla…" at bounding box center [466, 64] width 300 height 21
click at [390, 63] on span "close" at bounding box center [390, 64] width 9 height 9
click at [369, 63] on input "text" at bounding box center [367, 65] width 58 height 14
type input "? And"
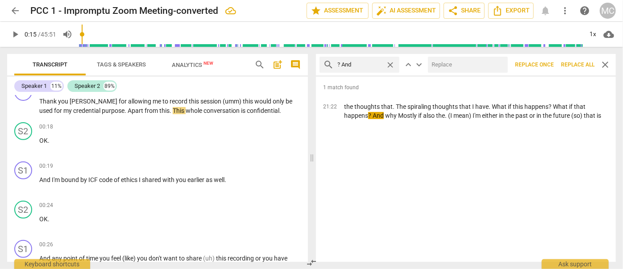
click at [440, 67] on input "text" at bounding box center [466, 65] width 76 height 14
type input "?"
type input "."
type input ", and"
click at [548, 60] on button "Replace all" at bounding box center [578, 65] width 41 height 16
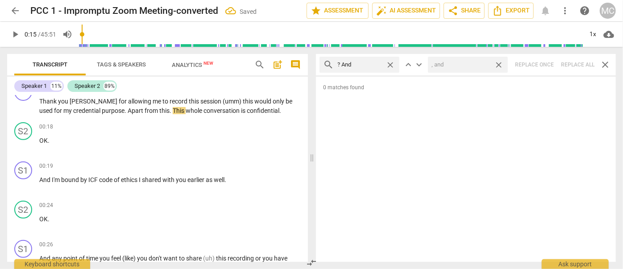
drag, startPoint x: 500, startPoint y: 64, endPoint x: 383, endPoint y: 63, distance: 116.6
click at [500, 64] on span "close" at bounding box center [498, 64] width 9 height 9
click at [389, 62] on span "close" at bounding box center [390, 64] width 9 height 9
click at [365, 65] on input "text" at bounding box center [367, 65] width 58 height 14
type input "? But"
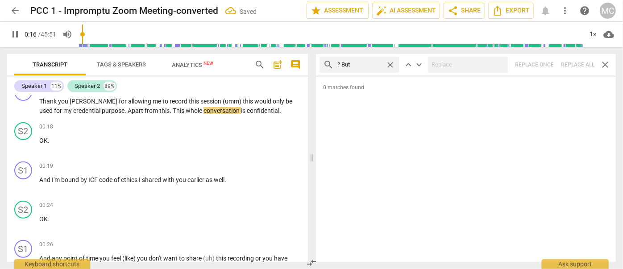
drag, startPoint x: 581, startPoint y: 62, endPoint x: 478, endPoint y: 69, distance: 103.9
click at [548, 62] on div "search ? But close keyboard_arrow_up keyboard_arrow_down Replace once Replace a…" at bounding box center [466, 64] width 300 height 21
type input "18"
drag, startPoint x: 392, startPoint y: 63, endPoint x: 362, endPoint y: 64, distance: 30.4
click at [392, 63] on span "close" at bounding box center [390, 64] width 9 height 9
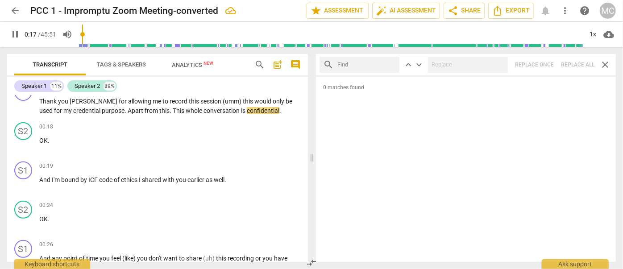
click at [360, 64] on input "text" at bounding box center [367, 65] width 58 height 14
type input "18"
type input "?"
type input "19"
type input "? SO"
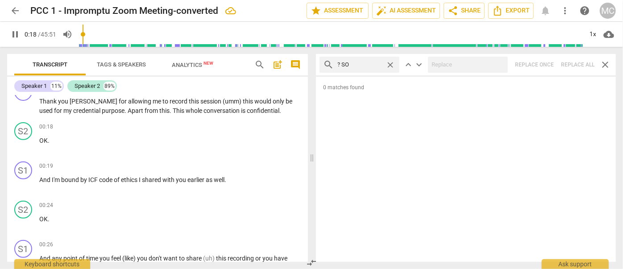
type input "19"
type input "? So"
type input "20"
click at [548, 64] on div "search ? So close keyboard_arrow_up keyboard_arrow_down Replace once Replace al…" at bounding box center [466, 64] width 300 height 21
click at [390, 63] on span "close" at bounding box center [390, 64] width 9 height 9
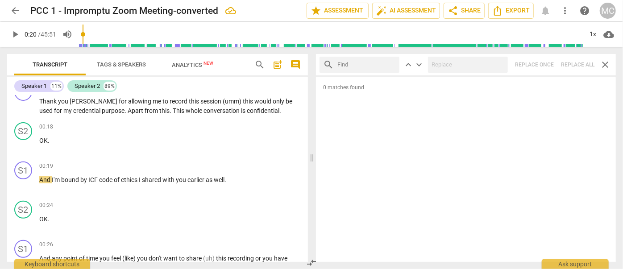
click at [364, 64] on input "text" at bounding box center [367, 65] width 58 height 14
type input "? Or"
click at [548, 61] on div "search ? Or close keyboard_arrow_up keyboard_arrow_down Replace once Replace al…" at bounding box center [466, 64] width 300 height 21
type input "22"
drag, startPoint x: 390, startPoint y: 62, endPoint x: 377, endPoint y: 64, distance: 13.1
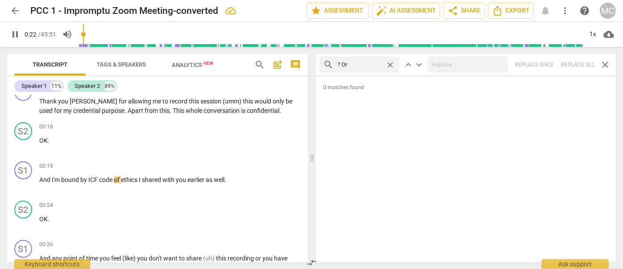
click at [390, 62] on span "close" at bounding box center [390, 64] width 9 height 9
click at [355, 65] on input "text" at bounding box center [367, 65] width 58 height 14
type input "23"
type input "?"
type input "23"
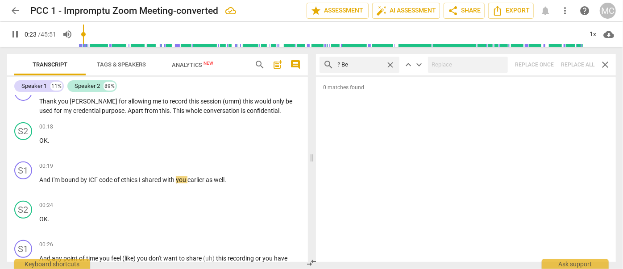
type input "? Bec"
type input "23"
type input "? Because"
type input "25"
click at [548, 62] on div "search ? Because close keyboard_arrow_up keyboard_arrow_down Replace once Repla…" at bounding box center [466, 64] width 300 height 21
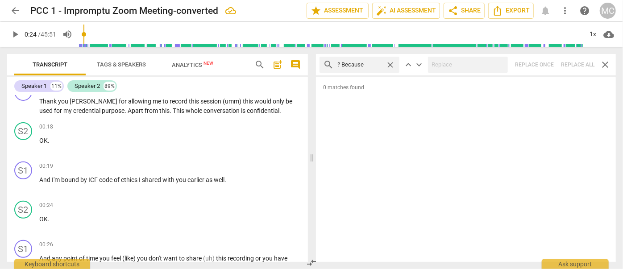
click at [389, 63] on span "close" at bounding box center [390, 64] width 9 height 9
click at [356, 65] on input "text" at bounding box center [367, 65] width 58 height 14
type input "I'm"
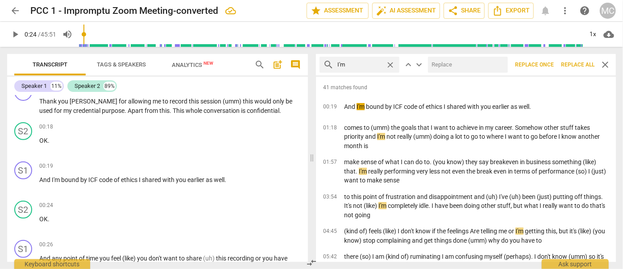
click at [455, 68] on input "text" at bounding box center [466, 65] width 76 height 14
type input "I am"
click at [548, 61] on span "Replace all" at bounding box center [577, 65] width 33 height 8
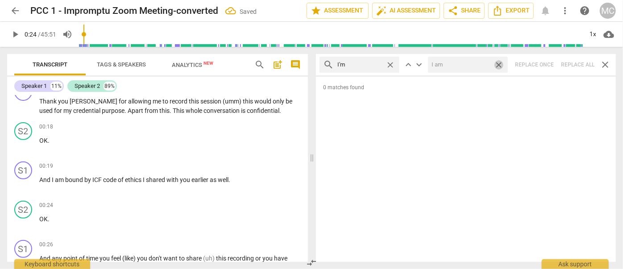
click at [501, 64] on span "close" at bounding box center [498, 64] width 9 height 9
drag, startPoint x: 390, startPoint y: 63, endPoint x: 350, endPoint y: 65, distance: 40.3
click at [390, 63] on span "close" at bounding box center [390, 64] width 9 height 9
click at [343, 65] on input "text" at bounding box center [367, 65] width 58 height 14
type input "I'll"
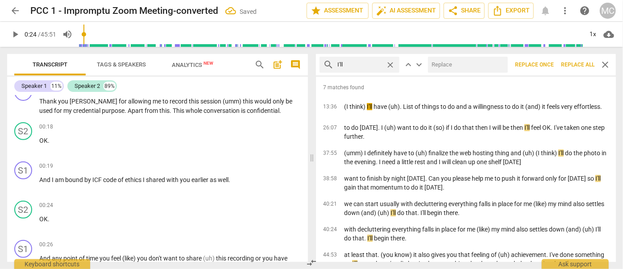
click at [447, 62] on input "text" at bounding box center [466, 65] width 76 height 14
type input "I will"
click at [548, 64] on span "Replace all" at bounding box center [577, 65] width 33 height 8
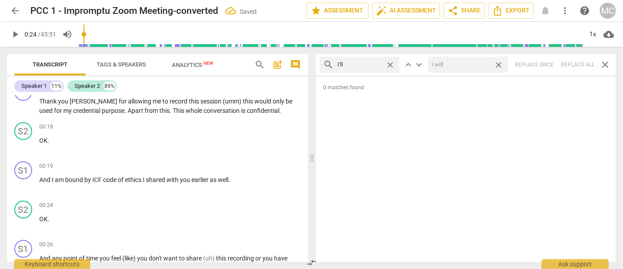
click at [500, 63] on span "close" at bounding box center [498, 64] width 9 height 9
click at [390, 63] on span "close" at bounding box center [390, 64] width 9 height 9
click at [374, 64] on input "text" at bounding box center [367, 65] width 58 height 14
type input "you'll"
click at [548, 65] on div "search you'll close keyboard_arrow_up keyboard_arrow_down Replace once Replace …" at bounding box center [466, 64] width 300 height 21
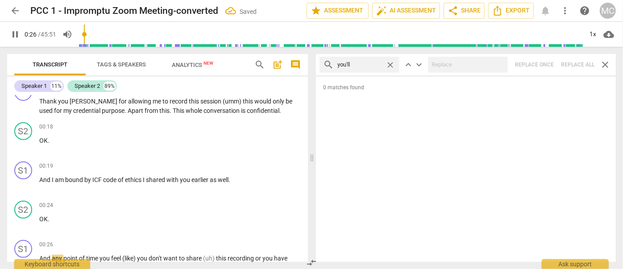
type input "27"
click at [389, 63] on span "close" at bounding box center [390, 64] width 9 height 9
click at [367, 65] on input "text" at bounding box center [367, 65] width 58 height 14
type input "28"
type input "he'"
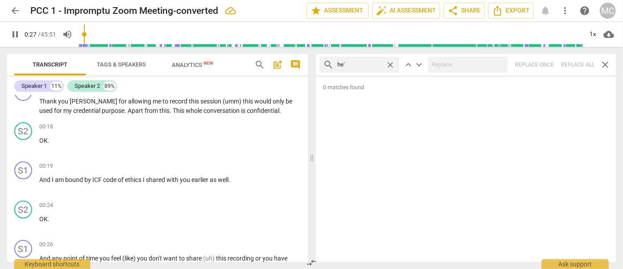
type input "28"
type input "he'll"
type input "28"
type input "he'll"
type input "29"
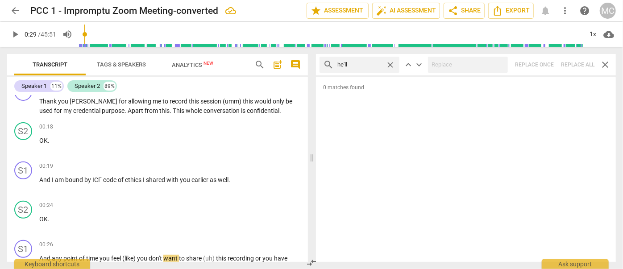
click at [548, 62] on div "search he'll close keyboard_arrow_up keyboard_arrow_down Replace once Replace a…" at bounding box center [466, 64] width 300 height 21
click at [390, 64] on span "close" at bounding box center [390, 64] width 9 height 9
click at [381, 64] on input "text" at bounding box center [367, 65] width 58 height 14
type input "she'll"
click at [548, 63] on div "search she'll close keyboard_arrow_up keyboard_arrow_down Replace once Replace …" at bounding box center [466, 64] width 300 height 21
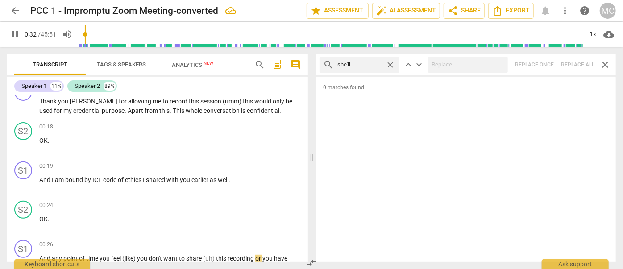
click at [391, 63] on span "close" at bounding box center [390, 64] width 9 height 9
type input "33"
click at [377, 63] on input "text" at bounding box center [367, 65] width 58 height 14
type input "34"
type input "h"
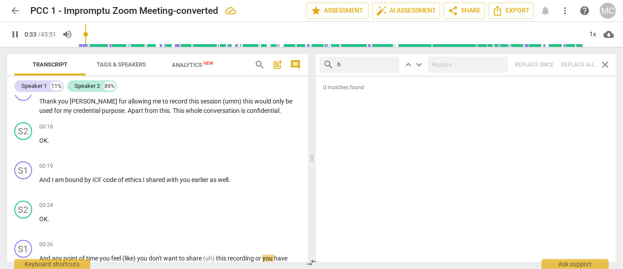
type input "34"
type input "he'"
type input "34"
type input "he'll"
type input "34"
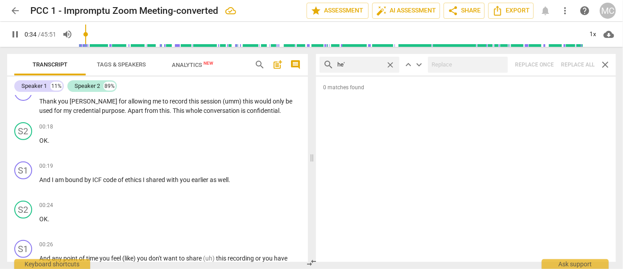
type input "he"
type input "35"
type input "h"
type input "35"
type input "she"
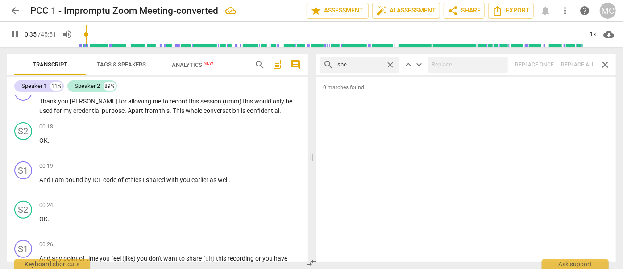
type input "36"
type input "she'll"
type input "36"
type input "she"
type input "36"
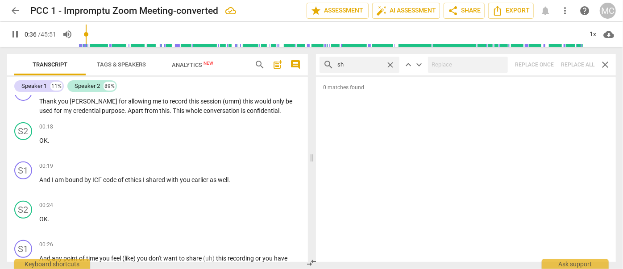
type input "s"
type input "37"
type input "i"
type input "37"
type input "it'l"
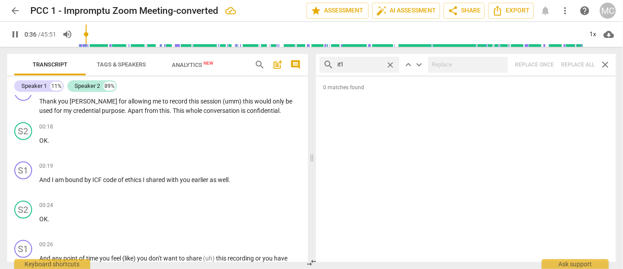
type input "37"
type input "it'll"
click at [548, 64] on div "search it'll close keyboard_arrow_up keyboard_arrow_down Replace once Replace a…" at bounding box center [466, 64] width 300 height 21
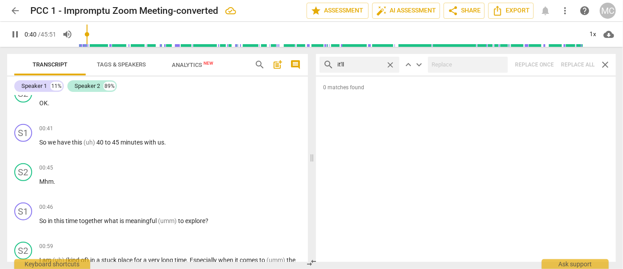
click at [391, 64] on span "close" at bounding box center [390, 64] width 9 height 9
type input "40"
click at [368, 65] on input "text" at bounding box center [367, 65] width 58 height 14
type input "41"
type input "we'"
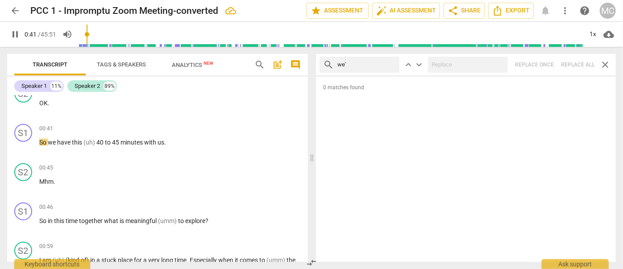
type input "42"
type input "we'll"
type input "43"
click at [548, 62] on div "search we'll close keyboard_arrow_up keyboard_arrow_down Replace once Replace a…" at bounding box center [466, 64] width 300 height 21
click at [389, 64] on span "close" at bounding box center [390, 64] width 9 height 9
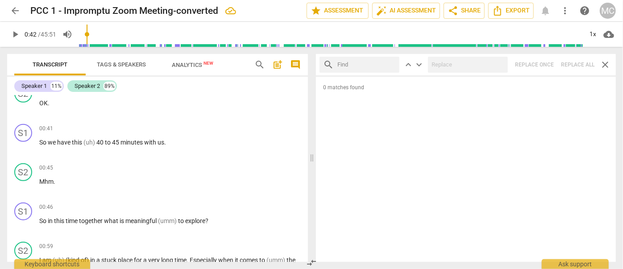
click at [375, 63] on input "text" at bounding box center [367, 65] width 58 height 14
type input "they'll"
click at [548, 64] on div "search they'll close keyboard_arrow_up keyboard_arrow_down Replace once Replace…" at bounding box center [466, 64] width 300 height 21
type input "45"
click at [391, 64] on span "close" at bounding box center [390, 64] width 9 height 9
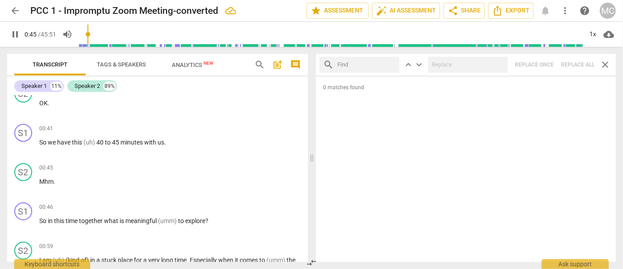
click at [353, 65] on input "text" at bounding box center [367, 65] width 58 height 14
type input "45"
type input "th"
type input "46"
type input "there"
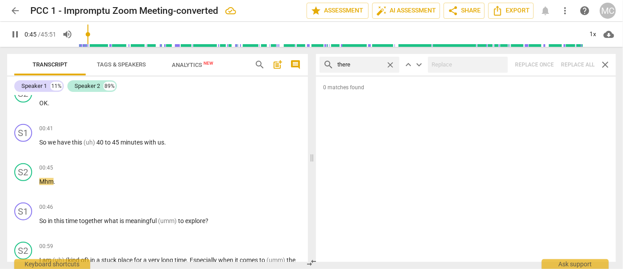
type input "46"
type input "there'"
type input "46"
type input "there'll"
type input "48"
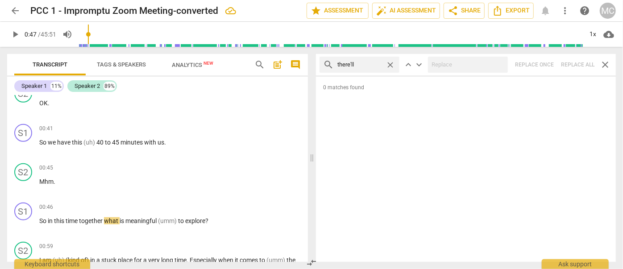
click at [548, 59] on div "search there'll close keyboard_arrow_up keyboard_arrow_down Replace once Replac…" at bounding box center [466, 64] width 300 height 21
click at [392, 62] on span "close" at bounding box center [390, 64] width 9 height 9
click at [370, 63] on input "text" at bounding box center [367, 65] width 58 height 14
type input "that'll"
click at [548, 60] on div "search that'll close keyboard_arrow_up keyboard_arrow_down Replace once Replace…" at bounding box center [466, 64] width 300 height 21
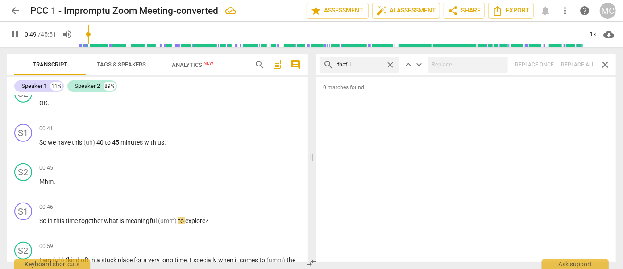
click at [392, 63] on span "close" at bounding box center [390, 64] width 9 height 9
type input "50"
click at [363, 65] on input "text" at bounding box center [367, 65] width 58 height 14
type input "51"
type input "you"
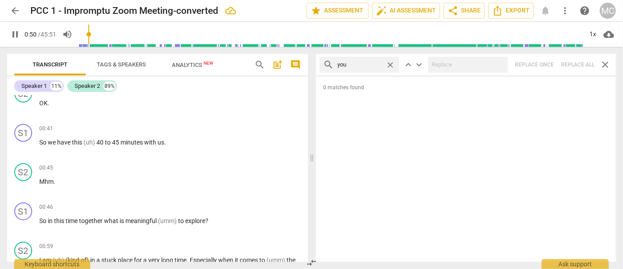
type input "51"
type input "you'r"
type input "51"
type input "you're"
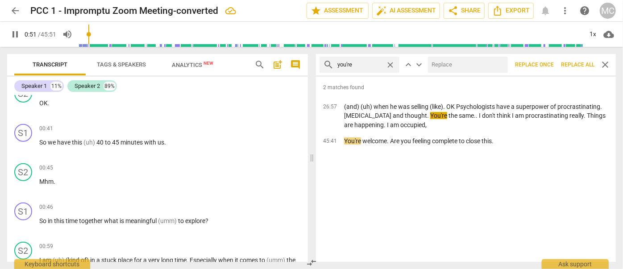
click at [477, 65] on input "text" at bounding box center [466, 65] width 76 height 14
type input "52"
type input "yo"
type input "52"
type input "you ar"
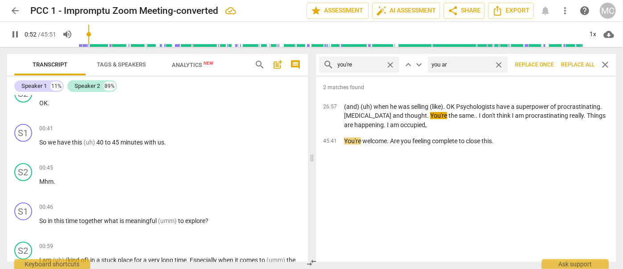
type input "52"
type input "you are"
type input "53"
type input "you are"
click at [548, 62] on span "Replace all" at bounding box center [577, 65] width 33 height 8
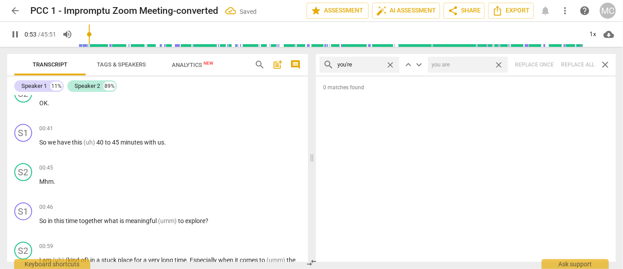
drag, startPoint x: 499, startPoint y: 63, endPoint x: 412, endPoint y: 66, distance: 87.1
click at [499, 63] on span "close" at bounding box center [498, 64] width 9 height 9
click at [390, 64] on span "close" at bounding box center [390, 64] width 9 height 9
click at [359, 65] on input "text" at bounding box center [367, 65] width 58 height 14
click at [548, 62] on div "search we're close keyboard_arrow_up keyboard_arrow_down Replace once Replace a…" at bounding box center [466, 64] width 300 height 21
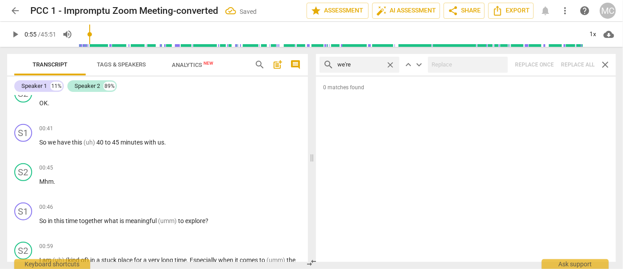
click at [389, 63] on span "close" at bounding box center [390, 64] width 9 height 9
drag, startPoint x: 368, startPoint y: 67, endPoint x: 374, endPoint y: 74, distance: 9.2
click at [368, 67] on input "text" at bounding box center [367, 65] width 58 height 14
click at [548, 62] on div "search they're close keyboard_arrow_up keyboard_arrow_down Replace once Replace…" at bounding box center [466, 64] width 300 height 21
click at [389, 64] on span "close" at bounding box center [390, 64] width 9 height 9
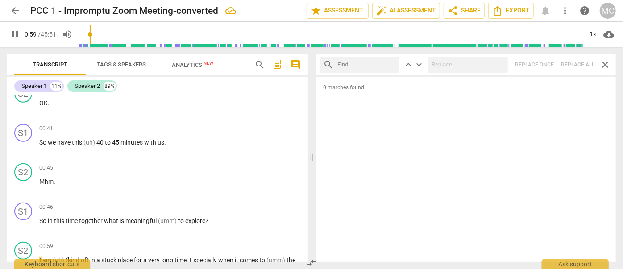
click at [372, 66] on input "text" at bounding box center [367, 65] width 58 height 14
click at [548, 63] on div "search aren't close keyboard_arrow_up keyboard_arrow_down Replace once Replace …" at bounding box center [466, 64] width 300 height 21
click at [392, 63] on span "close" at bounding box center [390, 64] width 9 height 9
click at [378, 62] on input "text" at bounding box center [367, 65] width 58 height 14
click at [548, 62] on div "search isn't close keyboard_arrow_up keyboard_arrow_down Replace once Replace a…" at bounding box center [466, 64] width 300 height 21
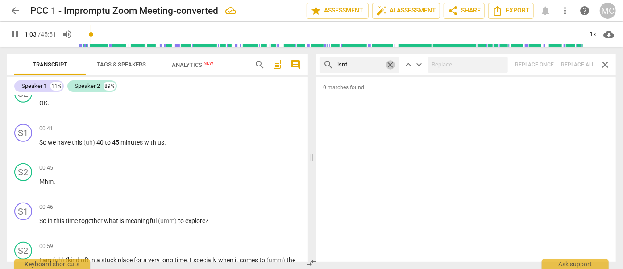
click at [390, 62] on span "close" at bounding box center [390, 64] width 9 height 9
click at [357, 68] on input "text" at bounding box center [367, 65] width 58 height 14
click at [548, 62] on div "search wasn't close keyboard_arrow_up keyboard_arrow_down Replace once Replace …" at bounding box center [466, 64] width 300 height 21
click at [393, 63] on span "close" at bounding box center [390, 64] width 9 height 9
click at [384, 64] on input "text" at bounding box center [367, 65] width 58 height 14
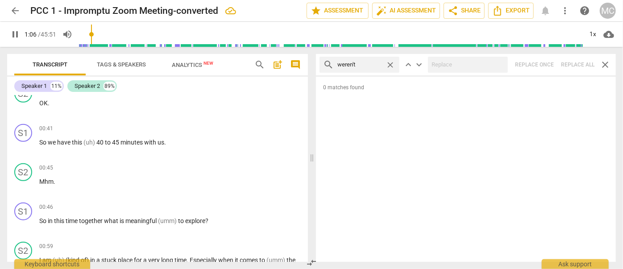
click at [548, 63] on div "search weren't close keyboard_arrow_up keyboard_arrow_down Replace once Replace…" at bounding box center [466, 64] width 300 height 21
click at [390, 65] on span "close" at bounding box center [390, 64] width 9 height 9
click at [366, 62] on input "text" at bounding box center [367, 65] width 58 height 14
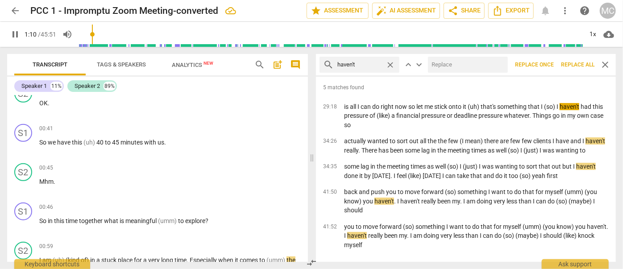
click at [461, 58] on input "text" at bounding box center [466, 65] width 76 height 14
click at [548, 64] on span "Replace all" at bounding box center [577, 65] width 33 height 8
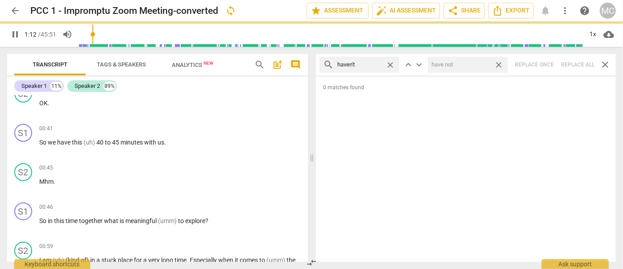
drag, startPoint x: 499, startPoint y: 64, endPoint x: 490, endPoint y: 64, distance: 8.9
click at [499, 64] on span "close" at bounding box center [498, 64] width 9 height 9
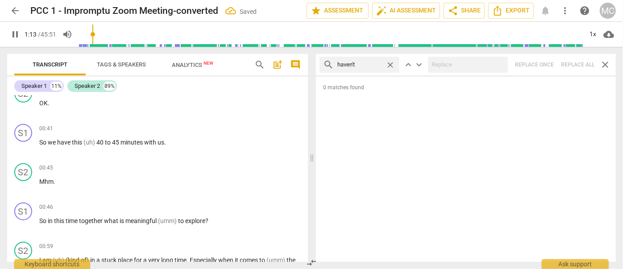
click at [391, 63] on span "close" at bounding box center [390, 64] width 9 height 9
click at [378, 63] on input "text" at bounding box center [367, 65] width 58 height 14
click at [548, 63] on div "search hasn't close keyboard_arrow_up keyboard_arrow_down Replace once Replace …" at bounding box center [466, 64] width 300 height 21
drag, startPoint x: 390, startPoint y: 63, endPoint x: 364, endPoint y: 62, distance: 25.9
click at [390, 63] on span "close" at bounding box center [390, 64] width 9 height 9
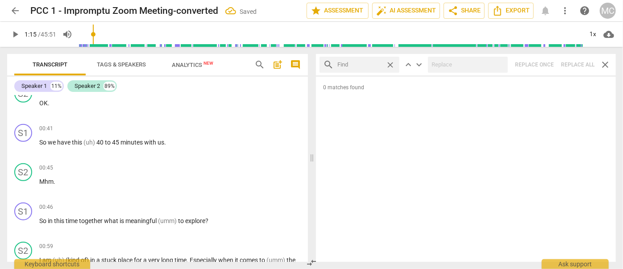
click at [364, 62] on input "text" at bounding box center [360, 65] width 45 height 14
click at [548, 65] on div "search hadn't close keyboard_arrow_up keyboard_arrow_down Replace once Replace …" at bounding box center [466, 64] width 300 height 21
click at [390, 63] on span "close" at bounding box center [390, 64] width 9 height 9
click at [365, 65] on input "text" at bounding box center [360, 65] width 45 height 14
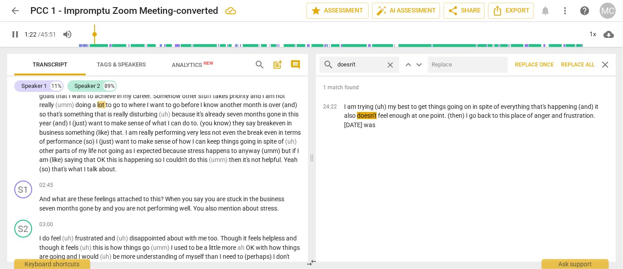
click at [469, 55] on div "search doesn't close keyboard_arrow_up keyboard_arrow_down Replace once Replace…" at bounding box center [466, 64] width 300 height 21
drag, startPoint x: 466, startPoint y: 63, endPoint x: 461, endPoint y: 64, distance: 4.5
click at [466, 63] on input "text" at bounding box center [466, 65] width 76 height 14
click at [548, 63] on span "Replace all" at bounding box center [577, 65] width 33 height 8
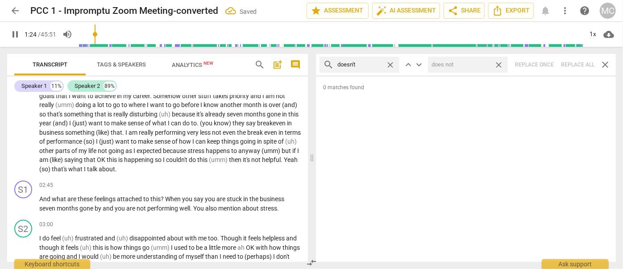
click at [501, 63] on span "close" at bounding box center [498, 64] width 9 height 9
click at [390, 64] on span "close" at bounding box center [390, 64] width 9 height 9
click at [363, 65] on input "text" at bounding box center [367, 65] width 58 height 14
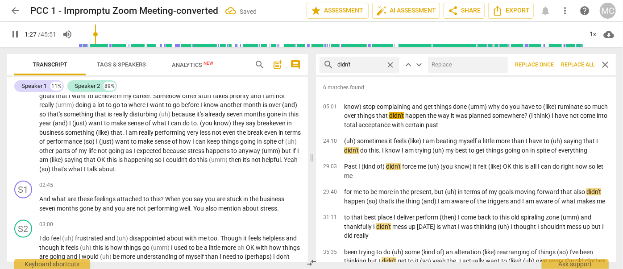
click at [472, 57] on div at bounding box center [468, 65] width 80 height 16
click at [467, 64] on input "text" at bounding box center [466, 65] width 76 height 14
click at [548, 60] on button "Replace all" at bounding box center [578, 65] width 41 height 16
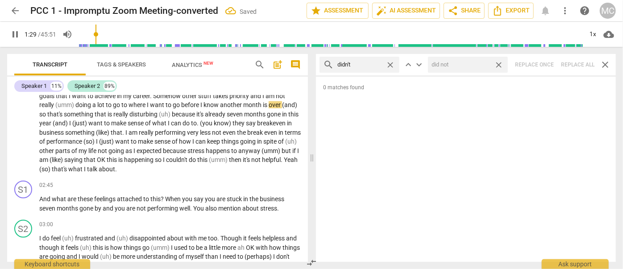
click at [502, 64] on span "close" at bounding box center [498, 64] width 9 height 9
click at [393, 62] on span "close" at bounding box center [390, 64] width 9 height 9
click at [367, 64] on input "text" at bounding box center [367, 65] width 58 height 14
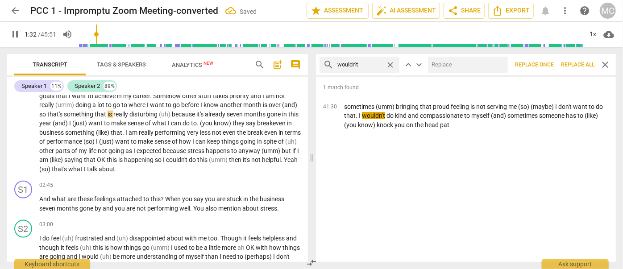
click at [462, 64] on input "text" at bounding box center [466, 65] width 76 height 14
click at [548, 62] on span "Replace all" at bounding box center [577, 65] width 33 height 8
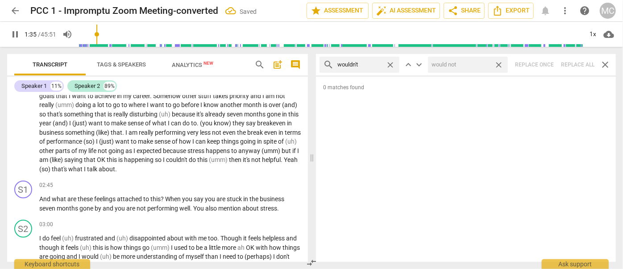
click at [499, 63] on span "close" at bounding box center [498, 64] width 9 height 9
click at [393, 63] on span "close" at bounding box center [390, 64] width 9 height 9
click at [375, 65] on input "text" at bounding box center [367, 65] width 58 height 14
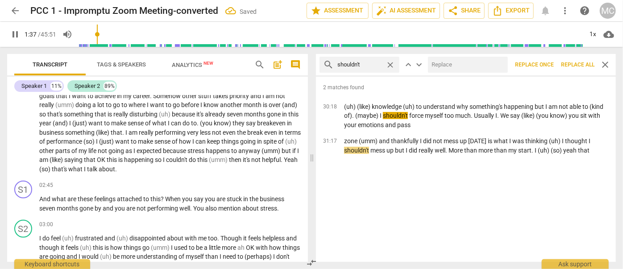
click at [450, 64] on input "text" at bounding box center [466, 65] width 76 height 14
click at [548, 62] on span "Replace all" at bounding box center [577, 65] width 33 height 8
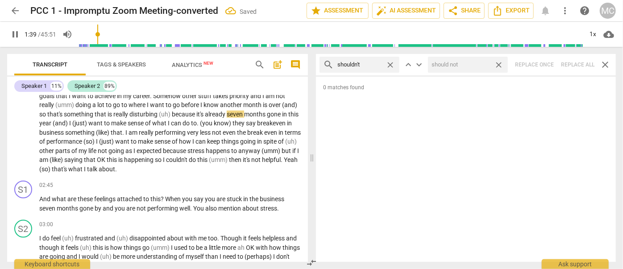
click at [500, 63] on span "close" at bounding box center [498, 64] width 9 height 9
click at [389, 63] on span "close" at bounding box center [390, 64] width 9 height 9
click at [372, 64] on input "text" at bounding box center [367, 65] width 58 height 14
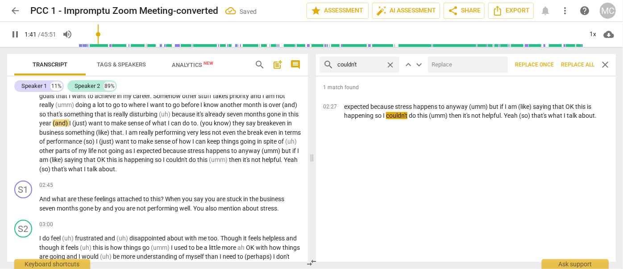
drag, startPoint x: 456, startPoint y: 65, endPoint x: 450, endPoint y: 64, distance: 6.0
click at [456, 65] on input "text" at bounding box center [466, 65] width 76 height 14
click at [548, 62] on span "Replace all" at bounding box center [577, 65] width 33 height 8
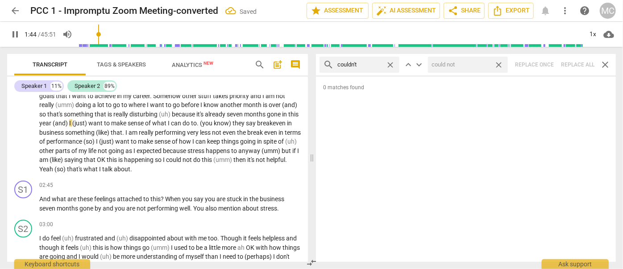
drag, startPoint x: 499, startPoint y: 63, endPoint x: 402, endPoint y: 64, distance: 96.9
click at [499, 63] on span "close" at bounding box center [498, 64] width 9 height 9
click at [390, 64] on span "close" at bounding box center [390, 64] width 9 height 9
click at [363, 63] on input "text" at bounding box center [367, 65] width 58 height 14
click at [548, 59] on div "search won't close keyboard_arrow_up keyboard_arrow_down Replace once Replace a…" at bounding box center [466, 64] width 300 height 21
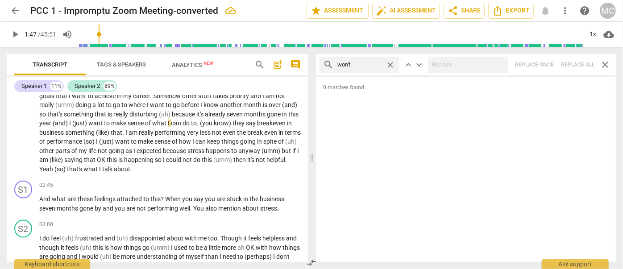
click at [392, 65] on span "close" at bounding box center [390, 64] width 9 height 9
click at [358, 65] on input "text" at bounding box center [367, 65] width 58 height 14
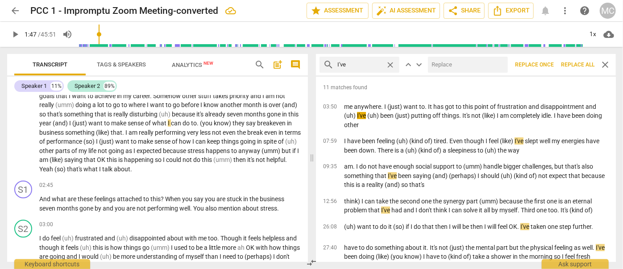
click at [465, 71] on input "text" at bounding box center [466, 65] width 76 height 14
click at [548, 61] on span "Replace all" at bounding box center [577, 65] width 33 height 8
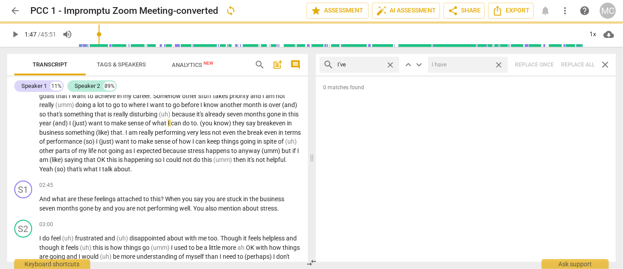
click at [500, 63] on span "close" at bounding box center [498, 64] width 9 height 9
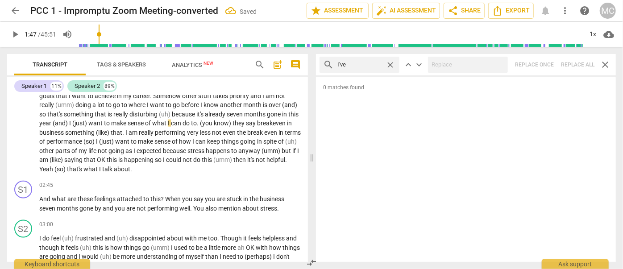
click at [390, 64] on span "close" at bounding box center [390, 64] width 9 height 9
click at [373, 64] on input "text" at bounding box center [367, 65] width 58 height 14
click at [548, 61] on div "search you've close keyboard_arrow_up keyboard_arrow_down Replace once Replace …" at bounding box center [466, 64] width 300 height 21
click at [390, 63] on span "close" at bounding box center [390, 64] width 9 height 9
drag, startPoint x: 363, startPoint y: 68, endPoint x: 367, endPoint y: 76, distance: 8.8
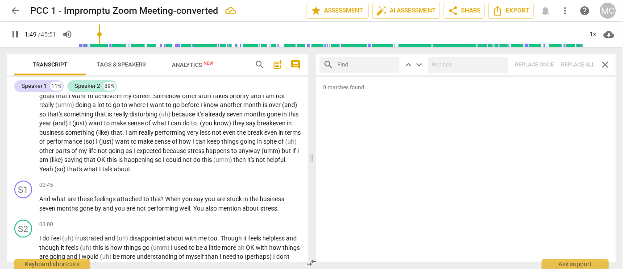
click at [363, 68] on input "text" at bounding box center [367, 65] width 58 height 14
click at [548, 65] on div "search we've close keyboard_arrow_up keyboard_arrow_down Replace once Replace a…" at bounding box center [466, 64] width 300 height 21
click at [390, 63] on span "close" at bounding box center [390, 64] width 9 height 9
click at [349, 65] on input "text" at bounding box center [367, 65] width 58 height 14
click at [548, 64] on div "search they've close keyboard_arrow_up keyboard_arrow_down Replace once Replace…" at bounding box center [466, 64] width 300 height 21
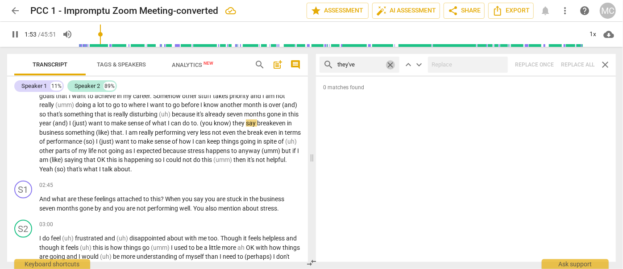
click at [388, 64] on span "close" at bounding box center [390, 64] width 9 height 9
click at [361, 66] on input "text" at bounding box center [367, 65] width 58 height 14
click at [548, 59] on div "search have got close keyboard_arrow_up keyboard_arrow_down Replace once Replac…" at bounding box center [466, 64] width 300 height 21
click at [391, 63] on span "close" at bounding box center [390, 64] width 9 height 9
drag, startPoint x: 376, startPoint y: 64, endPoint x: 381, endPoint y: 59, distance: 7.3
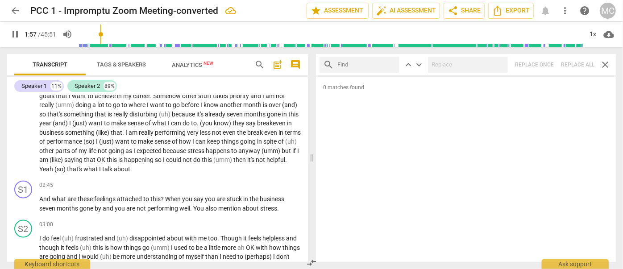
click at [376, 64] on input "text" at bounding box center [367, 65] width 58 height 14
click at [548, 63] on div "search he's close keyboard_arrow_up keyboard_arrow_down Replace once Replace al…" at bounding box center [466, 64] width 300 height 21
click at [392, 62] on span "close" at bounding box center [390, 64] width 9 height 9
click at [377, 63] on input "text" at bounding box center [367, 65] width 58 height 14
click at [548, 61] on div "search she's close keyboard_arrow_up keyboard_arrow_down Replace once Replace a…" at bounding box center [466, 64] width 300 height 21
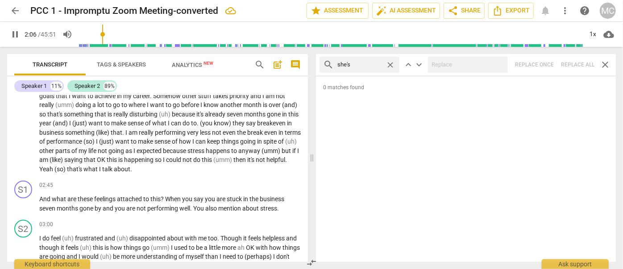
click at [389, 64] on span "close" at bounding box center [390, 64] width 9 height 9
click at [375, 63] on input "text" at bounding box center [367, 65] width 58 height 14
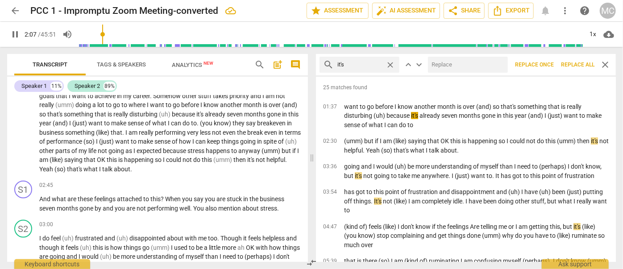
click at [444, 59] on input "text" at bounding box center [466, 65] width 76 height 14
click at [548, 65] on span "Replace all" at bounding box center [577, 65] width 33 height 8
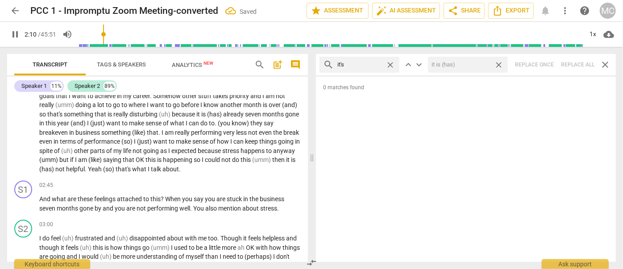
drag, startPoint x: 501, startPoint y: 64, endPoint x: 400, endPoint y: 58, distance: 100.6
click at [501, 64] on span "close" at bounding box center [498, 64] width 9 height 9
drag, startPoint x: 390, startPoint y: 62, endPoint x: 385, endPoint y: 63, distance: 5.1
click at [390, 62] on span "close" at bounding box center [390, 64] width 9 height 9
click at [368, 64] on input "text" at bounding box center [367, 65] width 58 height 14
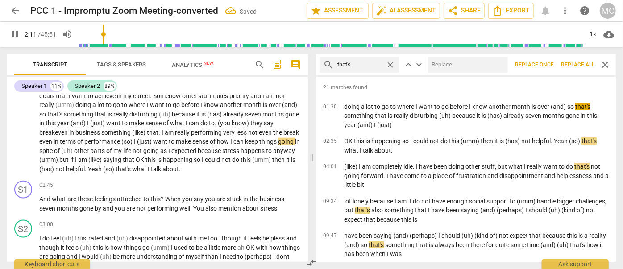
click at [452, 64] on input "text" at bounding box center [466, 65] width 76 height 14
click at [548, 63] on span "Replace all" at bounding box center [577, 65] width 33 height 8
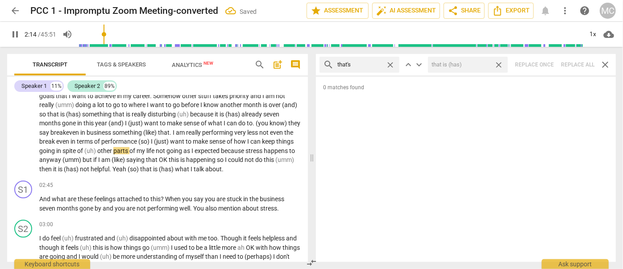
click at [500, 62] on span "close" at bounding box center [498, 64] width 9 height 9
click at [389, 63] on span "close" at bounding box center [390, 64] width 9 height 9
click at [370, 64] on input "text" at bounding box center [367, 65] width 58 height 14
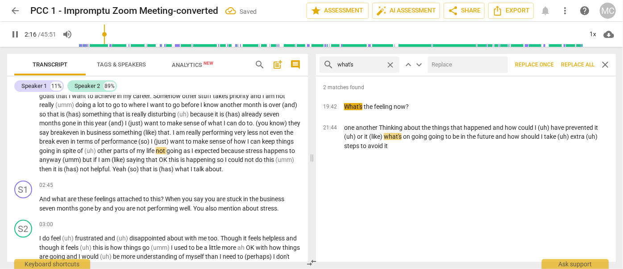
click at [457, 67] on input "text" at bounding box center [466, 65] width 76 height 14
click at [548, 63] on span "Replace all" at bounding box center [577, 65] width 33 height 8
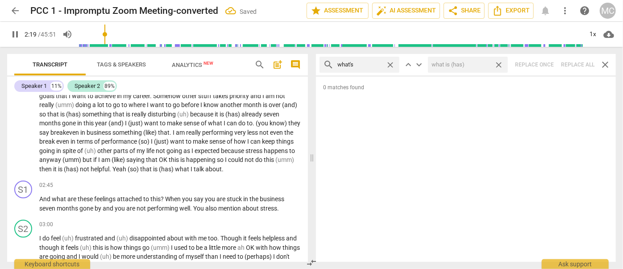
click at [498, 63] on span "close" at bounding box center [498, 64] width 9 height 9
click at [389, 64] on span "close" at bounding box center [390, 64] width 9 height 9
click at [376, 63] on input "text" at bounding box center [367, 65] width 58 height 14
click at [548, 63] on div "search where's close keyboard_arrow_up keyboard_arrow_down Replace once Replace…" at bounding box center [466, 64] width 300 height 21
click at [390, 63] on span "close" at bounding box center [390, 64] width 9 height 9
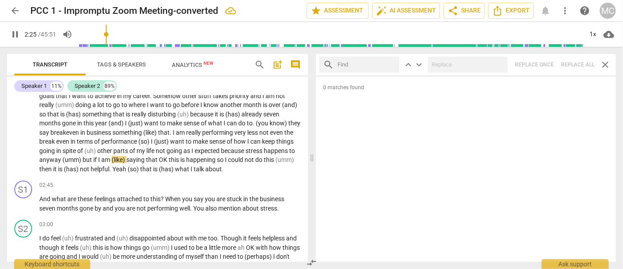
click at [368, 65] on input "text" at bounding box center [367, 65] width 58 height 14
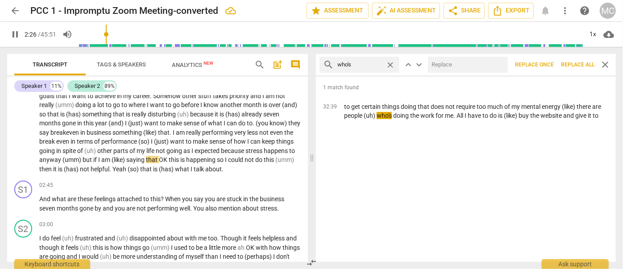
click at [441, 66] on input "text" at bounding box center [466, 65] width 76 height 14
click at [548, 64] on span "Replace all" at bounding box center [577, 65] width 33 height 8
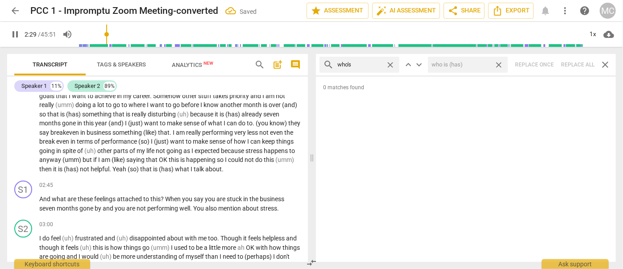
click at [500, 63] on span "close" at bounding box center [498, 64] width 9 height 9
click at [391, 62] on span "close" at bounding box center [390, 64] width 9 height 9
click at [370, 63] on input "text" at bounding box center [367, 65] width 58 height 14
click at [548, 67] on div "search when's close keyboard_arrow_up keyboard_arrow_down Replace once Replace …" at bounding box center [466, 64] width 300 height 21
click at [390, 62] on span "close" at bounding box center [390, 64] width 9 height 9
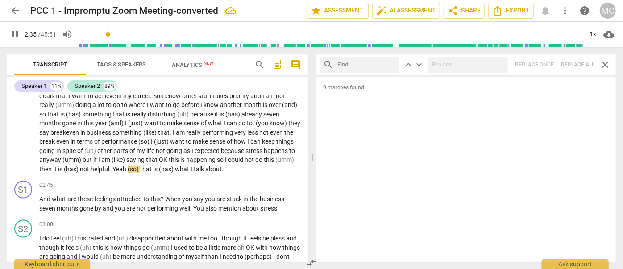
click at [368, 63] on input "text" at bounding box center [367, 65] width 58 height 14
click at [548, 62] on div "search how's close keyboard_arrow_up keyboard_arrow_down Replace once Replace a…" at bounding box center [466, 64] width 300 height 21
click at [392, 64] on span "close" at bounding box center [390, 64] width 9 height 9
click at [375, 64] on input "text" at bounding box center [367, 65] width 58 height 14
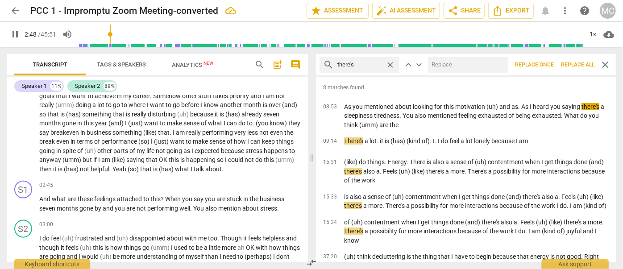
click at [468, 64] on input "text" at bounding box center [466, 65] width 76 height 14
click at [548, 62] on span "Replace all" at bounding box center [577, 65] width 33 height 8
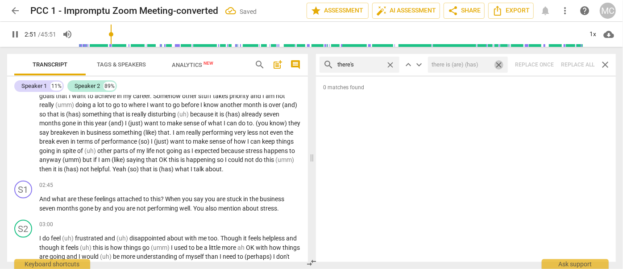
click at [502, 65] on span "close" at bounding box center [498, 64] width 9 height 9
click at [392, 64] on span "close" at bounding box center [390, 64] width 9 height 9
click at [370, 65] on input "text" at bounding box center [367, 65] width 58 height 14
click at [548, 65] on div "search here's close keyboard_arrow_up keyboard_arrow_down Replace once Replace …" at bounding box center [466, 64] width 300 height 21
click at [388, 63] on span "close" at bounding box center [390, 64] width 9 height 9
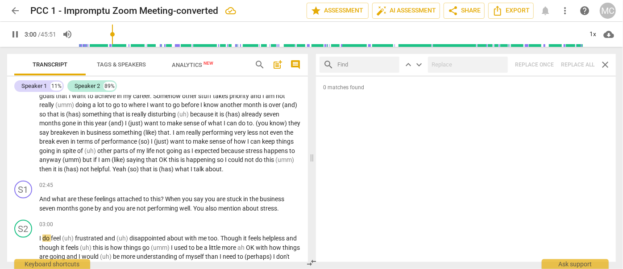
click at [359, 64] on input "text" at bounding box center [367, 65] width 58 height 14
click at [548, 63] on div "search I'd close keyboard_arrow_up keyboard_arrow_down Replace once Replace all…" at bounding box center [466, 64] width 300 height 21
click at [391, 64] on span "close" at bounding box center [390, 64] width 9 height 9
drag, startPoint x: 368, startPoint y: 65, endPoint x: 387, endPoint y: 66, distance: 18.8
click at [368, 65] on input "text" at bounding box center [367, 65] width 58 height 14
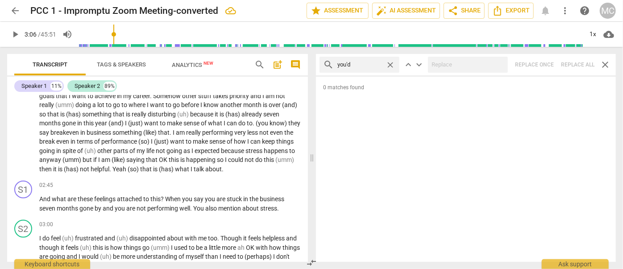
click at [548, 62] on div "search you'd close keyboard_arrow_up keyboard_arrow_down Replace once Replace a…" at bounding box center [466, 64] width 300 height 21
click at [390, 65] on span "close" at bounding box center [390, 64] width 9 height 9
click at [358, 64] on input "text" at bounding box center [367, 65] width 58 height 14
click at [548, 64] on div "search he'd close keyboard_arrow_up keyboard_arrow_down Replace once Replace al…" at bounding box center [466, 64] width 300 height 21
click at [389, 62] on span "close" at bounding box center [390, 64] width 9 height 9
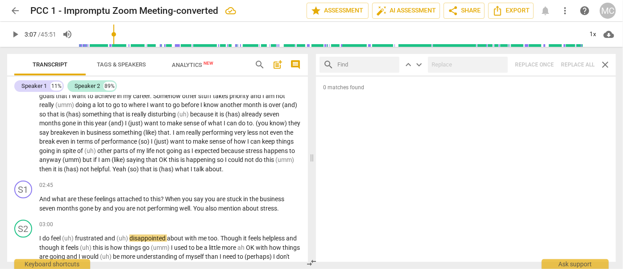
click at [363, 64] on input "text" at bounding box center [367, 65] width 58 height 14
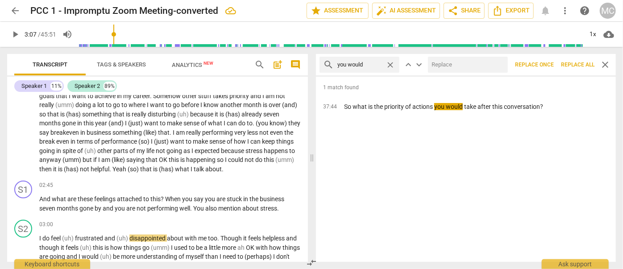
click at [444, 67] on input "text" at bounding box center [466, 65] width 76 height 14
click at [548, 63] on span "Replace all" at bounding box center [577, 65] width 33 height 8
click at [498, 62] on span "close" at bounding box center [498, 64] width 9 height 9
click at [388, 63] on span "close" at bounding box center [390, 64] width 9 height 9
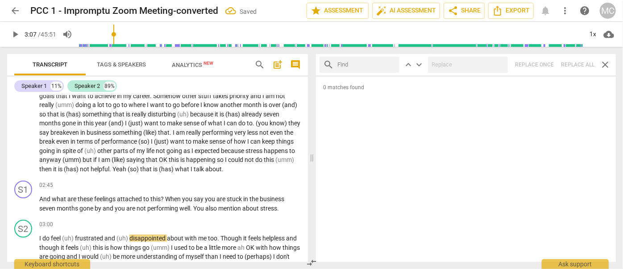
click at [368, 63] on input "text" at bounding box center [367, 65] width 58 height 14
click at [548, 59] on div "search she'd close keyboard_arrow_up keyboard_arrow_down Replace once Replace a…" at bounding box center [466, 64] width 300 height 21
drag, startPoint x: 391, startPoint y: 64, endPoint x: 379, endPoint y: 65, distance: 11.6
click at [391, 64] on span "close" at bounding box center [390, 64] width 9 height 9
drag, startPoint x: 373, startPoint y: 66, endPoint x: 379, endPoint y: 66, distance: 5.8
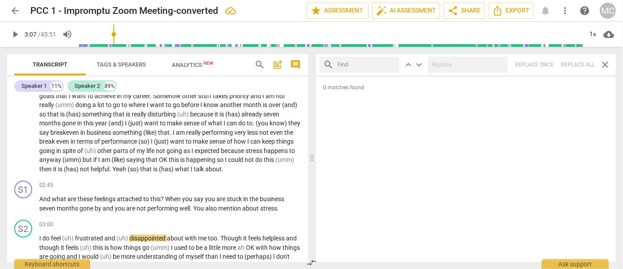
click at [373, 66] on input "text" at bounding box center [367, 65] width 58 height 14
click at [548, 68] on div "search it'd close keyboard_arrow_up keyboard_arrow_down Replace once Replace al…" at bounding box center [466, 64] width 300 height 21
click at [389, 63] on span "close" at bounding box center [390, 64] width 9 height 9
click at [362, 63] on input "text" at bounding box center [367, 65] width 58 height 14
click at [548, 66] on div "search we'd close keyboard_arrow_up keyboard_arrow_down Replace once Replace al…" at bounding box center [466, 64] width 300 height 21
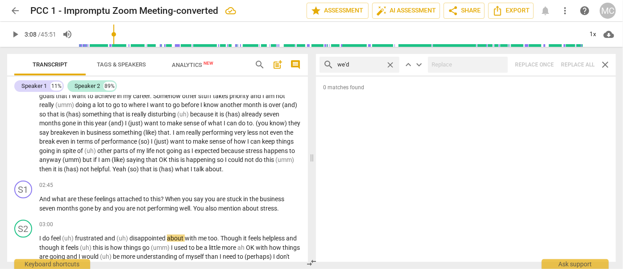
click at [389, 63] on span "close" at bounding box center [390, 64] width 9 height 9
click at [364, 65] on input "text" at bounding box center [367, 65] width 58 height 14
click at [548, 65] on div "search they'd close keyboard_arrow_up keyboard_arrow_down Replace once Replace …" at bounding box center [466, 64] width 300 height 21
click at [390, 64] on span "close" at bounding box center [390, 64] width 9 height 9
click at [15, 10] on span "arrow_back" at bounding box center [15, 10] width 11 height 11
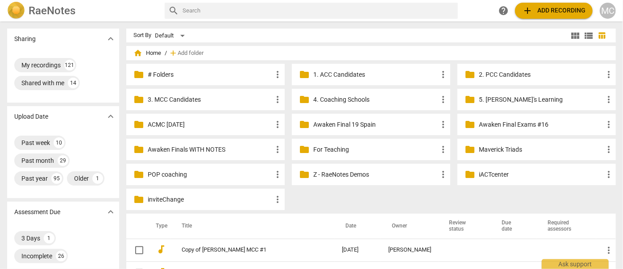
scroll to position [114, 0]
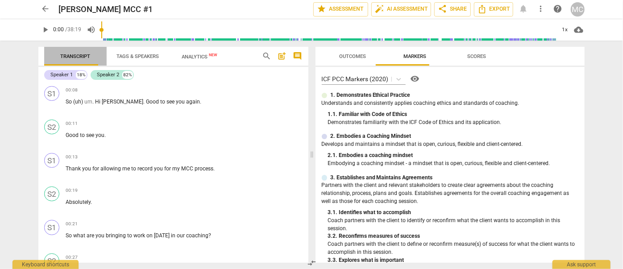
click at [70, 52] on span "Transcript" at bounding box center [75, 56] width 49 height 10
click at [258, 59] on div "Transcript Tags & Speakers Analytics New search post_add comment" at bounding box center [173, 56] width 271 height 19
click at [262, 58] on span "search" at bounding box center [266, 56] width 9 height 9
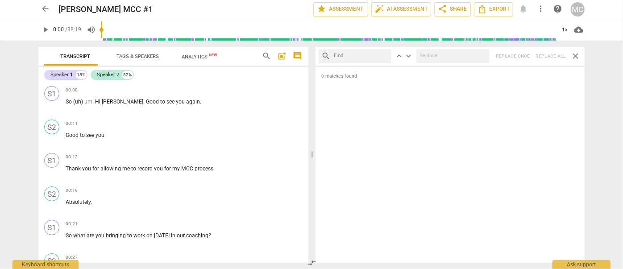
click at [359, 58] on input "text" at bounding box center [361, 56] width 54 height 13
click at [347, 65] on div "search keyboard_arrow_up keyboard_arrow_down Replace once Replace all close" at bounding box center [451, 56] width 270 height 19
click at [577, 67] on div "0 matches found" at bounding box center [451, 165] width 270 height 196
click at [389, 62] on input "text" at bounding box center [361, 56] width 54 height 13
click at [353, 62] on input "text" at bounding box center [361, 56] width 54 height 13
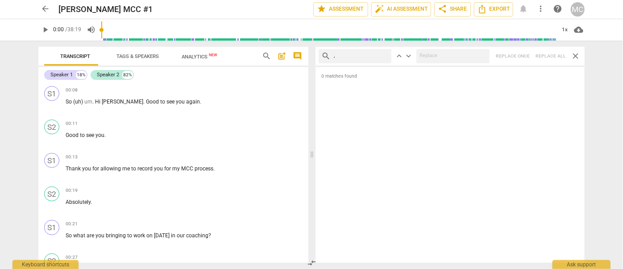
type input ","
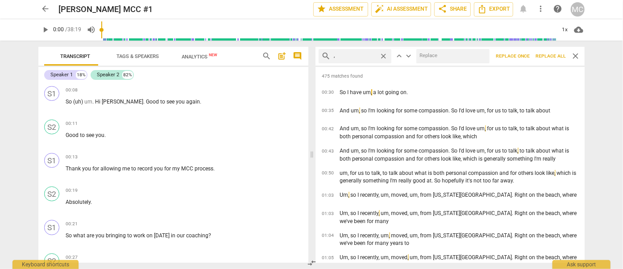
click at [572, 65] on div "search , close keyboard_arrow_up keyboard_arrow_down Replace once Replace all c…" at bounding box center [451, 56] width 270 height 19
drag, startPoint x: 390, startPoint y: 63, endPoint x: 380, endPoint y: 64, distance: 9.8
click at [390, 64] on div "search , close keyboard_arrow_up keyboard_arrow_down Replace once Replace all c…" at bounding box center [451, 56] width 270 height 19
click at [363, 64] on div "search , close keyboard_arrow_up keyboard_arrow_down Replace once Replace all c…" at bounding box center [451, 56] width 270 height 19
click at [449, 64] on div "search , close keyboard_arrow_up keyboard_arrow_down Replace once Replace all c…" at bounding box center [451, 56] width 270 height 19
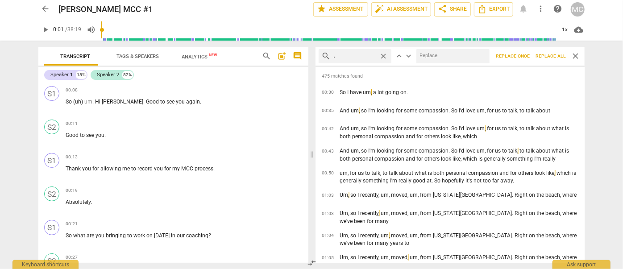
type input "1"
click at [572, 64] on div "search , close keyboard_arrow_up keyboard_arrow_down Replace once Replace all c…" at bounding box center [451, 56] width 270 height 19
